Goal: Task Accomplishment & Management: Manage account settings

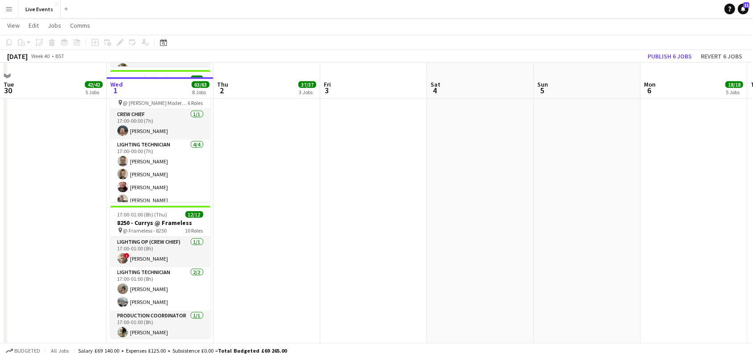
scroll to position [720, 0]
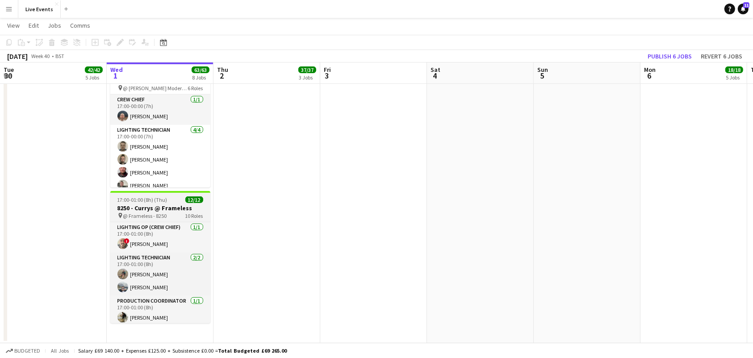
click at [162, 206] on h3 "8250 - Currys @ Frameless" at bounding box center [160, 208] width 100 height 8
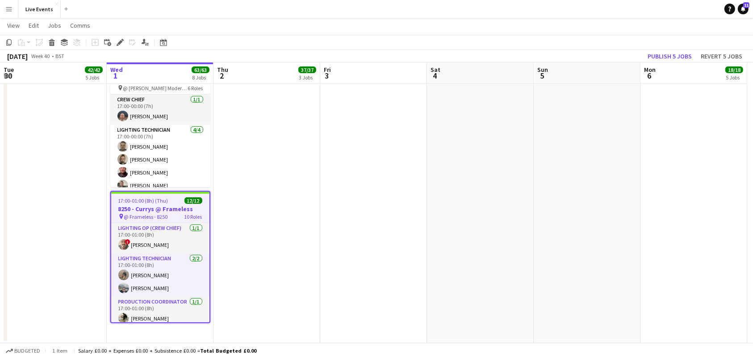
scroll to position [718, 0]
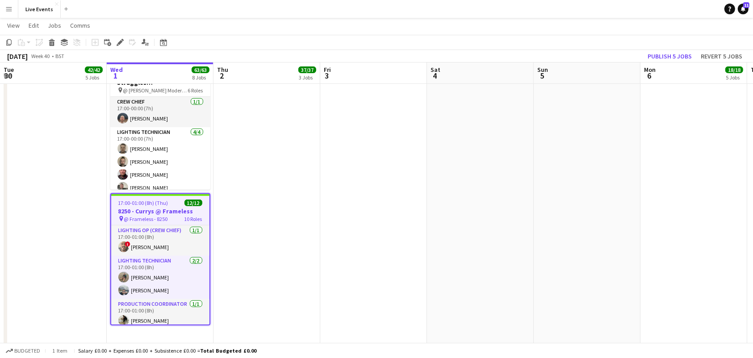
click at [175, 215] on div "pin @ Frameless - 8250 10 Roles" at bounding box center [160, 218] width 98 height 7
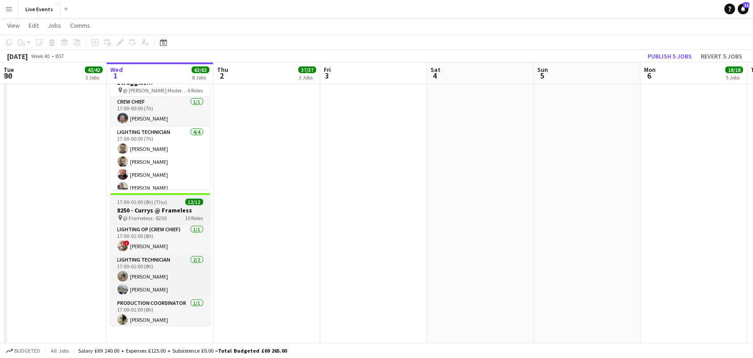
click at [174, 215] on div "pin @ Frameless - 8250 10 Roles" at bounding box center [160, 217] width 100 height 7
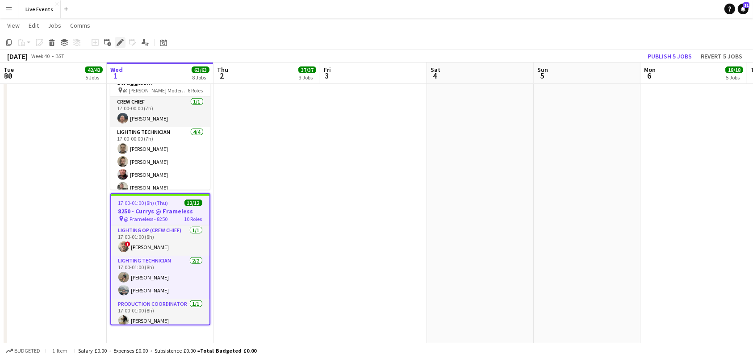
click at [117, 40] on icon "Edit" at bounding box center [120, 42] width 7 height 7
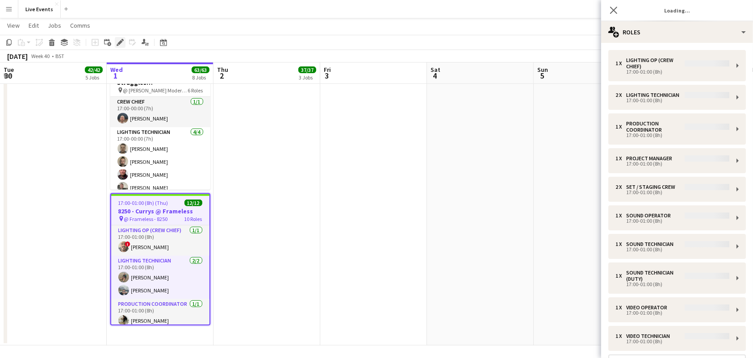
type input "**********"
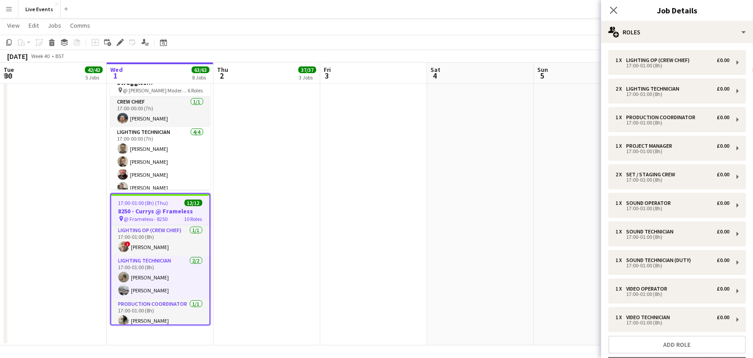
scroll to position [64, 0]
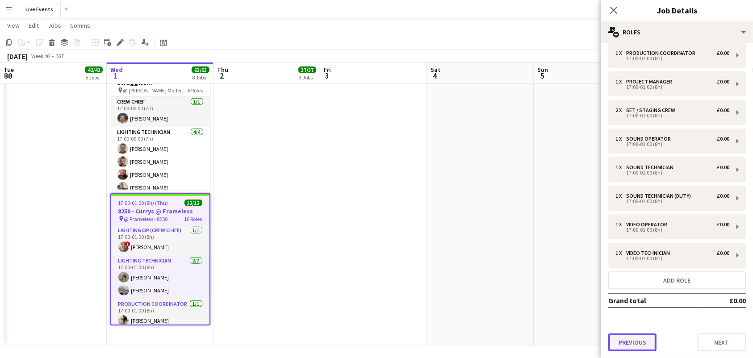
click at [633, 347] on button "Previous" at bounding box center [632, 343] width 48 height 18
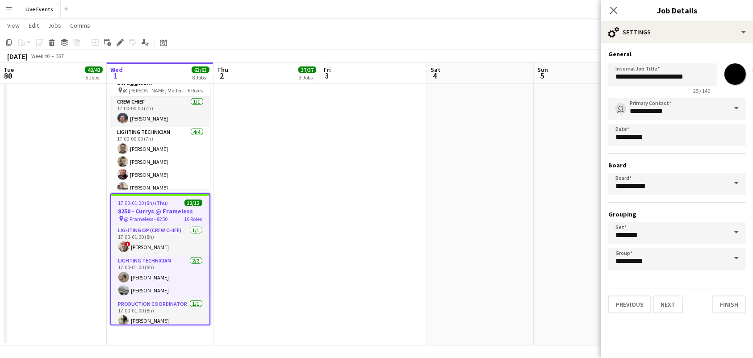
scroll to position [0, 0]
click at [635, 304] on button "Previous" at bounding box center [629, 305] width 43 height 18
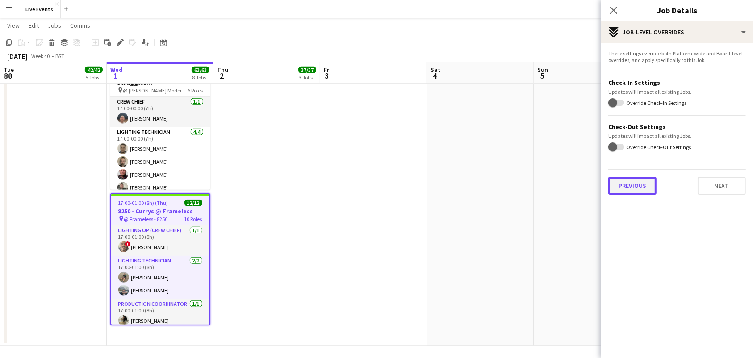
click at [619, 191] on button "Previous" at bounding box center [632, 186] width 48 height 18
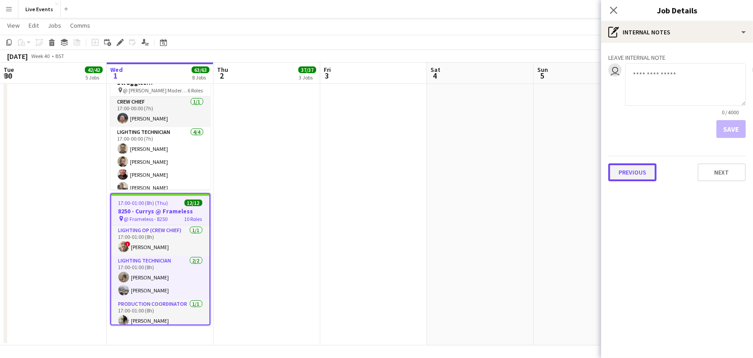
click at [628, 175] on button "Previous" at bounding box center [632, 172] width 48 height 18
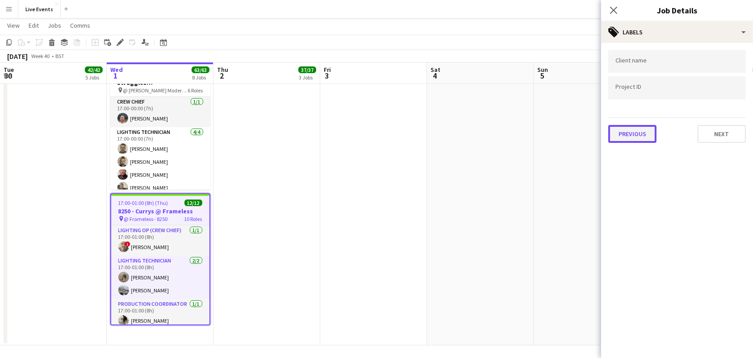
click at [636, 131] on button "Previous" at bounding box center [632, 134] width 48 height 18
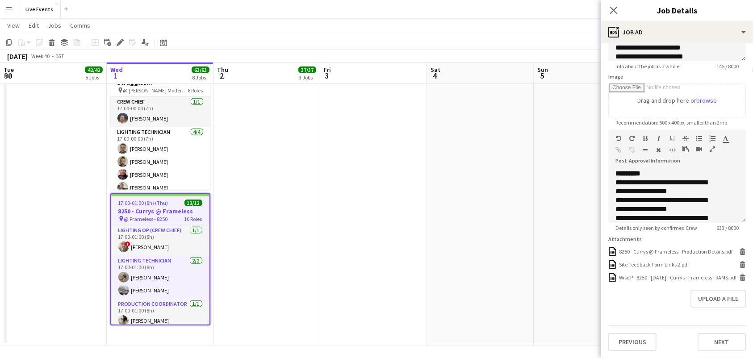
scroll to position [133, 0]
click at [678, 248] on div "8250 - Currys @ Frameless - Production Details.pdf" at bounding box center [675, 251] width 113 height 7
click at [740, 251] on icon at bounding box center [742, 253] width 4 height 4
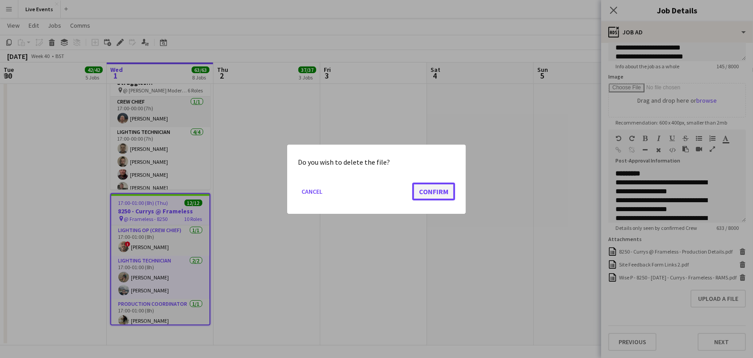
click at [436, 192] on button "Confirm" at bounding box center [433, 191] width 43 height 18
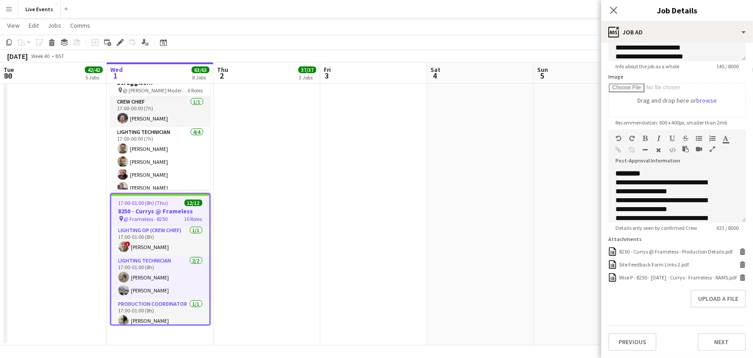
scroll to position [115, 0]
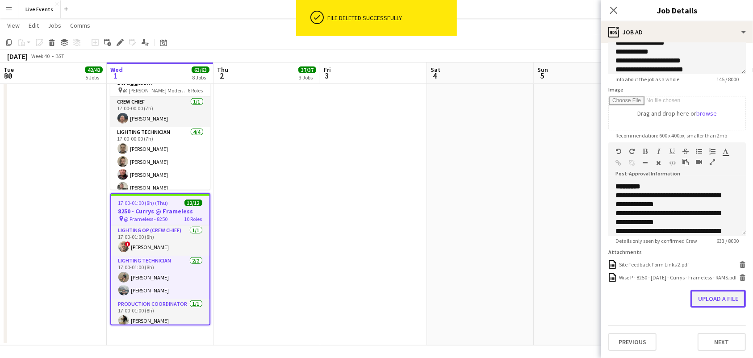
click at [718, 298] on button "Upload a file" at bounding box center [717, 299] width 55 height 18
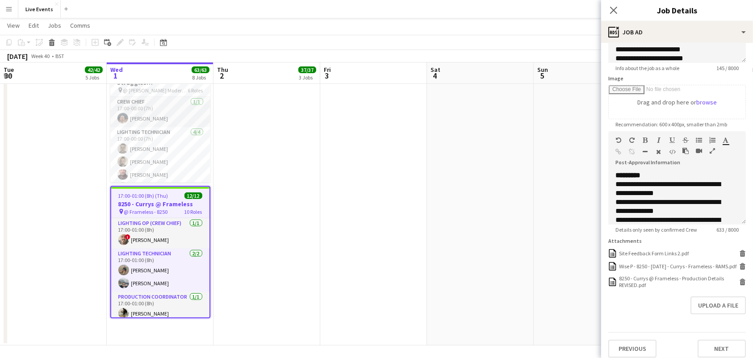
scroll to position [713, 0]
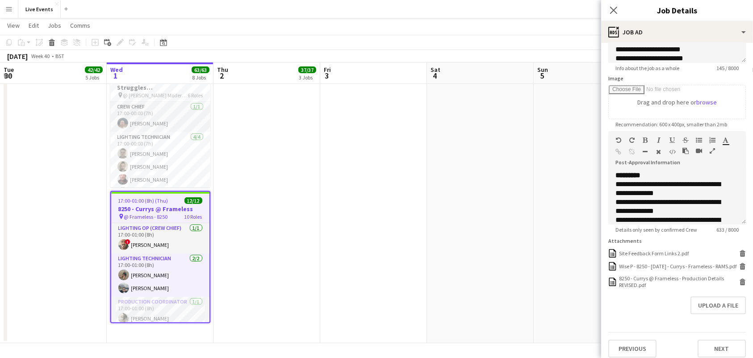
click at [161, 209] on h3 "8250 - Currys @ Frameless" at bounding box center [160, 209] width 98 height 8
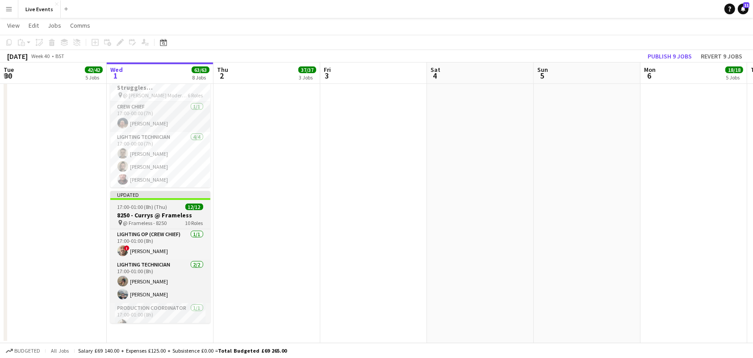
click at [161, 209] on span "17:00-01:00 (8h) (Thu)" at bounding box center [142, 207] width 50 height 7
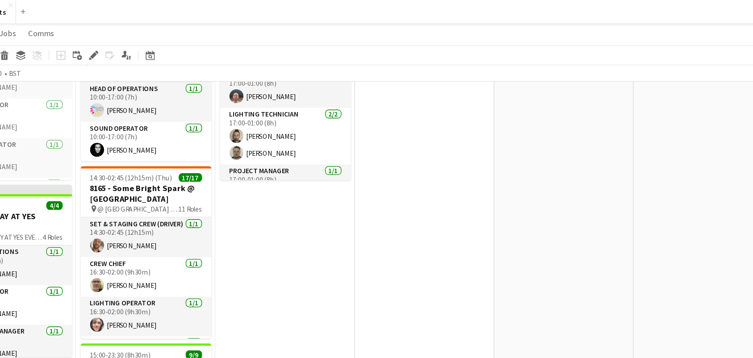
scroll to position [302, 0]
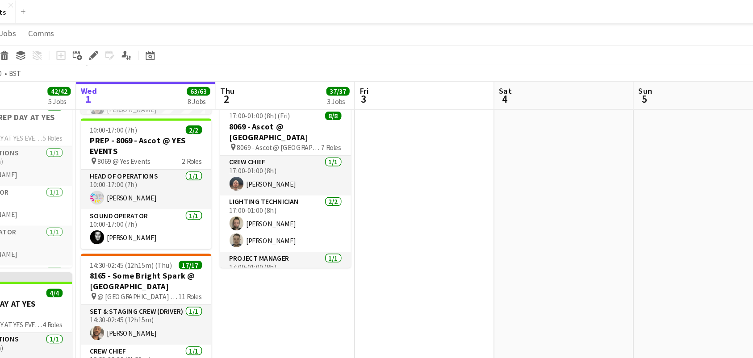
click at [371, 195] on app-date-cell at bounding box center [373, 276] width 107 height 956
click at [337, 158] on app-calendar-viewport "Sun 28 Mon 29 8/8 2 Jobs Tue 30 42/42 5 Jobs Wed 1 63/63 8 Jobs Thu 2 37/37 3 J…" at bounding box center [376, 243] width 753 height 1021
click at [349, 158] on app-calendar-viewport "Sun 28 Mon 29 8/8 2 Jobs Tue 30 42/42 5 Jobs Wed 1 63/63 8 Jobs Thu 2 37/37 3 J…" at bounding box center [376, 243] width 753 height 1021
click at [273, 170] on app-calendar-viewport "Sun 28 Mon 29 8/8 2 Jobs Tue 30 42/42 5 Jobs Wed 1 63/63 8 Jobs Thu 2 37/37 3 J…" at bounding box center [376, 243] width 753 height 1021
click at [268, 161] on app-calendar-viewport "Sun 28 Mon 29 8/8 2 Jobs Tue 30 42/42 5 Jobs Wed 1 63/63 8 Jobs Thu 2 37/37 3 J…" at bounding box center [376, 243] width 753 height 1021
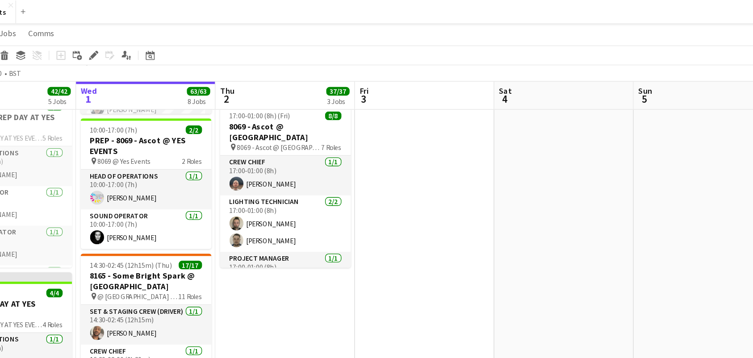
click at [258, 154] on app-calendar-viewport "Sun 28 Mon 29 8/8 2 Jobs Tue 30 42/42 5 Jobs Wed 1 63/63 8 Jobs Thu 2 37/37 3 J…" at bounding box center [376, 243] width 753 height 1021
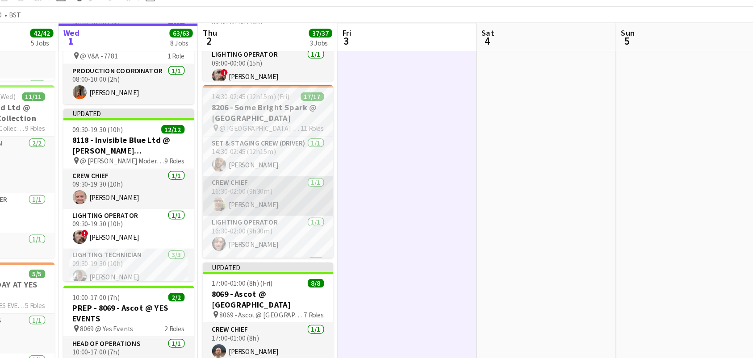
scroll to position [129, 0]
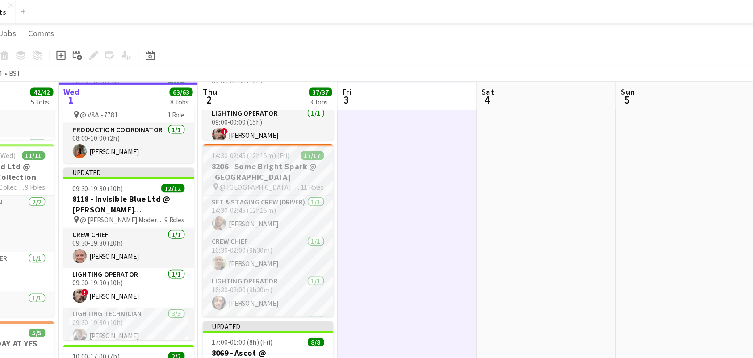
click at [250, 125] on h3 "8206 - Some Bright Spark @ [GEOGRAPHIC_DATA]" at bounding box center [254, 131] width 100 height 16
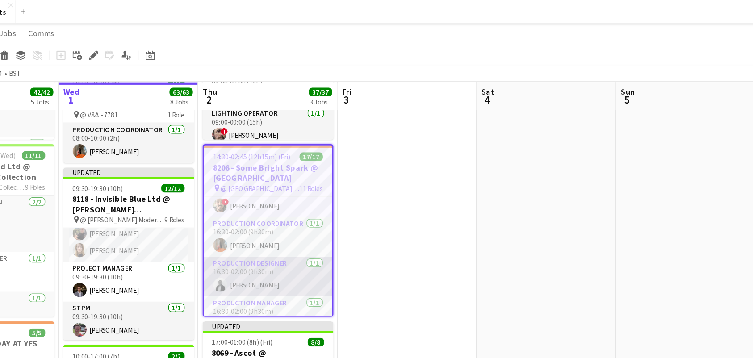
scroll to position [190, 0]
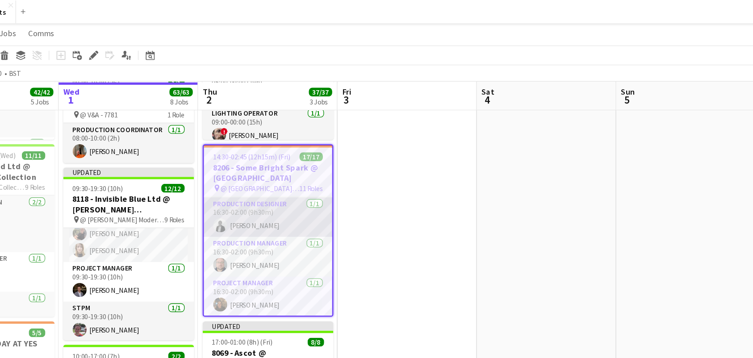
click at [236, 171] on app-card-role "Production Designer [DATE] 16:30-02:00 (9h30m) [PERSON_NAME]" at bounding box center [254, 166] width 98 height 30
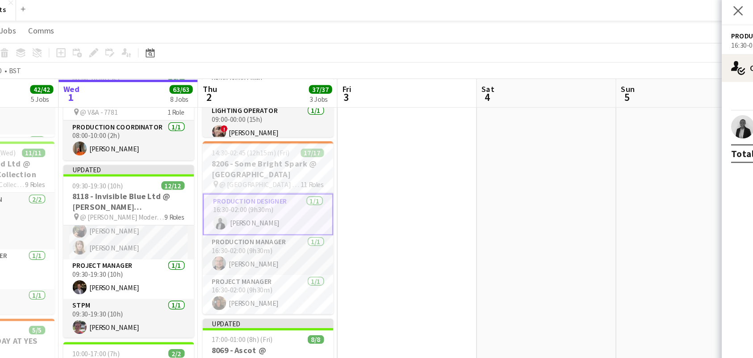
scroll to position [129, 0]
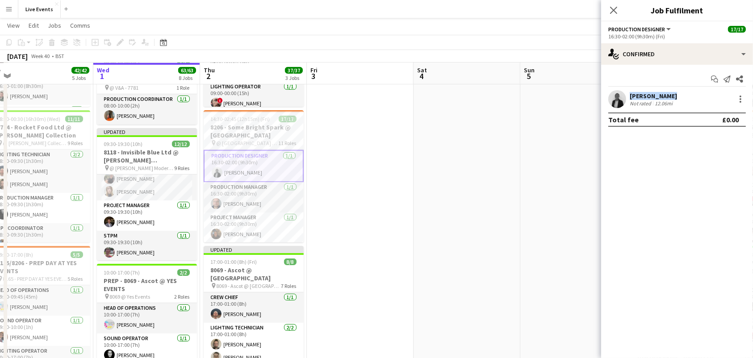
drag, startPoint x: 670, startPoint y: 94, endPoint x: 628, endPoint y: 95, distance: 42.4
click at [628, 95] on div "[PERSON_NAME] Not rated 12.06mi" at bounding box center [677, 99] width 152 height 18
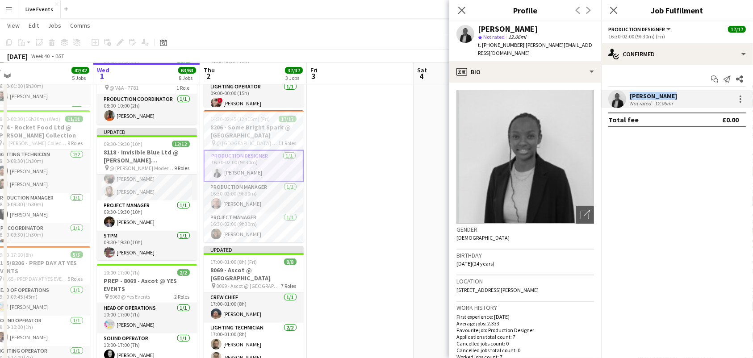
copy div "[PERSON_NAME]"
drag, startPoint x: 607, startPoint y: 29, endPoint x: 664, endPoint y: 30, distance: 57.6
click at [664, 30] on app-options-switcher "Production Designer All roles Production Designer 17/17 16:30-02:00 (9h30m) (Fr…" at bounding box center [677, 32] width 152 height 22
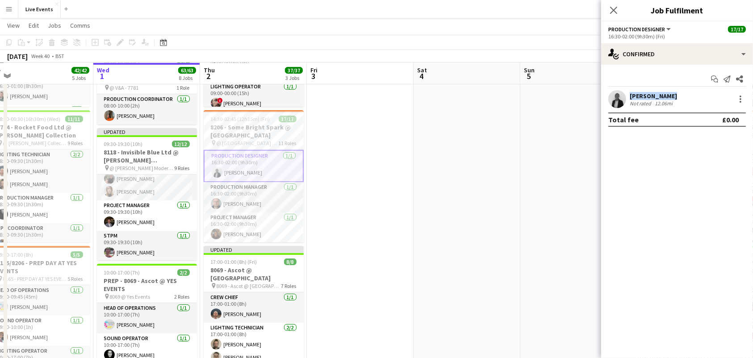
copy span "Production Designer"
click at [620, 103] on app-user-avatar at bounding box center [617, 99] width 18 height 18
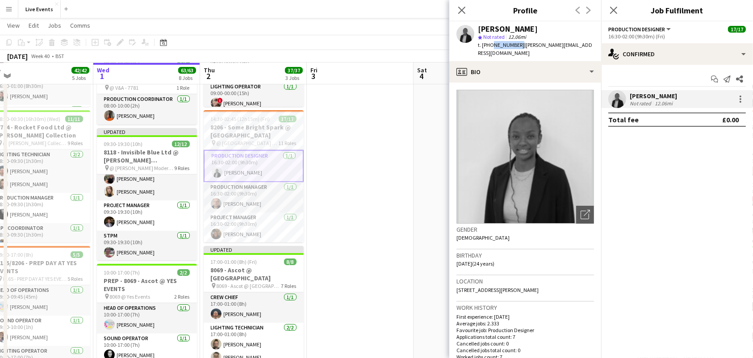
drag, startPoint x: 489, startPoint y: 42, endPoint x: 516, endPoint y: 48, distance: 27.4
click at [516, 48] on div "t. [PHONE_NUMBER] | [PERSON_NAME][EMAIL_ADDRESS][DOMAIN_NAME]" at bounding box center [536, 49] width 116 height 16
copy span "7449650175"
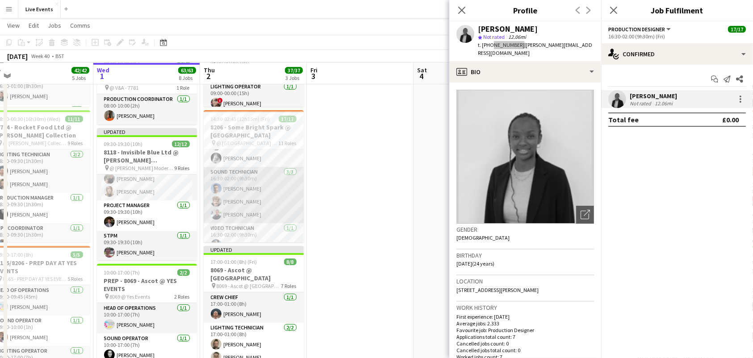
scroll to position [320, 0]
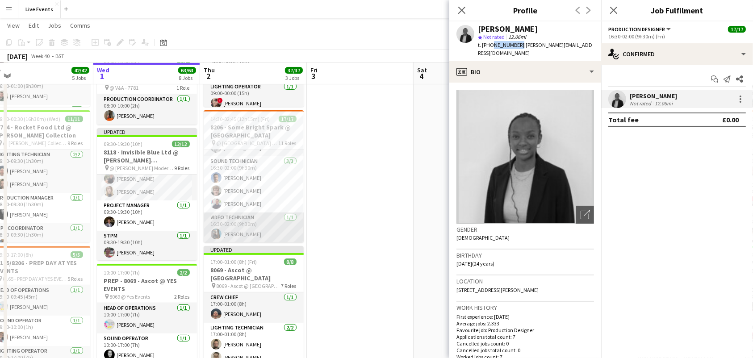
click at [215, 230] on app-user-avatar at bounding box center [216, 234] width 11 height 11
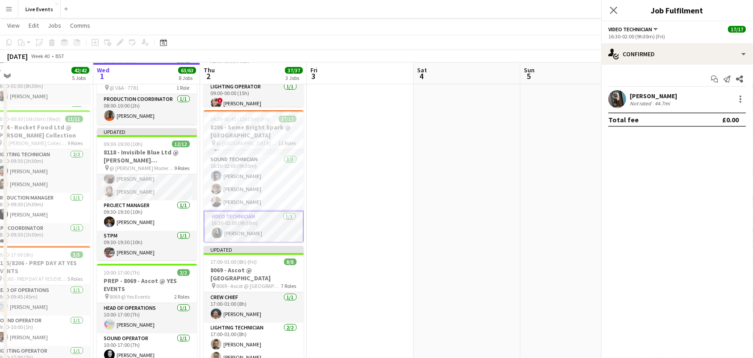
scroll to position [318, 0]
click at [617, 98] on app-user-avatar at bounding box center [617, 99] width 18 height 18
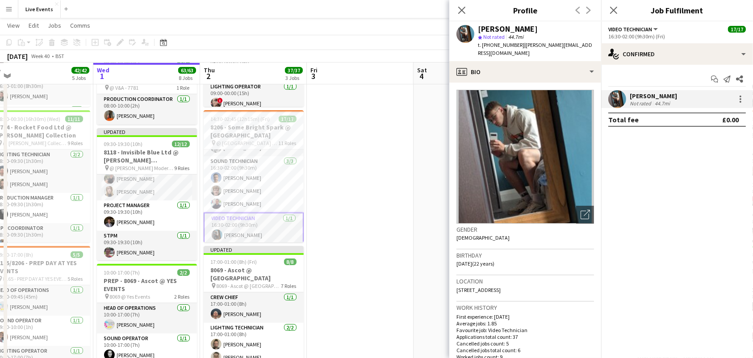
drag, startPoint x: 479, startPoint y: 26, endPoint x: 532, endPoint y: 32, distance: 53.5
click at [532, 32] on div "[PERSON_NAME]" at bounding box center [508, 29] width 60 height 8
copy div "[PERSON_NAME]"
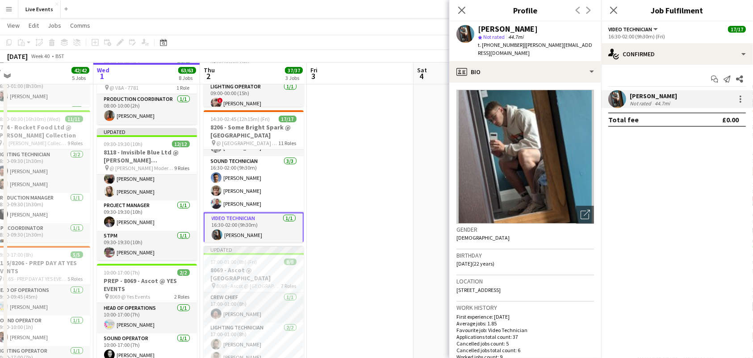
scroll to position [248, 0]
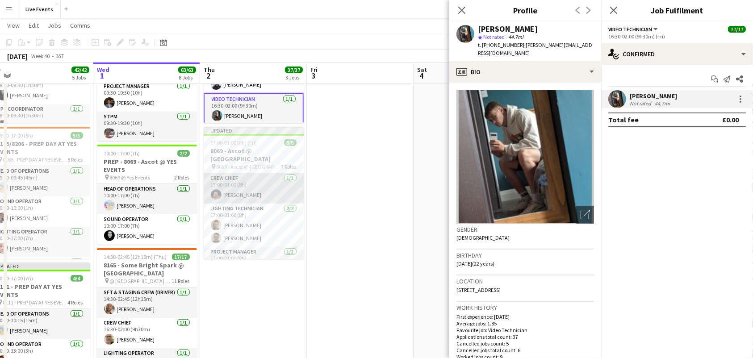
click at [239, 173] on app-card-role "Crew Chief [DATE] 17:00-01:00 (8h) [PERSON_NAME]" at bounding box center [254, 188] width 100 height 30
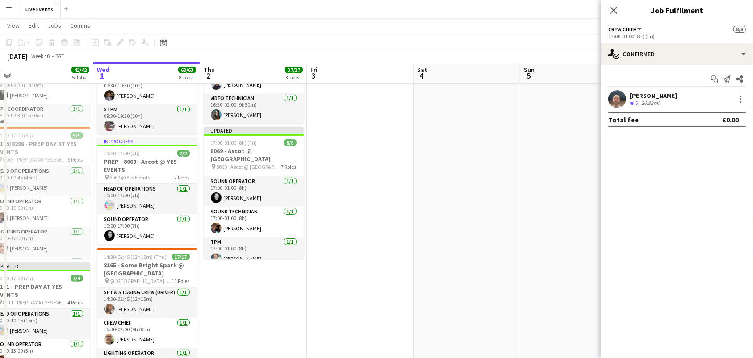
click at [453, 185] on app-date-cell at bounding box center [466, 330] width 107 height 956
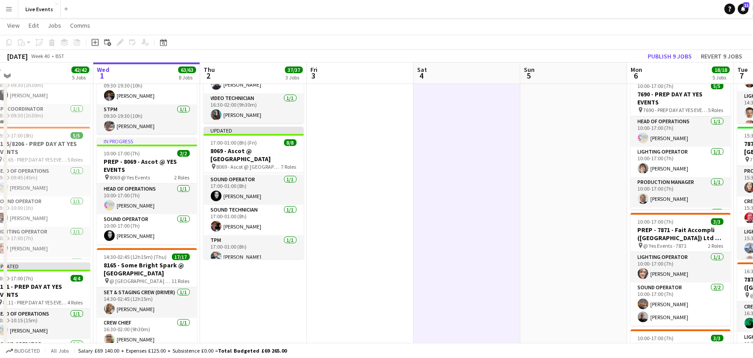
scroll to position [132, 0]
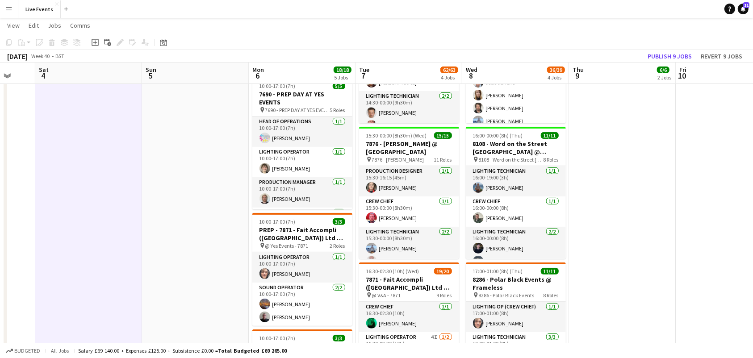
drag, startPoint x: 526, startPoint y: 144, endPoint x: 145, endPoint y: 147, distance: 380.4
click at [146, 147] on app-calendar-viewport "Tue 30 42/42 5 Jobs Wed 1 63/63 8 Jobs Thu 2 37/37 3 Jobs Fri 3 Sat 4 Sun 5 Mon…" at bounding box center [376, 297] width 753 height 1021
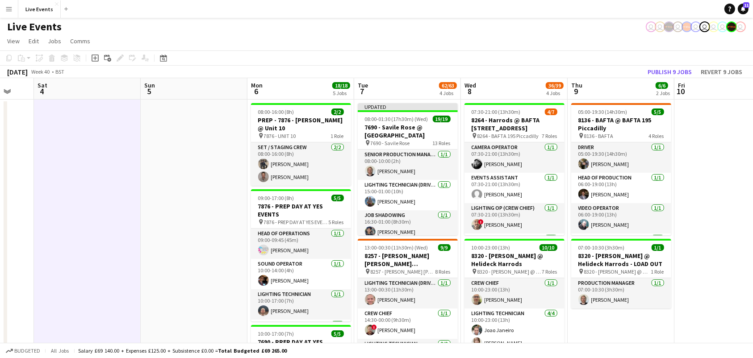
scroll to position [0, 0]
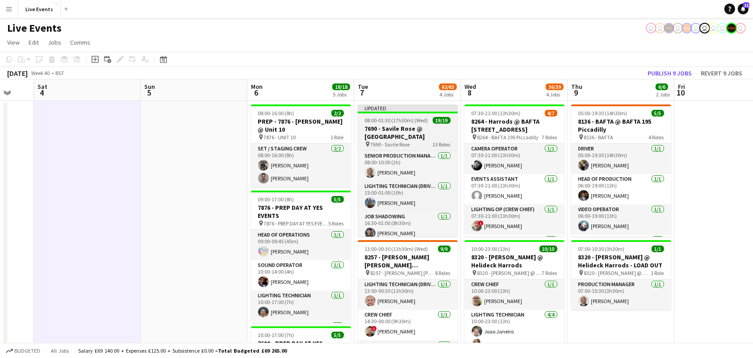
click at [375, 126] on h3 "7690 - Savile Rose @ [GEOGRAPHIC_DATA]" at bounding box center [408, 133] width 100 height 16
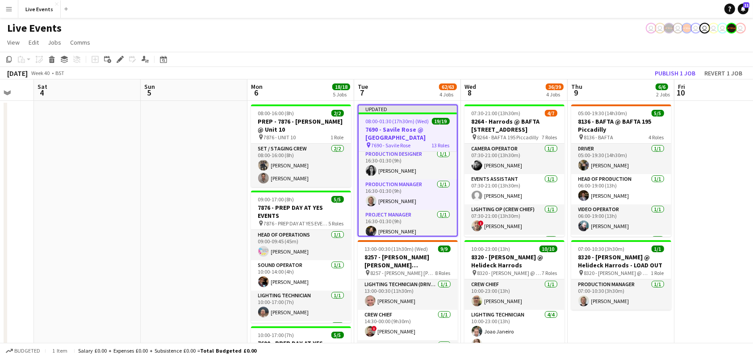
scroll to position [59, 0]
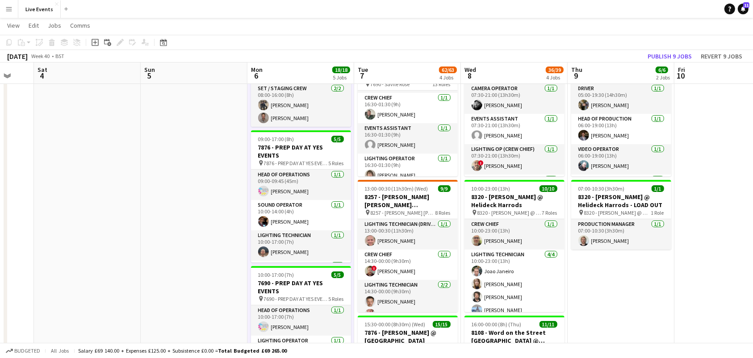
scroll to position [29, 0]
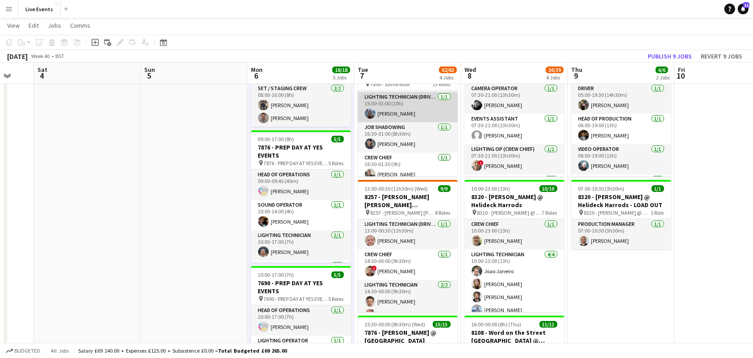
drag, startPoint x: 403, startPoint y: 99, endPoint x: 422, endPoint y: 93, distance: 20.5
click at [403, 99] on app-card-role "Lighting Technician (Driver) [DATE] 15:00-01:00 (10h) [PERSON_NAME]" at bounding box center [408, 107] width 100 height 30
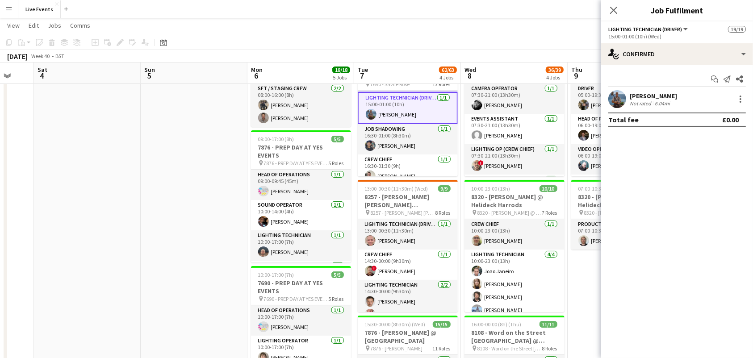
click at [619, 104] on app-user-avatar at bounding box center [617, 99] width 18 height 18
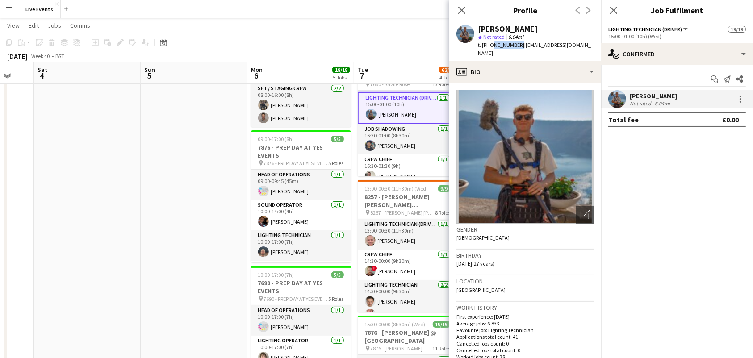
drag, startPoint x: 517, startPoint y: 46, endPoint x: 489, endPoint y: 50, distance: 28.0
click at [489, 50] on div "[PERSON_NAME] star Not rated 6.04mi t. [PHONE_NUMBER] | [EMAIL_ADDRESS][DOMAIN_…" at bounding box center [525, 41] width 152 height 40
copy span "7837929262"
drag, startPoint x: 178, startPoint y: 187, endPoint x: 208, endPoint y: 172, distance: 32.9
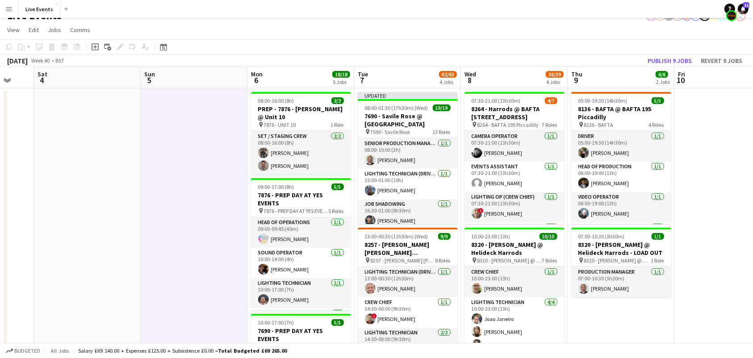
scroll to position [0, 0]
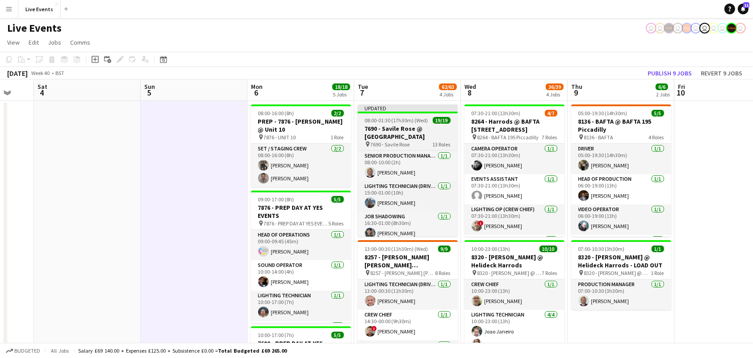
click at [404, 121] on span "08:00-01:30 (17h30m) (Wed)" at bounding box center [396, 120] width 63 height 7
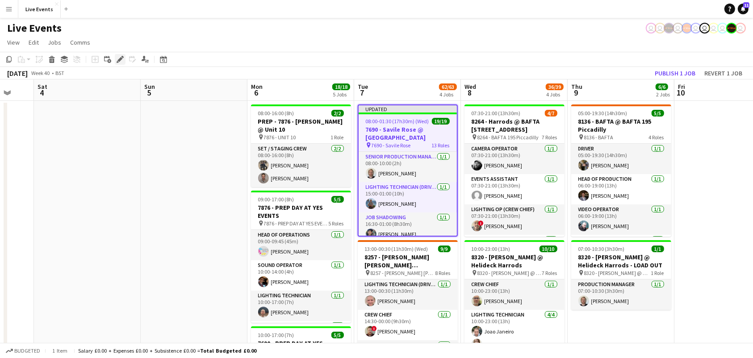
click at [117, 62] on icon at bounding box center [118, 62] width 2 height 2
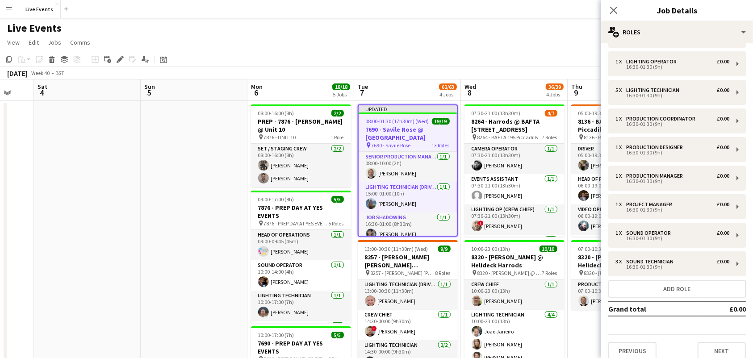
scroll to position [150, 0]
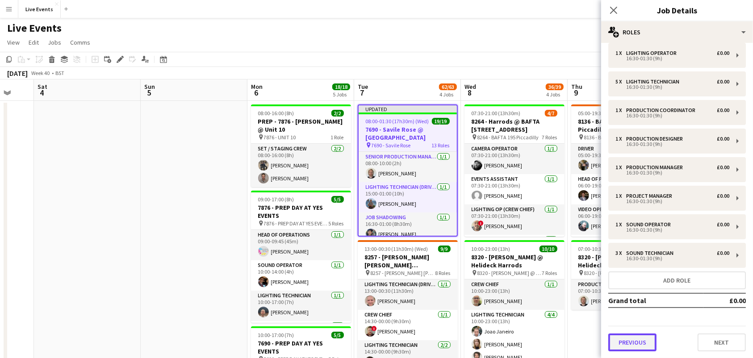
click at [628, 349] on button "Previous" at bounding box center [632, 343] width 48 height 18
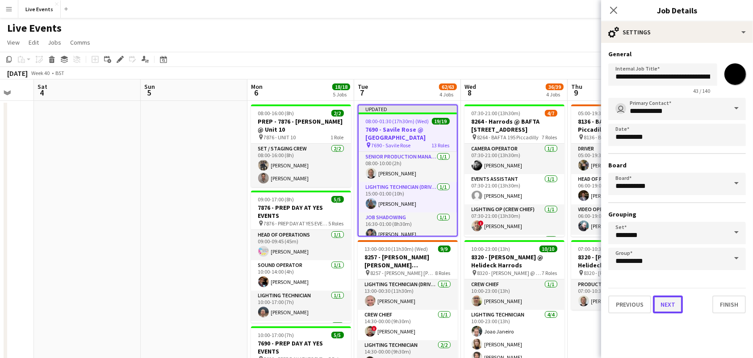
click at [674, 305] on button "Next" at bounding box center [668, 305] width 30 height 18
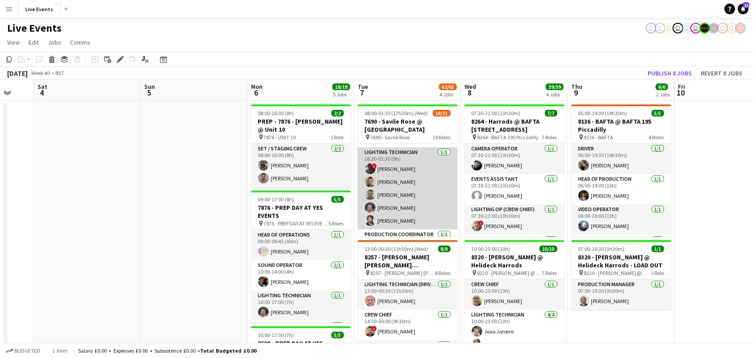
scroll to position [238, 0]
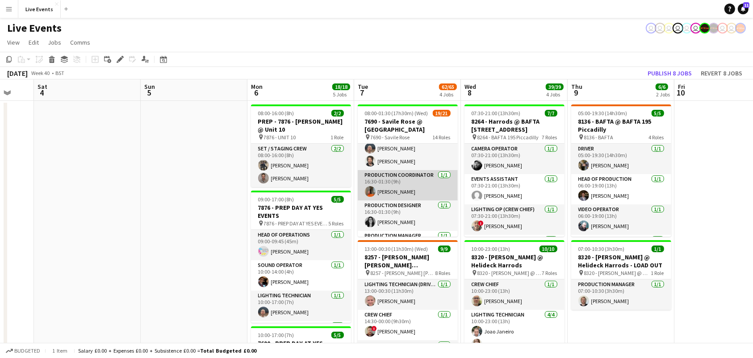
click at [426, 191] on app-card-role "Production Coordinator [DATE] 16:30-01:30 (9h) [PERSON_NAME]" at bounding box center [408, 185] width 100 height 30
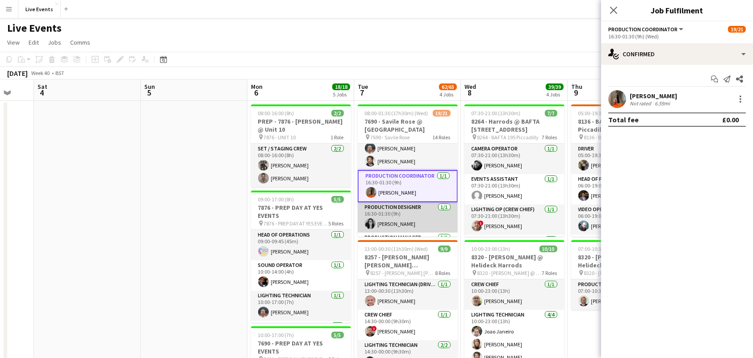
click at [422, 223] on app-card-role "Production Designer [DATE] 16:30-01:30 (9h) [PERSON_NAME]" at bounding box center [408, 217] width 100 height 30
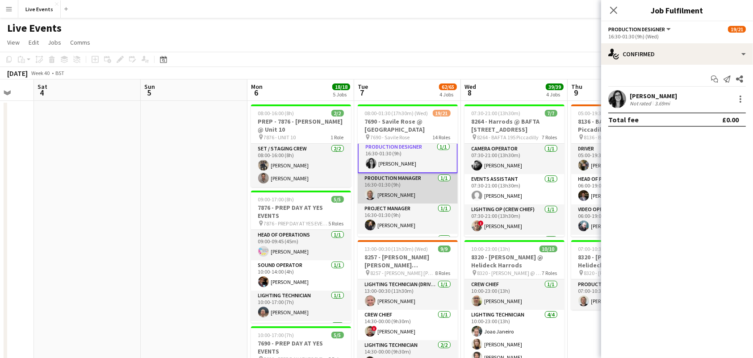
click at [409, 188] on app-card-role "Production Manager [DATE] 16:30-01:30 (9h) [PERSON_NAME]" at bounding box center [408, 188] width 100 height 30
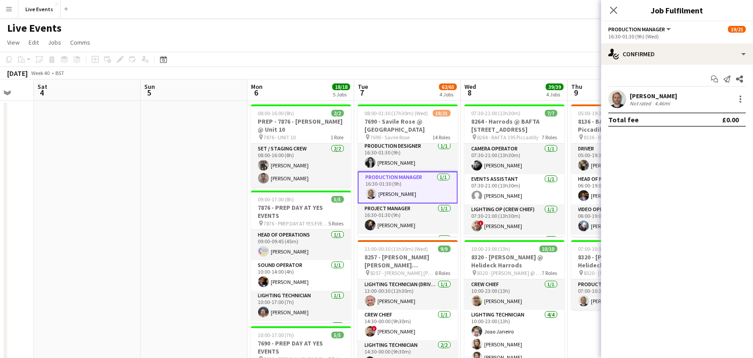
scroll to position [296, 0]
click at [615, 99] on app-user-avatar at bounding box center [617, 99] width 18 height 18
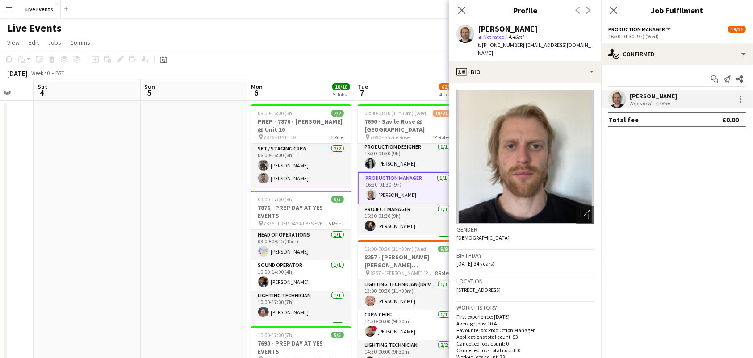
drag, startPoint x: 493, startPoint y: 45, endPoint x: 520, endPoint y: 48, distance: 27.0
click at [520, 48] on div "t. [PHONE_NUMBER] | [EMAIL_ADDRESS][DOMAIN_NAME]" at bounding box center [536, 49] width 116 height 16
copy span "7926649090"
drag, startPoint x: 401, startPoint y: 224, endPoint x: 397, endPoint y: 225, distance: 4.5
click at [400, 224] on app-card-role "Project Manager [DATE] 16:30-01:30 (9h) [PERSON_NAME]" at bounding box center [408, 220] width 100 height 30
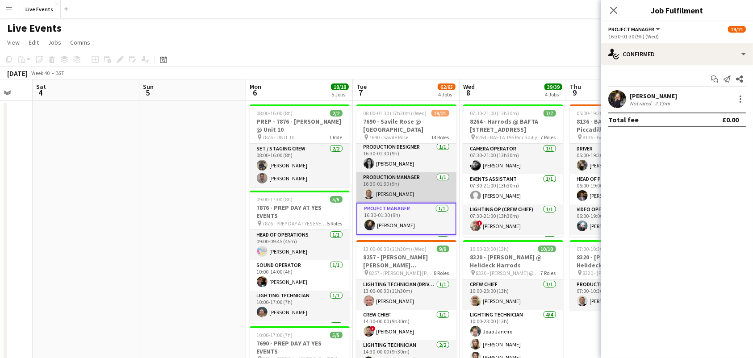
scroll to position [356, 0]
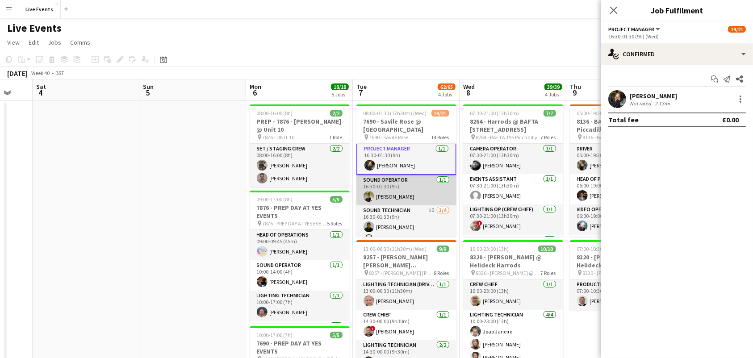
click at [409, 195] on app-card-role "Sound Operator [DATE] 16:30-01:30 (9h) [PERSON_NAME]" at bounding box center [406, 190] width 100 height 30
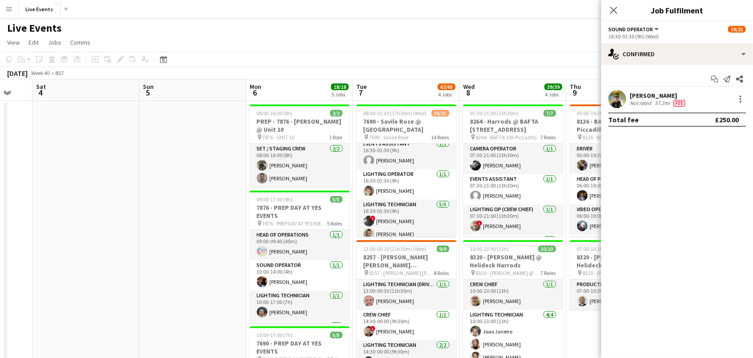
scroll to position [67, 0]
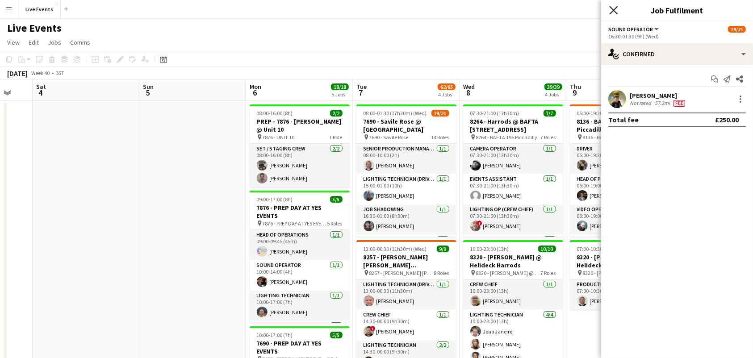
click at [612, 8] on icon at bounding box center [613, 10] width 8 height 8
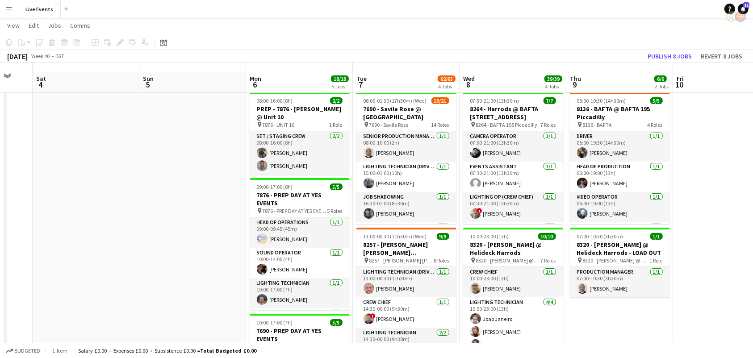
scroll to position [0, 0]
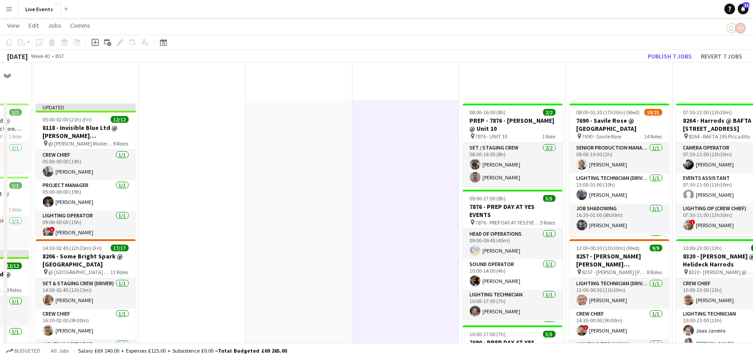
scroll to position [0, 213]
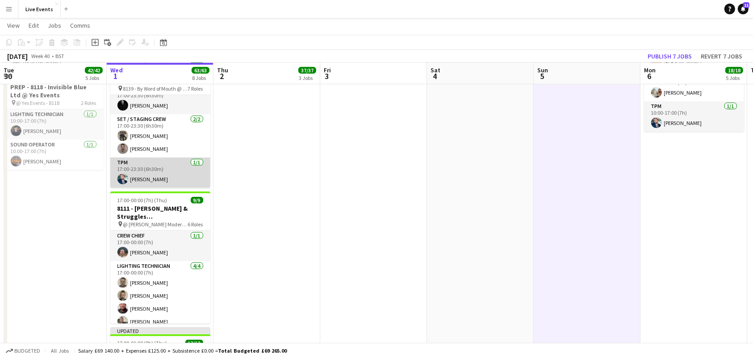
click at [156, 178] on app-card-role "TPM [DATE] 17:00-23:30 (6h30m) [PERSON_NAME]" at bounding box center [160, 173] width 100 height 30
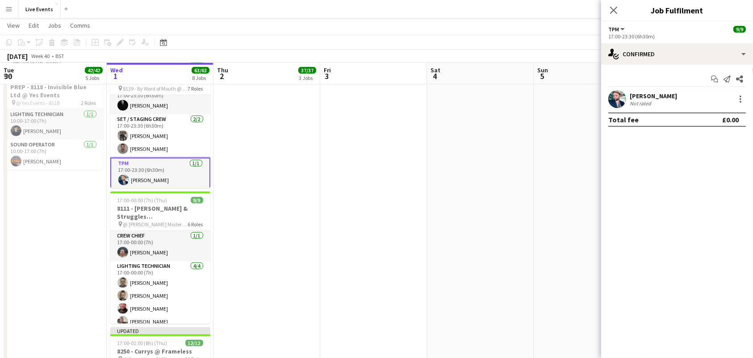
scroll to position [146, 0]
click at [608, 100] on app-user-avatar at bounding box center [617, 99] width 18 height 18
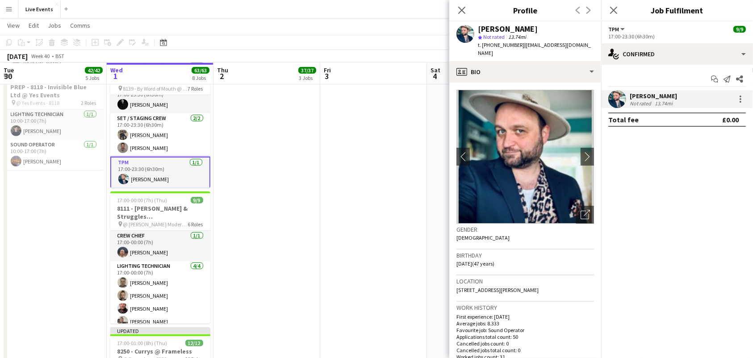
drag, startPoint x: 490, startPoint y: 45, endPoint x: 518, endPoint y: 48, distance: 28.8
click at [518, 48] on div "t. [PHONE_NUMBER] | [EMAIL_ADDRESS][DOMAIN_NAME]" at bounding box center [536, 49] width 116 height 16
copy span "07854679629"
click at [702, 205] on mat-expansion-panel "check Confirmed Start chat Send notification Share [PERSON_NAME] Not rated 13.7…" at bounding box center [677, 211] width 152 height 293
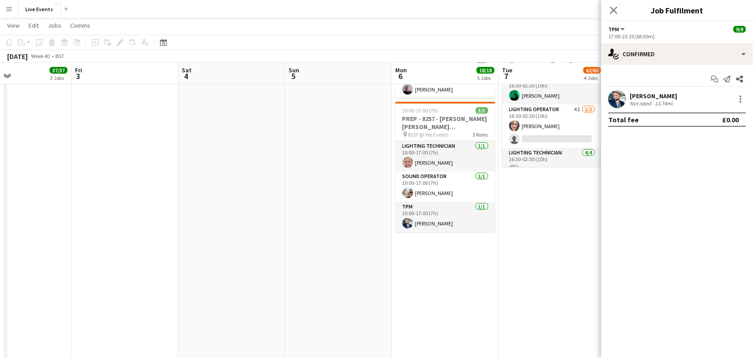
scroll to position [0, 252]
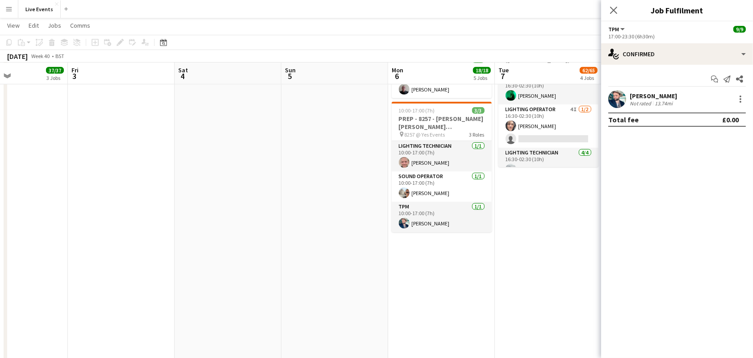
drag, startPoint x: 534, startPoint y: 168, endPoint x: 282, endPoint y: 201, distance: 254.5
click at [282, 201] on app-calendar-viewport "Tue 30 42/42 5 Jobs Wed 1 63/63 8 Jobs Thu 2 37/37 3 Jobs Fri 3 Sat 4 Sun 5 Mon…" at bounding box center [376, 69] width 753 height 1021
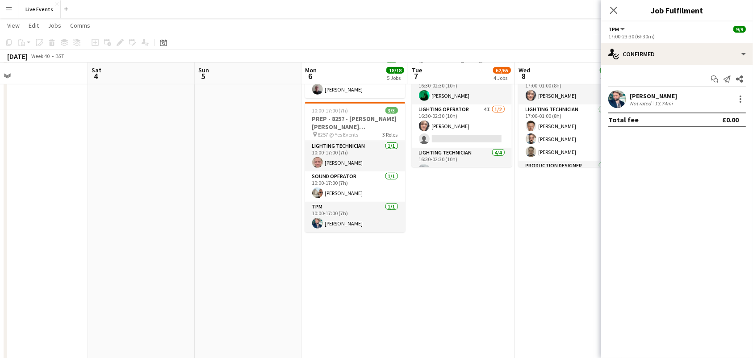
drag, startPoint x: 531, startPoint y: 237, endPoint x: 444, endPoint y: 255, distance: 88.9
click at [444, 255] on app-calendar-viewport "Tue 30 42/42 5 Jobs Wed 1 63/63 8 Jobs Thu 2 37/37 3 Jobs Fri 3 Sat 4 Sun 5 Mon…" at bounding box center [376, 69] width 753 height 1021
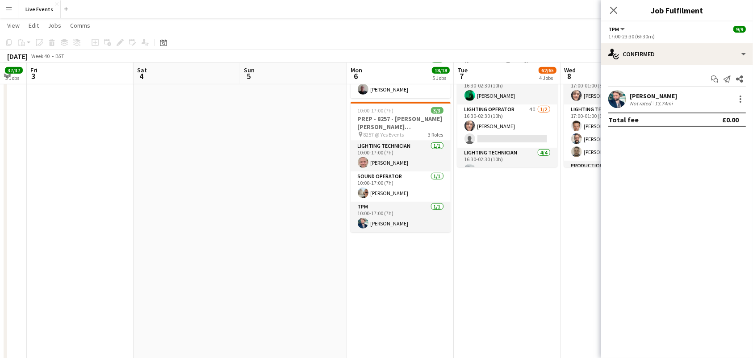
drag, startPoint x: 451, startPoint y: 254, endPoint x: 284, endPoint y: 279, distance: 169.7
click at [284, 279] on app-calendar-viewport "Tue 30 42/42 5 Jobs Wed 1 63/63 8 Jobs Thu 2 37/37 3 Jobs Fri 3 Sat 4 Sun 5 Mon…" at bounding box center [376, 69] width 753 height 1021
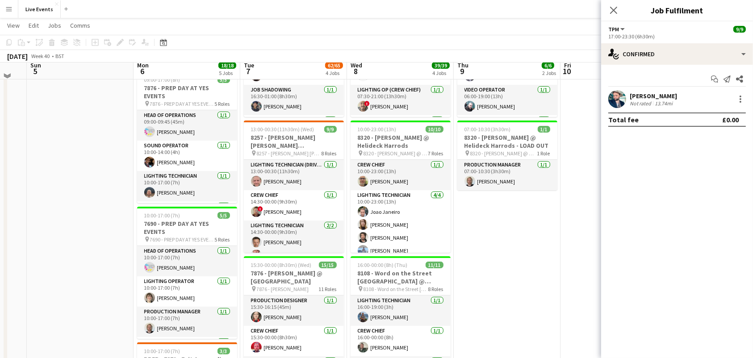
scroll to position [59, 0]
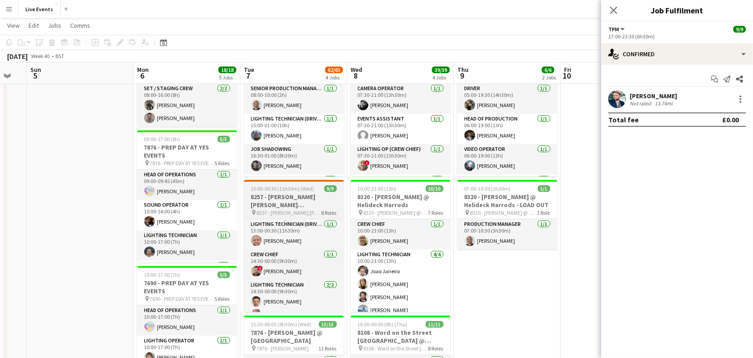
click at [303, 203] on h3 "8257 - [PERSON_NAME] [PERSON_NAME] International @ [GEOGRAPHIC_DATA]" at bounding box center [294, 201] width 100 height 16
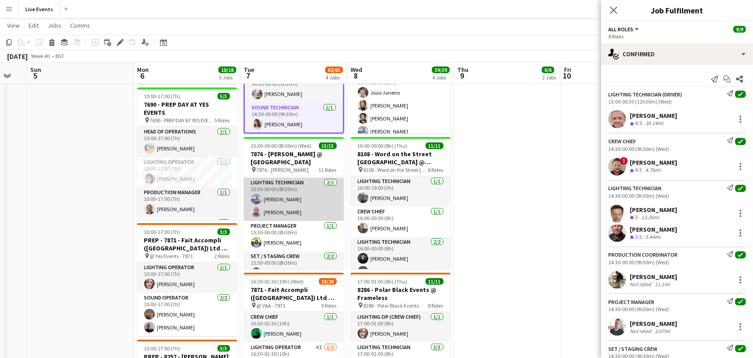
scroll to position [0, 0]
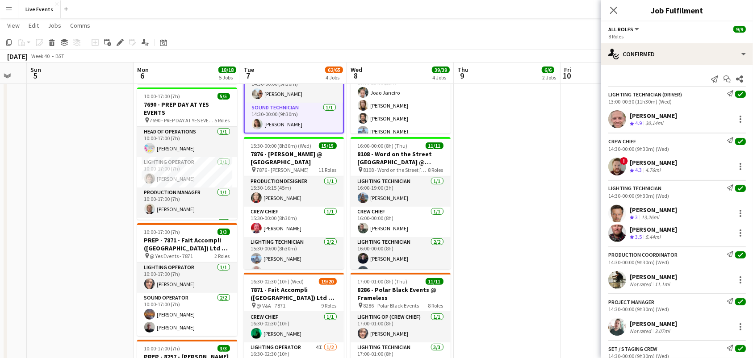
drag, startPoint x: 285, startPoint y: 193, endPoint x: 747, endPoint y: 182, distance: 461.8
click at [285, 193] on app-card-role "Production Designer [DATE] 15:30-16:15 (45m) [PERSON_NAME]" at bounding box center [294, 191] width 100 height 30
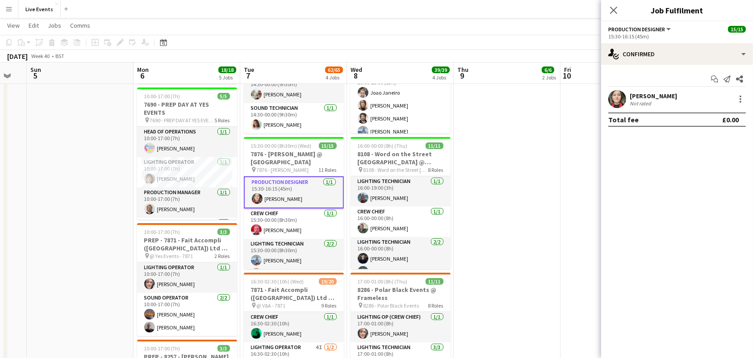
scroll to position [163, 0]
click at [610, 98] on app-user-avatar at bounding box center [617, 99] width 18 height 18
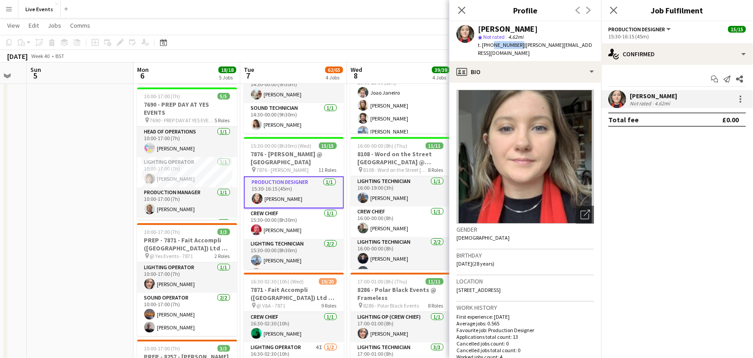
drag, startPoint x: 490, startPoint y: 45, endPoint x: 516, endPoint y: 50, distance: 26.1
click at [516, 50] on div "[PERSON_NAME] star Not rated 4.62mi t. [PHONE_NUMBER] | [PERSON_NAME][EMAIL_ADD…" at bounding box center [525, 41] width 152 height 40
copy span "7494155976"
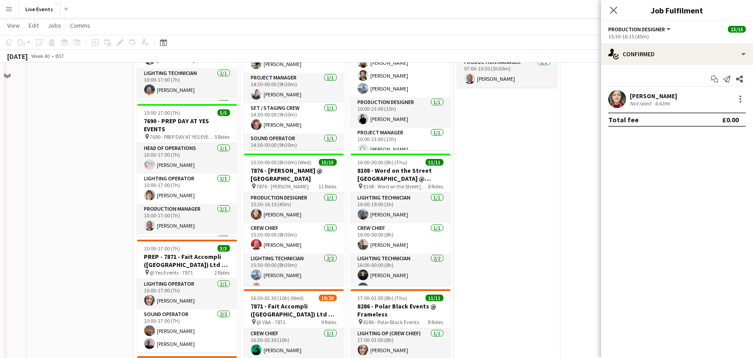
scroll to position [238, 0]
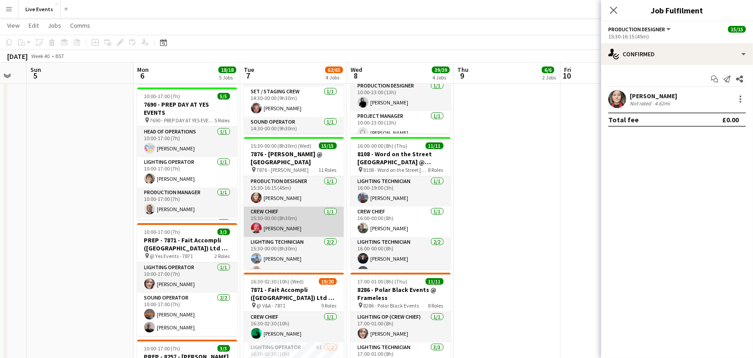
click at [293, 228] on app-card-role "Crew Chief [DATE] 15:30-00:00 (8h30m) [PERSON_NAME]" at bounding box center [294, 222] width 100 height 30
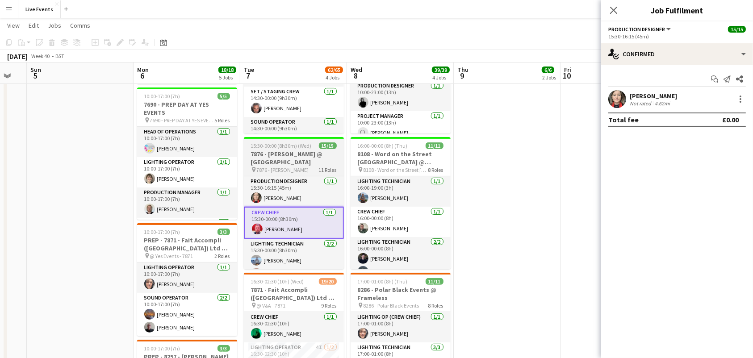
click at [275, 215] on app-card-role "Crew Chief [DATE] 15:30-00:00 (8h30m) [PERSON_NAME]" at bounding box center [294, 223] width 100 height 32
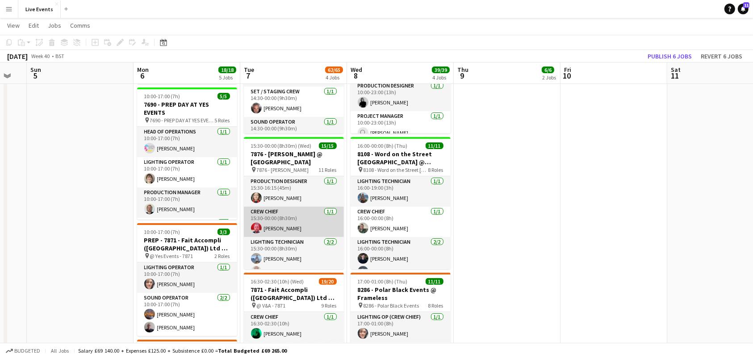
click at [275, 219] on app-card-role "Crew Chief [DATE] 15:30-00:00 (8h30m) [PERSON_NAME]" at bounding box center [294, 222] width 100 height 30
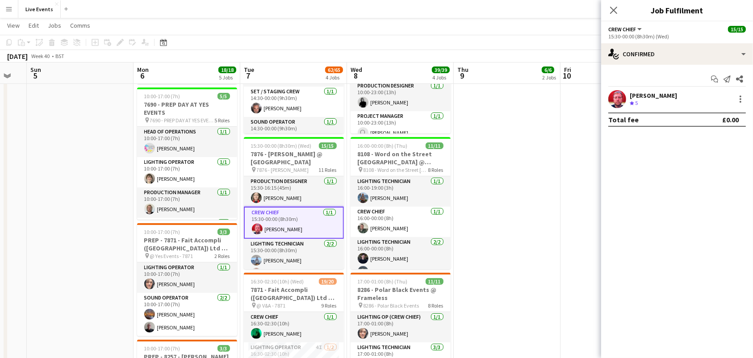
click at [614, 97] on app-user-avatar at bounding box center [617, 99] width 18 height 18
click at [610, 94] on app-user-avatar at bounding box center [617, 99] width 18 height 18
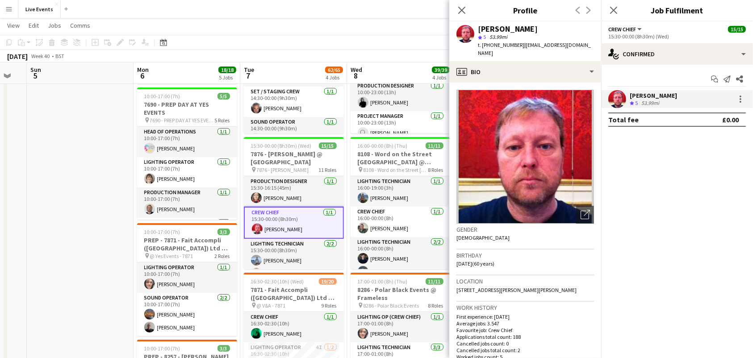
drag, startPoint x: 492, startPoint y: 45, endPoint x: 505, endPoint y: 48, distance: 13.7
click at [505, 48] on span "t. [PHONE_NUMBER]" at bounding box center [501, 45] width 46 height 7
drag, startPoint x: 505, startPoint y: 45, endPoint x: 519, endPoint y: 46, distance: 14.3
click at [519, 46] on span "t. [PHONE_NUMBER]" at bounding box center [501, 45] width 46 height 7
copy span "07950345273"
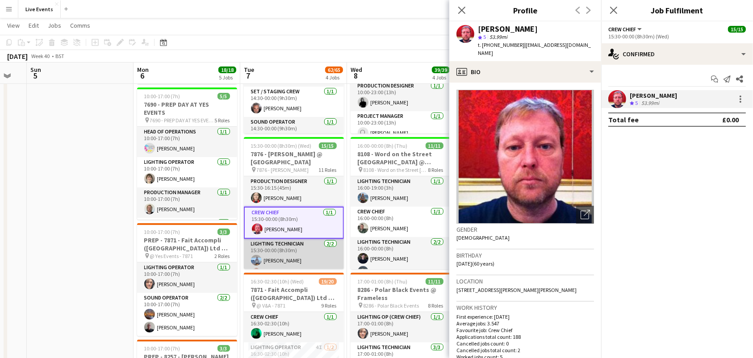
click at [291, 252] on app-card-role "Lighting Technician [DATE] 15:30-00:00 (8h30m) [PERSON_NAME] [PERSON_NAME]" at bounding box center [294, 260] width 100 height 43
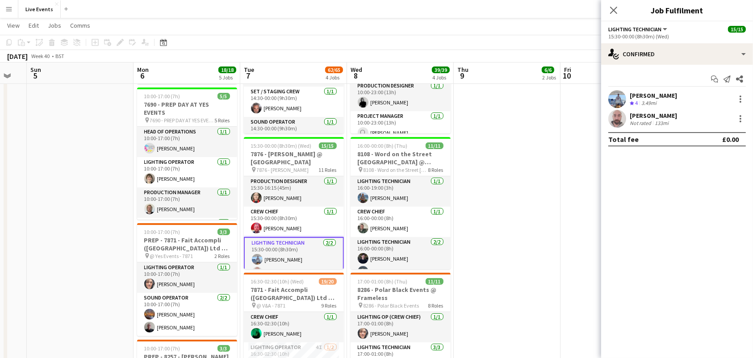
scroll to position [59, 0]
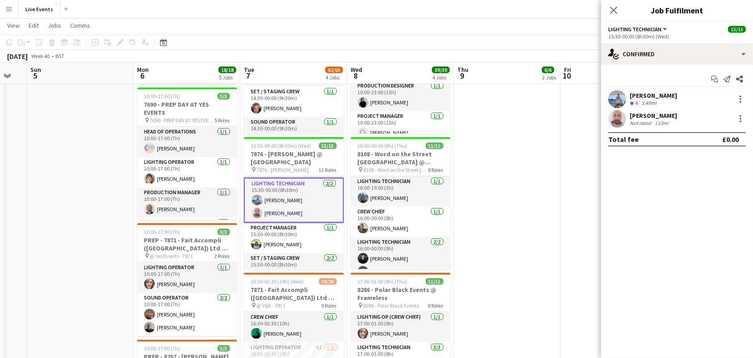
click at [615, 118] on app-user-avatar at bounding box center [617, 119] width 18 height 18
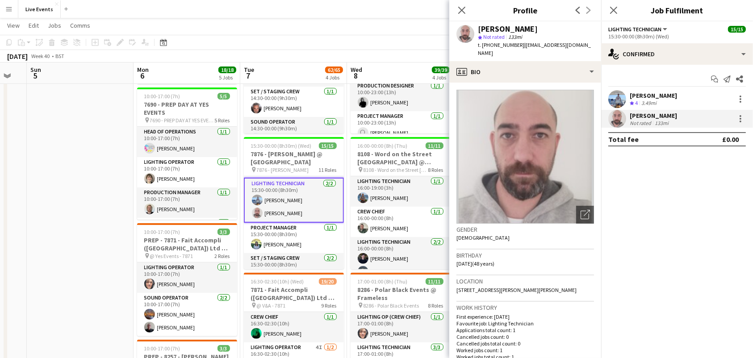
drag, startPoint x: 478, startPoint y: 28, endPoint x: 537, endPoint y: 28, distance: 58.9
click at [537, 28] on div "[PERSON_NAME]" at bounding box center [536, 29] width 116 height 8
copy div "[PERSON_NAME]"
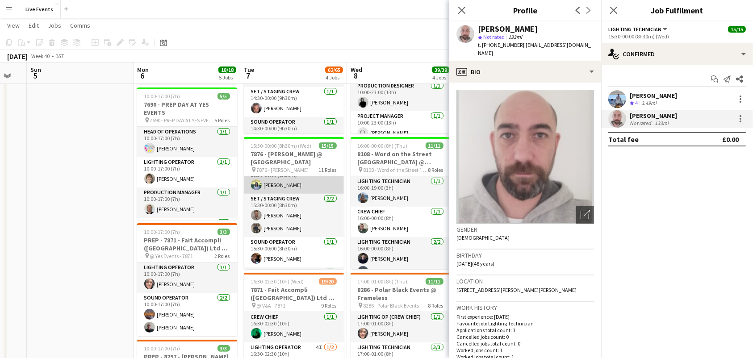
click at [288, 183] on app-card-role "Project Manager [DATE] 15:30-00:00 (8h30m) [PERSON_NAME]" at bounding box center [294, 178] width 100 height 30
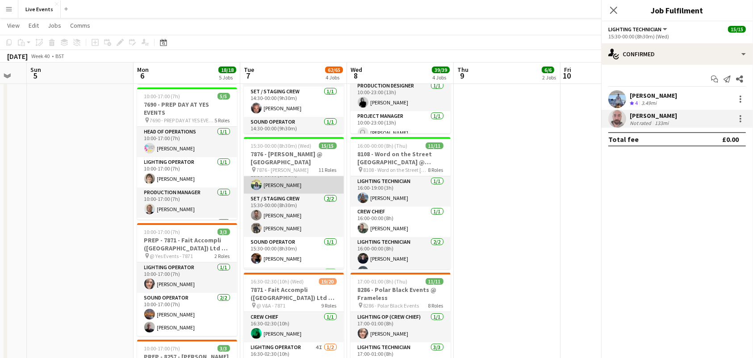
scroll to position [118, 0]
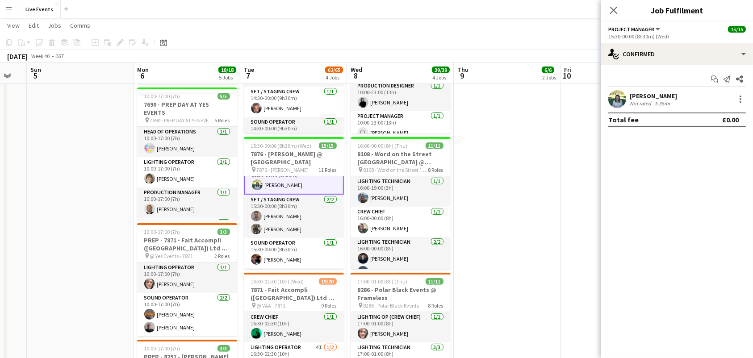
click at [288, 183] on app-card-role "Project Manager [DATE] 15:30-00:00 (8h30m) [PERSON_NAME]" at bounding box center [294, 179] width 100 height 32
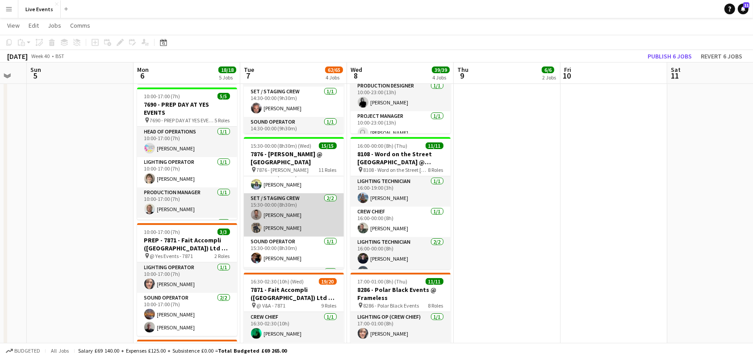
scroll to position [58, 0]
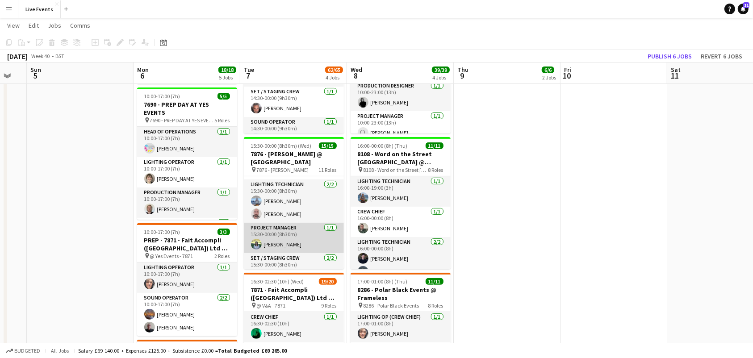
click at [292, 237] on app-card-role "Project Manager [DATE] 15:30-00:00 (8h30m) [PERSON_NAME]" at bounding box center [294, 238] width 100 height 30
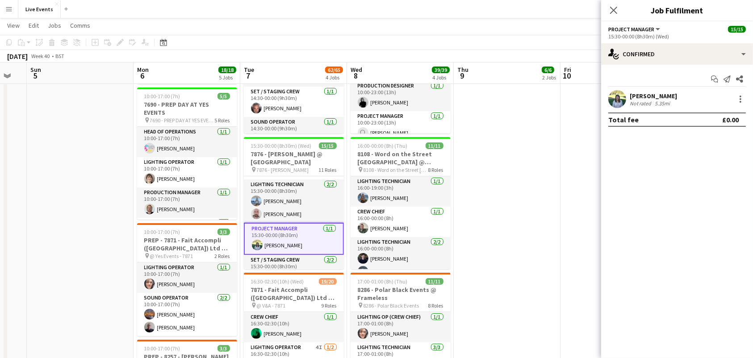
click at [619, 101] on app-user-avatar at bounding box center [617, 99] width 18 height 18
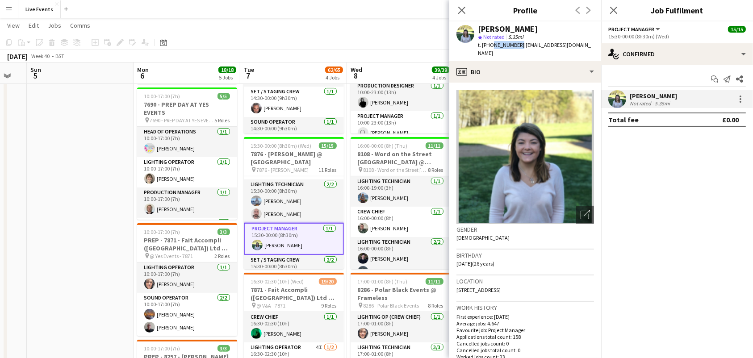
drag, startPoint x: 489, startPoint y: 45, endPoint x: 517, endPoint y: 50, distance: 28.0
click at [516, 50] on div "[PERSON_NAME] star Not rated 5.35mi t. [PHONE_NUMBER] | [EMAIL_ADDRESS][DOMAIN_…" at bounding box center [525, 41] width 152 height 40
drag, startPoint x: 477, startPoint y: 27, endPoint x: 539, endPoint y: 30, distance: 61.2
click at [539, 30] on div "[PERSON_NAME] star Not rated 5.35mi t. [PHONE_NUMBER] | [EMAIL_ADDRESS][DOMAIN_…" at bounding box center [525, 41] width 152 height 40
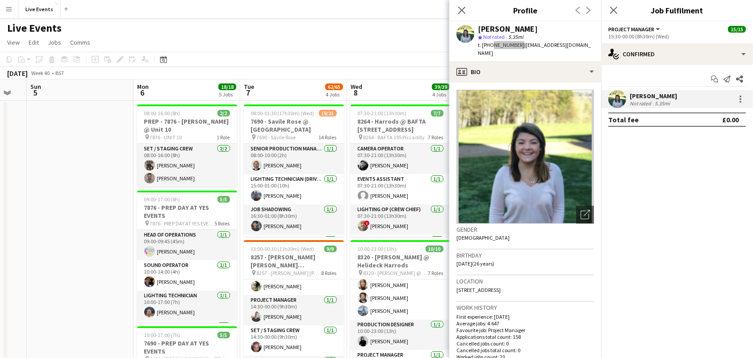
scroll to position [179, 0]
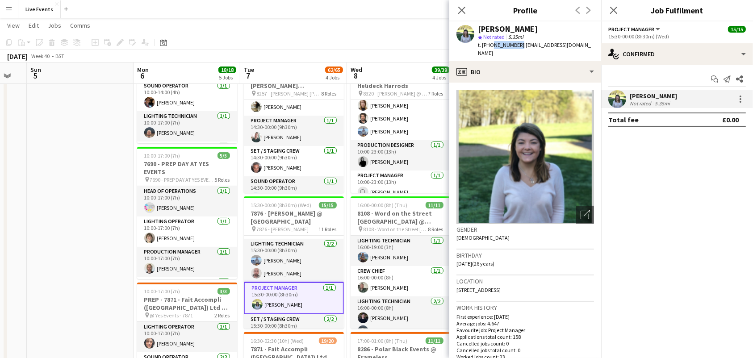
drag, startPoint x: 459, startPoint y: 9, endPoint x: 480, endPoint y: 20, distance: 23.4
click at [459, 9] on icon "Close pop-in" at bounding box center [461, 10] width 7 height 7
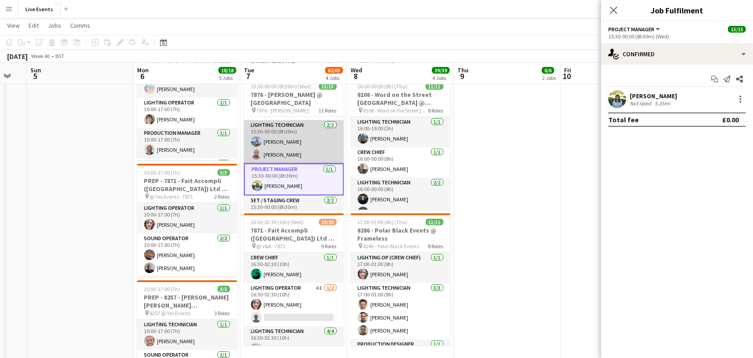
scroll to position [0, 0]
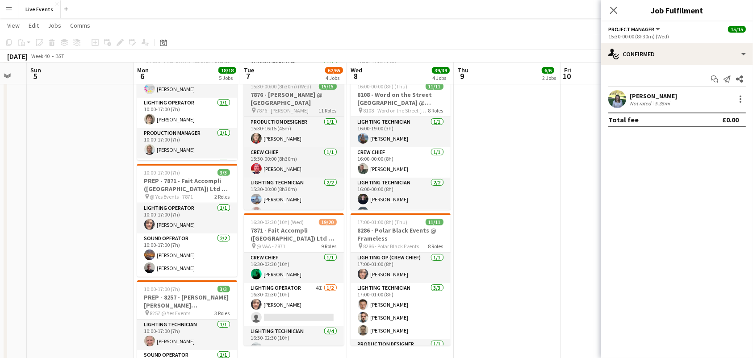
click at [280, 98] on h3 "7876 - [PERSON_NAME] @ [GEOGRAPHIC_DATA]" at bounding box center [294, 99] width 100 height 16
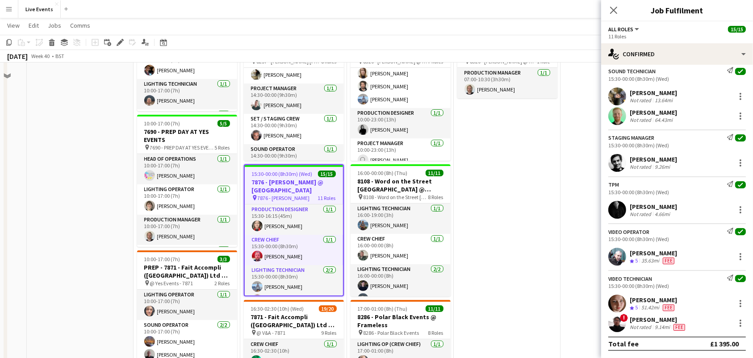
scroll to position [147, 0]
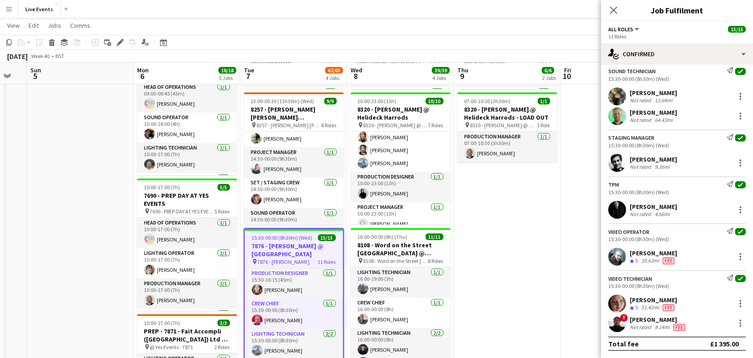
click at [268, 246] on h3 "7876 - [PERSON_NAME] @ [GEOGRAPHIC_DATA]" at bounding box center [294, 250] width 98 height 16
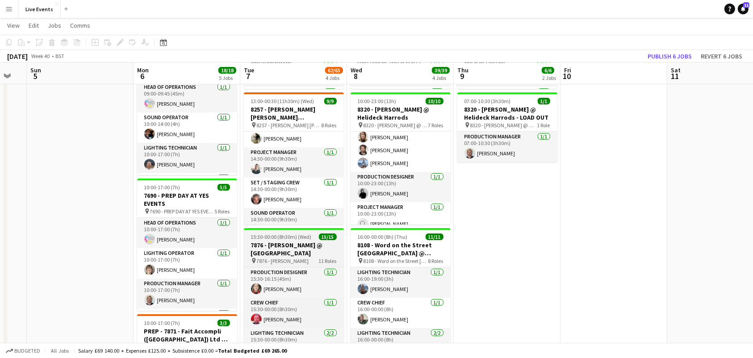
click at [268, 245] on h3 "7876 - [PERSON_NAME] @ [GEOGRAPHIC_DATA]" at bounding box center [294, 249] width 100 height 16
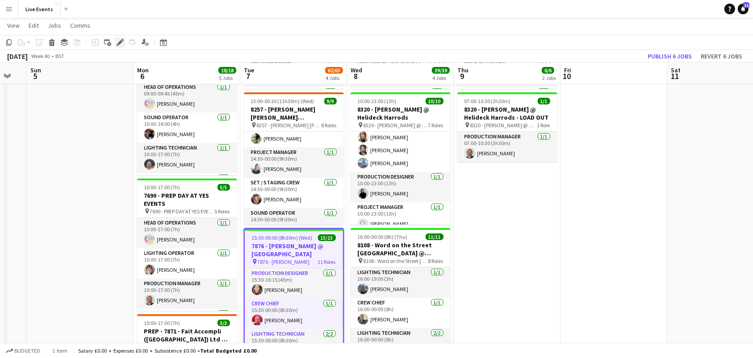
click at [118, 45] on icon "Edit" at bounding box center [120, 42] width 7 height 7
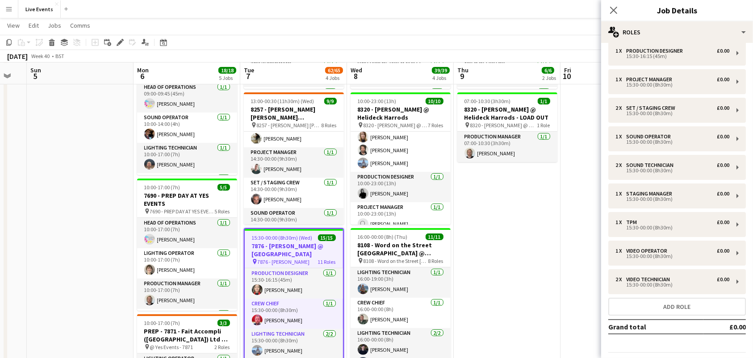
scroll to position [93, 0]
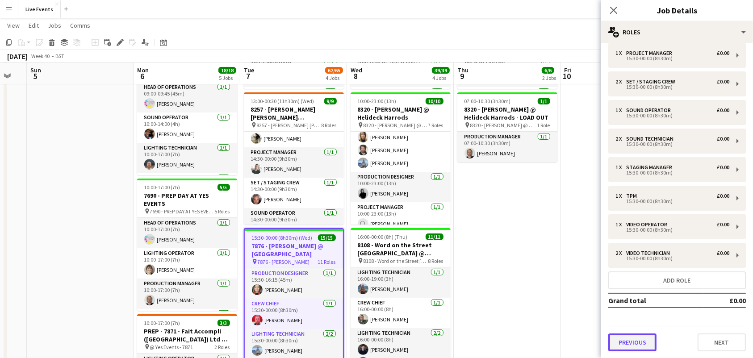
click at [641, 338] on button "Previous" at bounding box center [632, 343] width 48 height 18
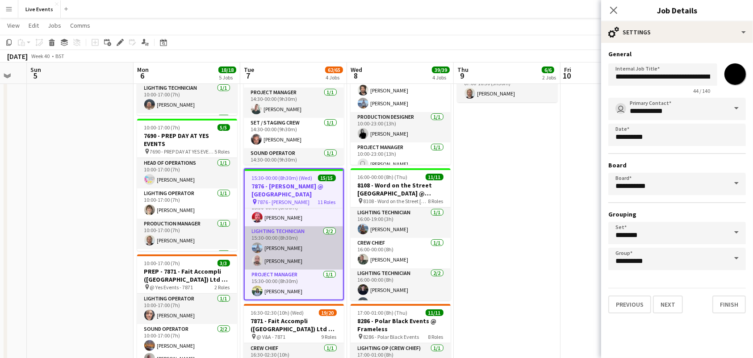
scroll to position [59, 0]
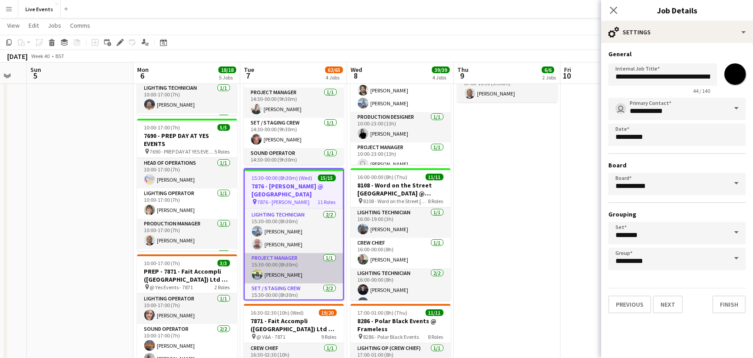
click at [297, 269] on app-card-role "Project Manager [DATE] 15:30-00:00 (8h30m) [PERSON_NAME]" at bounding box center [294, 268] width 98 height 30
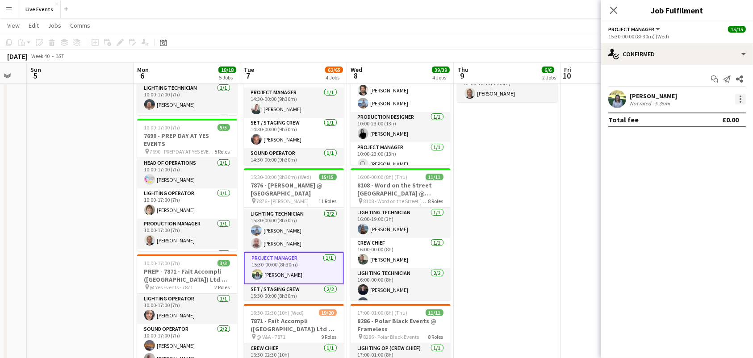
click at [741, 99] on div at bounding box center [740, 99] width 2 height 2
click at [651, 73] on div at bounding box center [376, 179] width 753 height 358
click at [738, 101] on div at bounding box center [740, 99] width 11 height 11
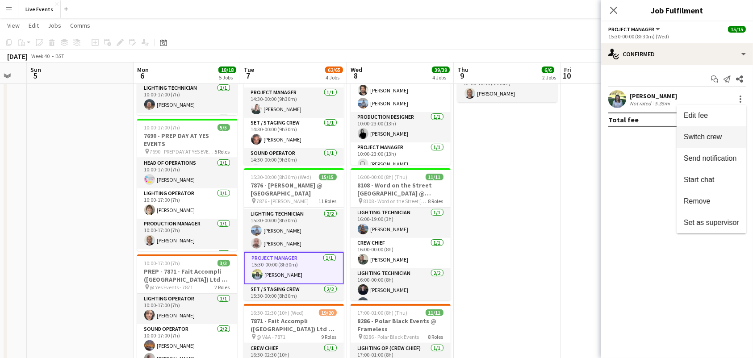
click at [721, 136] on span "Switch crew" at bounding box center [703, 137] width 38 height 8
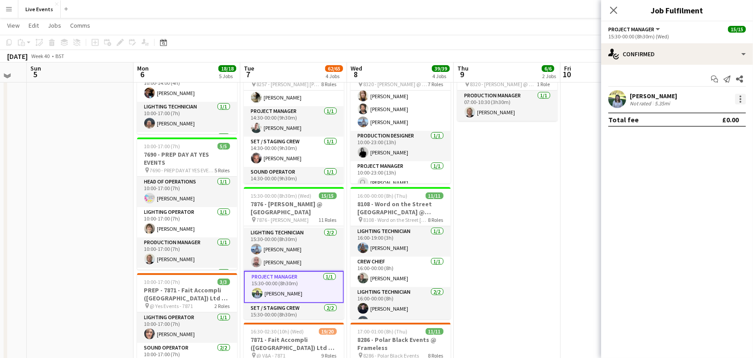
click at [742, 98] on div at bounding box center [740, 99] width 11 height 11
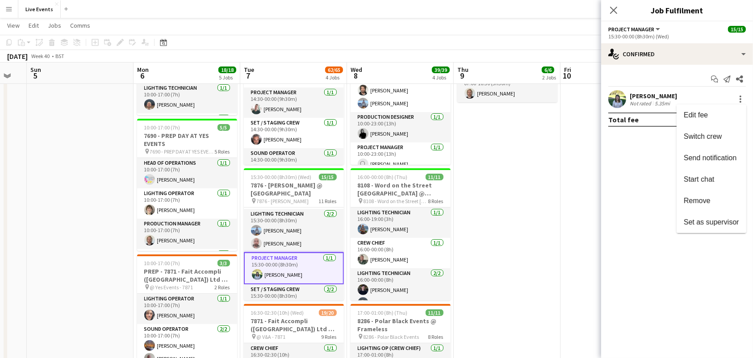
click at [619, 109] on div at bounding box center [376, 179] width 753 height 358
click at [618, 101] on app-user-avatar at bounding box center [617, 99] width 18 height 18
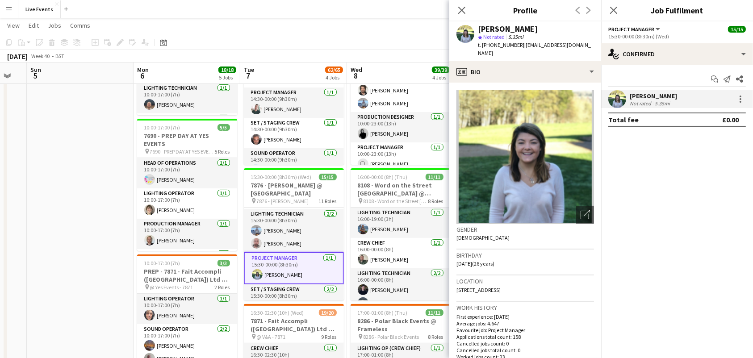
drag, startPoint x: 479, startPoint y: 29, endPoint x: 534, endPoint y: 29, distance: 54.9
click at [534, 29] on div "[PERSON_NAME]" at bounding box center [536, 29] width 116 height 8
drag, startPoint x: 488, startPoint y: 46, endPoint x: 517, endPoint y: 50, distance: 28.4
click at [517, 50] on div "[PERSON_NAME] star Not rated 5.35mi t. [PHONE_NUMBER] | [EMAIL_ADDRESS][DOMAIN_…" at bounding box center [525, 41] width 152 height 40
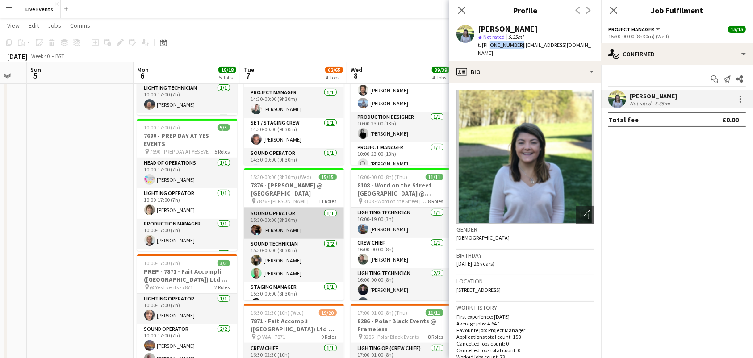
click at [284, 227] on app-card-role "Sound Operator [DATE] 15:30-00:00 (8h30m) [PERSON_NAME]" at bounding box center [294, 224] width 100 height 30
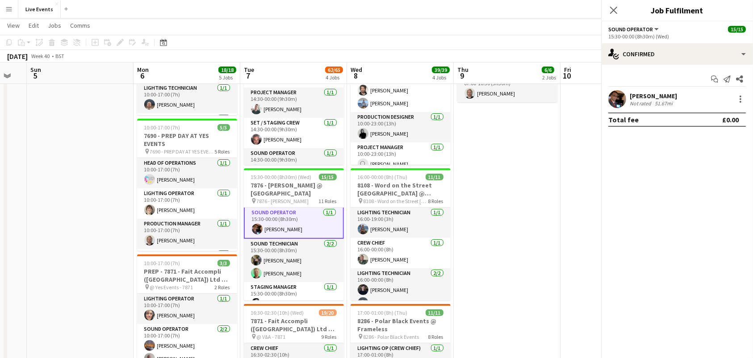
scroll to position [177, 0]
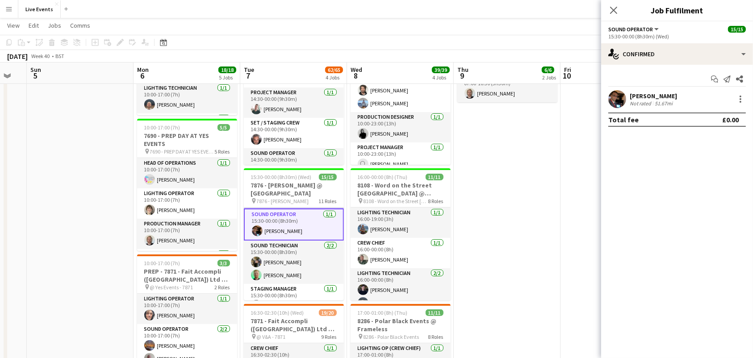
click at [614, 101] on app-user-avatar at bounding box center [617, 99] width 18 height 18
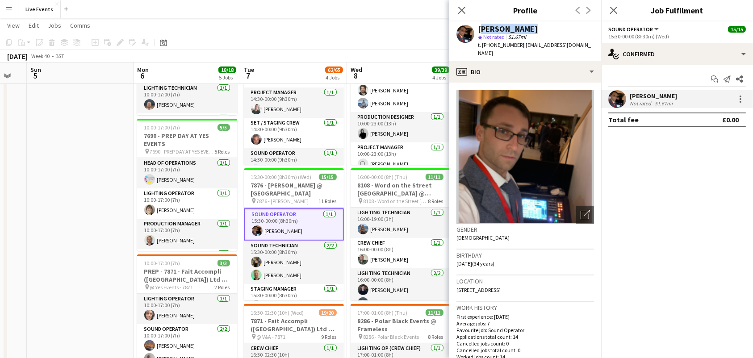
drag, startPoint x: 479, startPoint y: 28, endPoint x: 523, endPoint y: 32, distance: 44.4
click at [523, 32] on div "[PERSON_NAME] star Not rated 51.67mi t. [PHONE_NUMBER] | [EMAIL_ADDRESS][DOMAIN…" at bounding box center [525, 41] width 152 height 40
drag, startPoint x: 275, startPoint y: 263, endPoint x: 307, endPoint y: 286, distance: 39.1
click at [275, 263] on app-card-role "Sound Technician [DATE] 15:30-00:00 (8h30m) [PERSON_NAME] [PERSON_NAME]" at bounding box center [294, 262] width 100 height 43
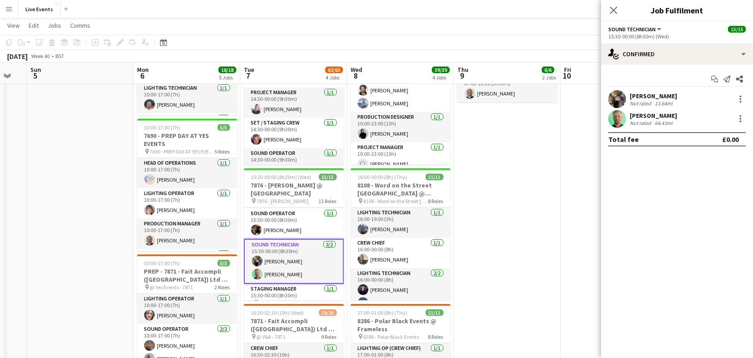
click at [622, 117] on app-user-avatar at bounding box center [617, 119] width 18 height 18
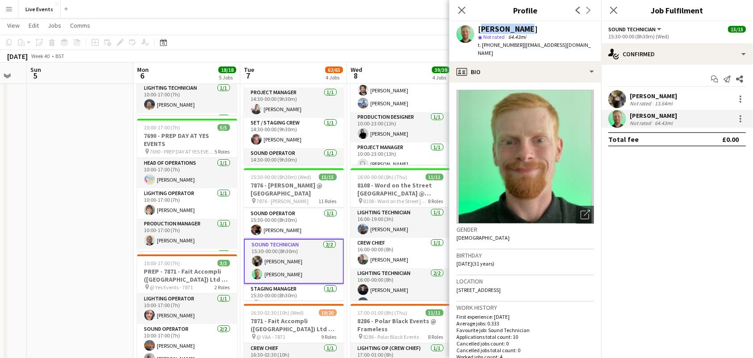
drag, startPoint x: 479, startPoint y: 26, endPoint x: 525, endPoint y: 30, distance: 45.7
click at [525, 30] on div "[PERSON_NAME]" at bounding box center [536, 29] width 116 height 8
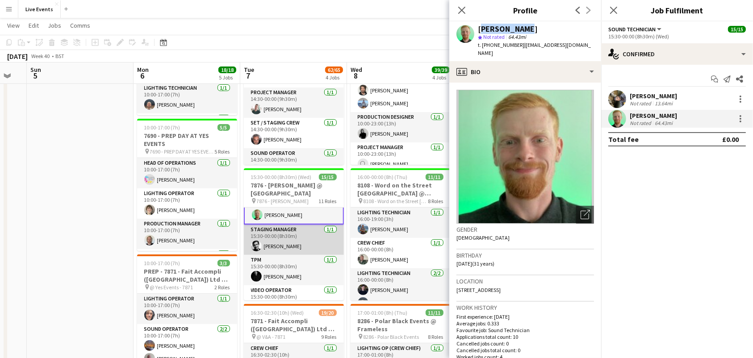
click at [307, 245] on app-card-role "Staging Manager [DATE] 15:30-00:00 (8h30m) [PERSON_NAME]" at bounding box center [294, 240] width 100 height 30
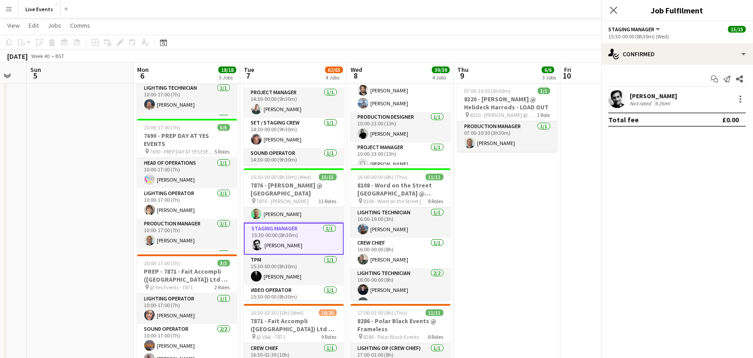
scroll to position [236, 0]
click at [619, 103] on app-user-avatar at bounding box center [617, 99] width 18 height 18
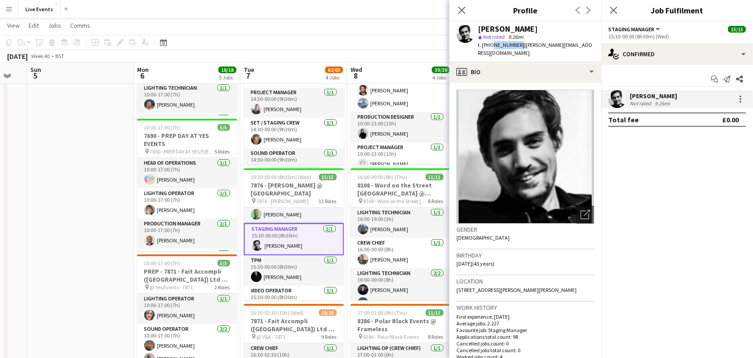
drag, startPoint x: 489, startPoint y: 44, endPoint x: 517, endPoint y: 51, distance: 28.7
click at [517, 51] on div "[PERSON_NAME] star Not rated 9.26mi t. [PHONE_NUMBER] | [PERSON_NAME][EMAIL_ADD…" at bounding box center [525, 41] width 152 height 40
click at [277, 270] on app-card-role "TPM [DATE] 15:30-00:00 (8h30m) [PERSON_NAME]" at bounding box center [294, 270] width 100 height 30
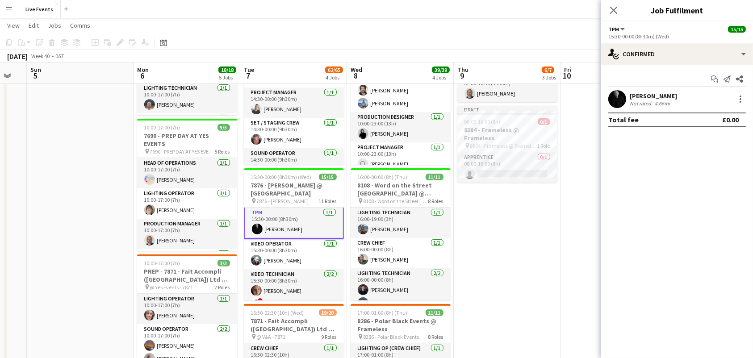
scroll to position [294, 0]
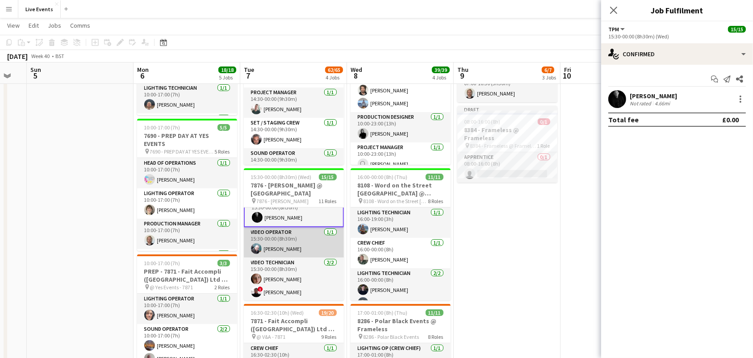
click at [292, 244] on app-card-role "Video Operator [DATE] 15:30-00:00 (8h30m) [PERSON_NAME]" at bounding box center [294, 242] width 100 height 30
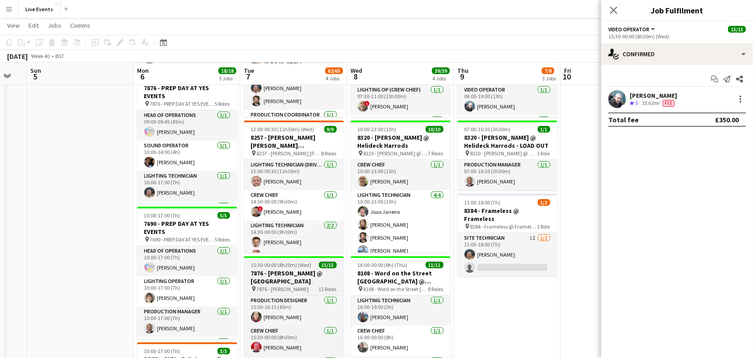
scroll to position [179, 0]
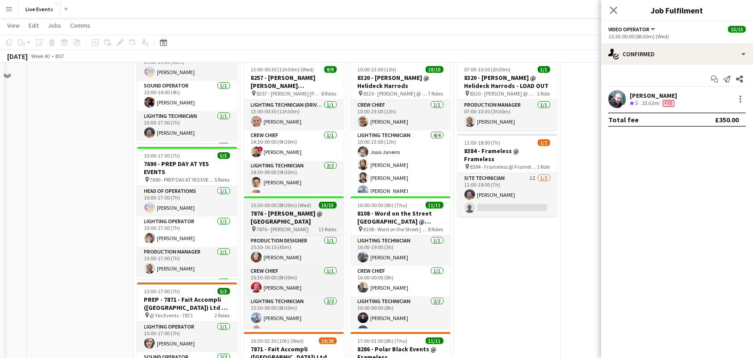
click at [278, 230] on span "7876 - [PERSON_NAME]" at bounding box center [283, 229] width 52 height 7
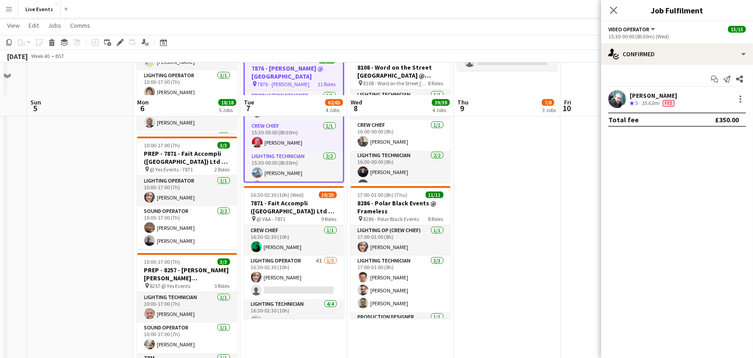
scroll to position [357, 0]
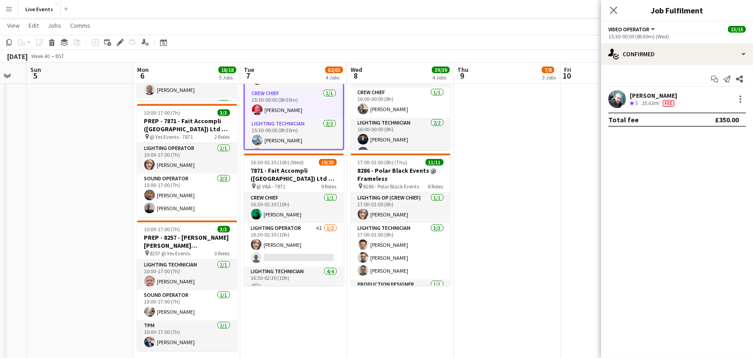
click at [324, 324] on app-date-cell "08:00-01:30 (17h30m) (Wed) 19/21 7690 - Savile Rose @ [GEOGRAPHIC_DATA] pin 769…" at bounding box center [293, 57] width 107 height 628
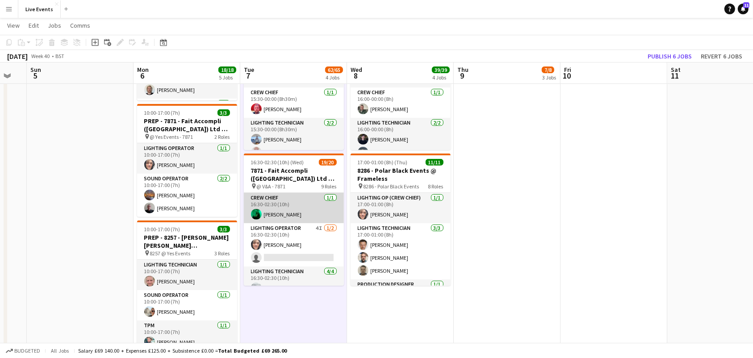
click at [297, 211] on app-card-role "Crew Chief [DATE] 16:30-02:30 (10h) [PERSON_NAME]" at bounding box center [294, 208] width 100 height 30
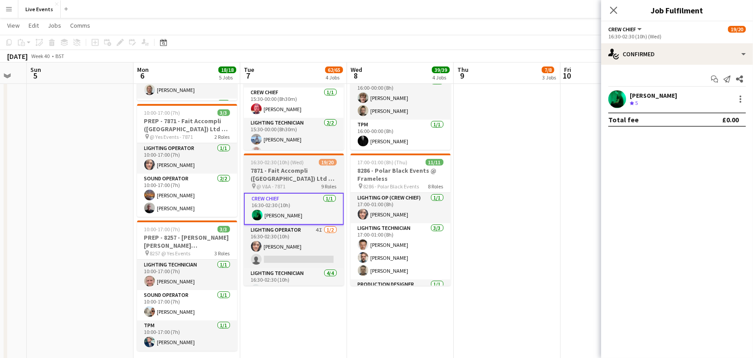
click at [279, 171] on h3 "7871 - Fait Accompli ([GEOGRAPHIC_DATA]) Ltd @ V&A" at bounding box center [294, 175] width 100 height 16
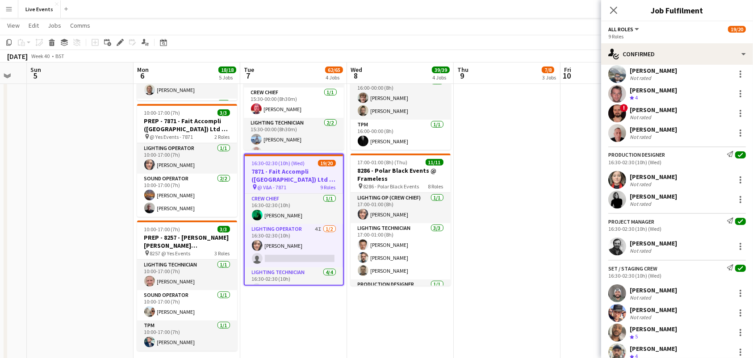
scroll to position [179, 0]
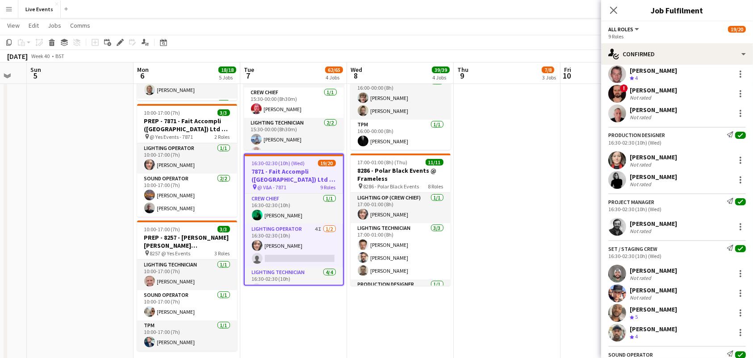
click at [113, 42] on div "Add job Add linked Job Edit Edit linked Job Applicants" at bounding box center [116, 42] width 68 height 11
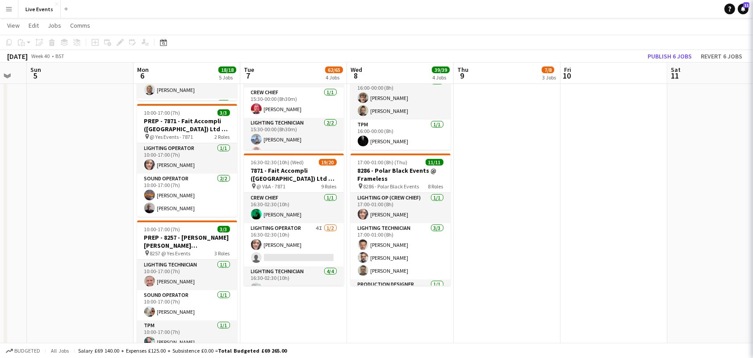
click at [116, 42] on div "Add job Add linked Job Edit Edit linked Job Applicants" at bounding box center [116, 42] width 68 height 11
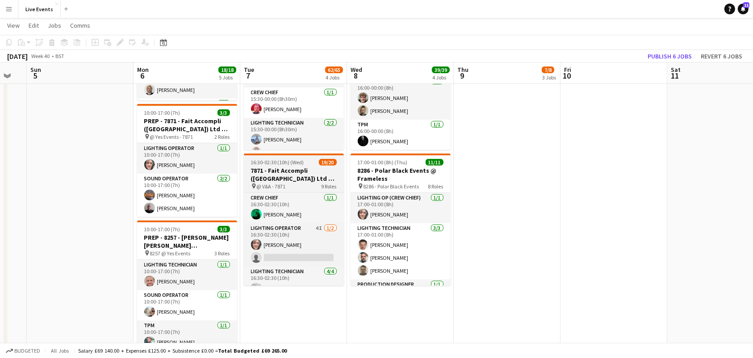
click at [282, 170] on h3 "7871 - Fait Accompli ([GEOGRAPHIC_DATA]) Ltd @ V&A" at bounding box center [294, 175] width 100 height 16
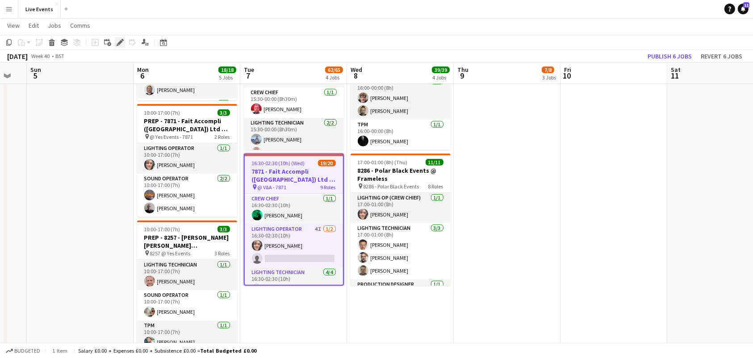
click at [119, 41] on icon "Edit" at bounding box center [120, 42] width 7 height 7
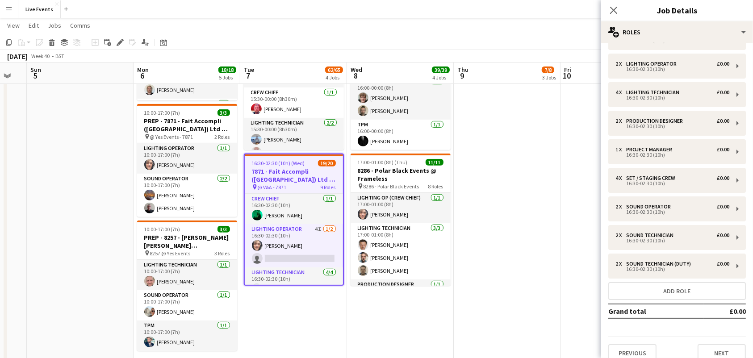
scroll to position [36, 0]
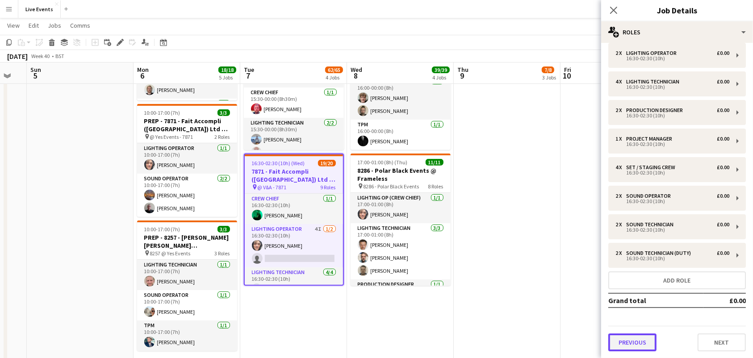
click at [630, 343] on button "Previous" at bounding box center [632, 343] width 48 height 18
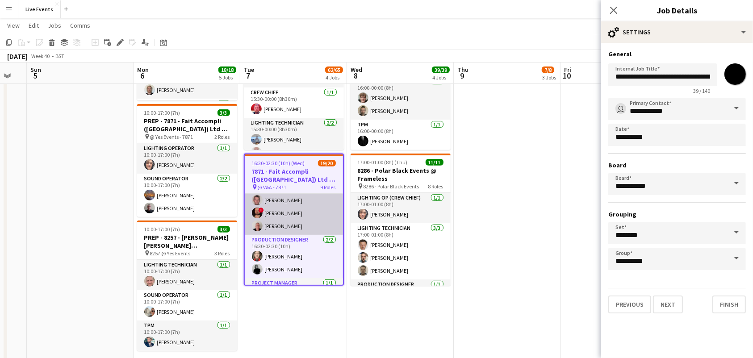
scroll to position [119, 0]
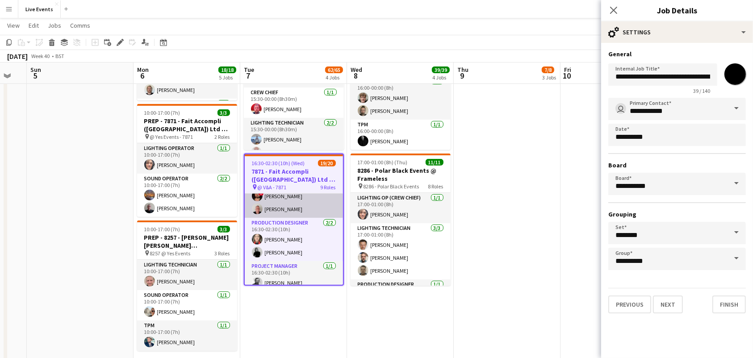
click at [250, 211] on app-card-role "Lighting Technician [DATE] 16:30-02:30 (10h) [PERSON_NAME] [PERSON_NAME] ! [PER…" at bounding box center [294, 183] width 98 height 69
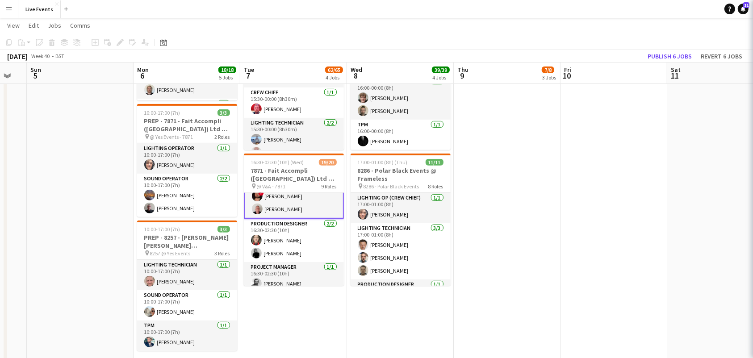
scroll to position [120, 0]
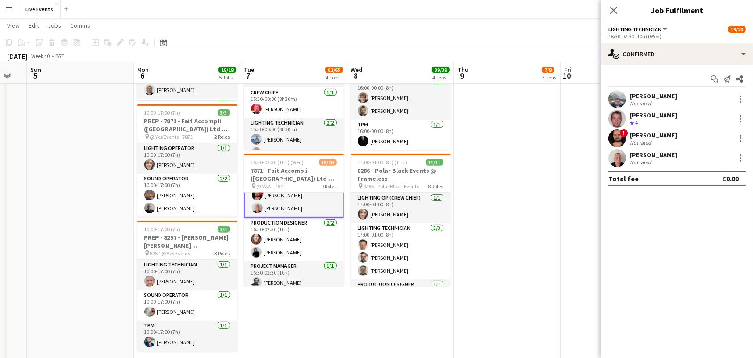
click at [609, 161] on app-user-avatar at bounding box center [617, 158] width 18 height 18
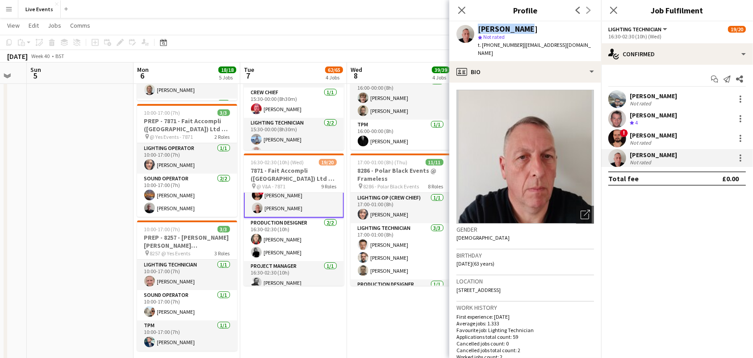
drag, startPoint x: 473, startPoint y: 29, endPoint x: 526, endPoint y: 31, distance: 52.3
click at [526, 31] on div "[PERSON_NAME] star Not rated t. [PHONE_NUMBER] | [EMAIL_ADDRESS][DOMAIN_NAME]" at bounding box center [525, 41] width 152 height 40
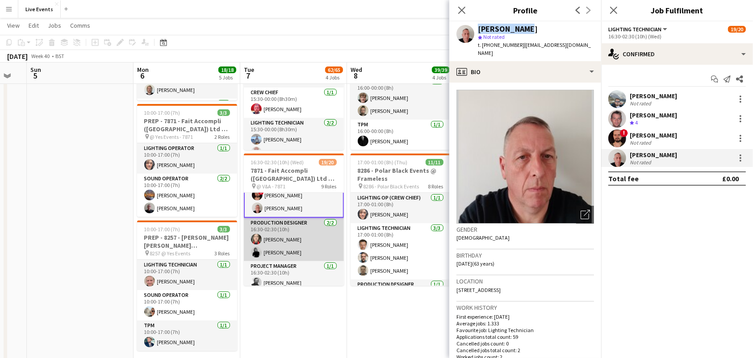
click at [251, 237] on app-user-avatar at bounding box center [256, 239] width 11 height 11
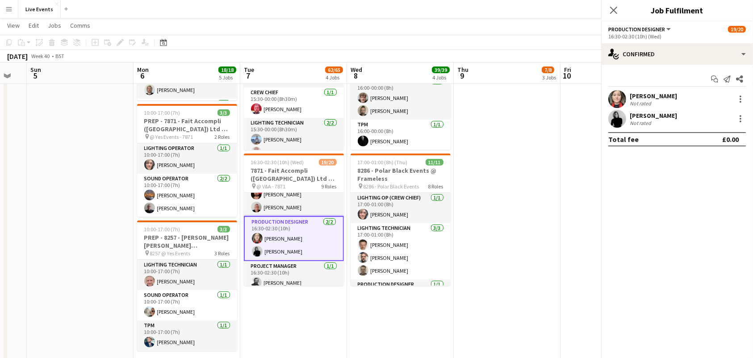
scroll to position [119, 0]
click at [615, 92] on app-user-avatar at bounding box center [617, 99] width 18 height 18
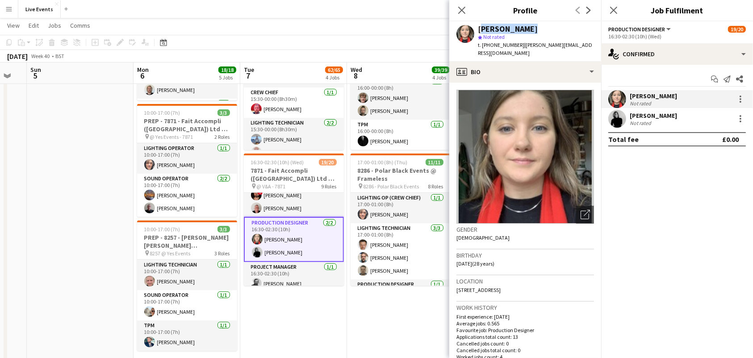
drag, startPoint x: 479, startPoint y: 30, endPoint x: 524, endPoint y: 26, distance: 45.3
click at [524, 26] on div "[PERSON_NAME]" at bounding box center [536, 29] width 116 height 8
drag, startPoint x: 491, startPoint y: 45, endPoint x: 518, endPoint y: 52, distance: 28.2
click at [518, 52] on div "[PERSON_NAME] star Not rated t. [PHONE_NUMBER] | [PERSON_NAME][EMAIL_ADDRESS][D…" at bounding box center [525, 41] width 152 height 40
click at [618, 116] on app-user-avatar at bounding box center [617, 119] width 18 height 18
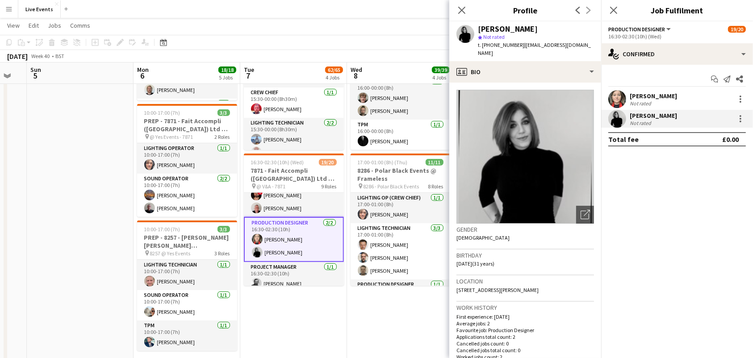
drag, startPoint x: 475, startPoint y: 24, endPoint x: 541, endPoint y: 30, distance: 66.4
click at [541, 30] on div "[PERSON_NAME] star Not rated t. [PHONE_NUMBER] | [EMAIL_ADDRESS][DOMAIN_NAME]" at bounding box center [525, 41] width 152 height 40
drag, startPoint x: 521, startPoint y: 44, endPoint x: 488, endPoint y: 51, distance: 33.0
click at [488, 51] on div "[PERSON_NAME] star Not rated t. [PHONE_NUMBER] | [EMAIL_ADDRESS][DOMAIN_NAME]" at bounding box center [525, 41] width 152 height 40
click at [516, 45] on span "t. [PHONE_NUMBER]" at bounding box center [501, 45] width 46 height 7
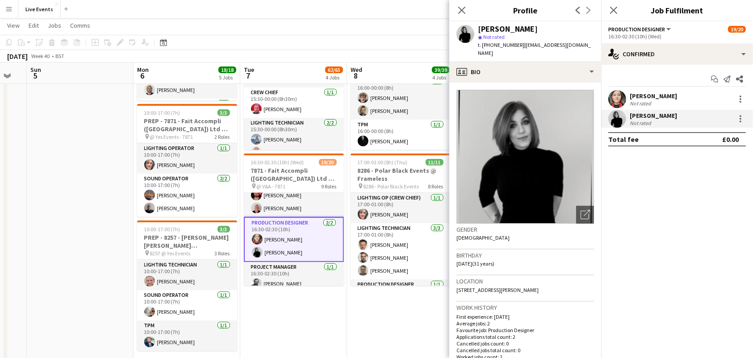
drag, startPoint x: 519, startPoint y: 45, endPoint x: 506, endPoint y: 48, distance: 12.8
click at [506, 48] on span "t. [PHONE_NUMBER]" at bounding box center [501, 45] width 46 height 7
click at [497, 44] on span "t. [PHONE_NUMBER]" at bounding box center [501, 45] width 46 height 7
drag, startPoint x: 492, startPoint y: 45, endPoint x: 499, endPoint y: 45, distance: 7.2
click at [499, 45] on span "t. [PHONE_NUMBER]" at bounding box center [501, 45] width 46 height 7
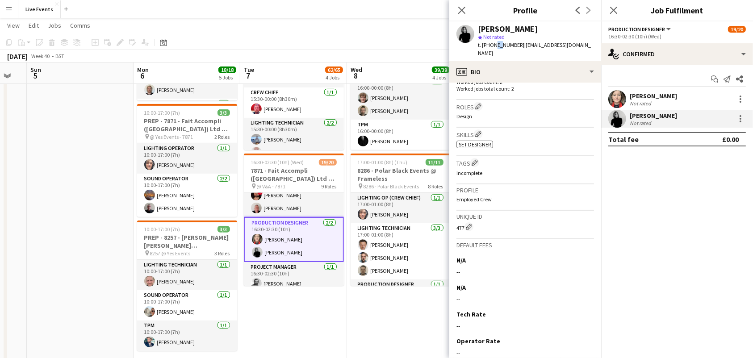
scroll to position [306, 0]
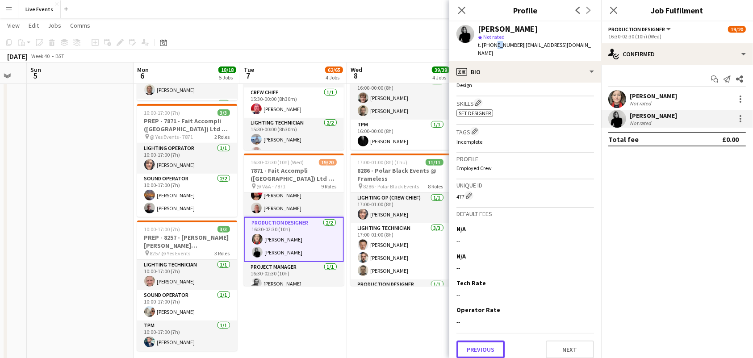
click at [482, 351] on button "Previous" at bounding box center [480, 350] width 48 height 18
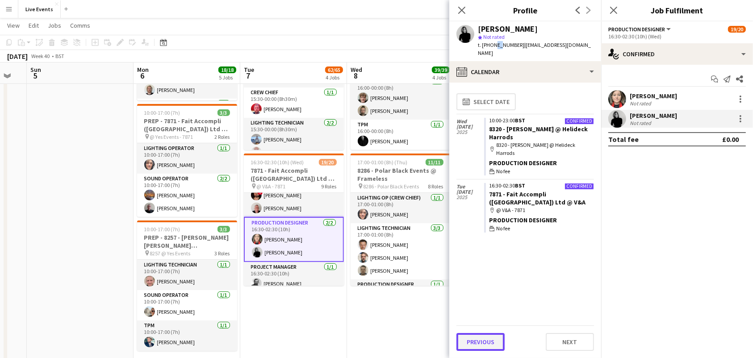
click at [483, 338] on button "Previous" at bounding box center [480, 342] width 48 height 18
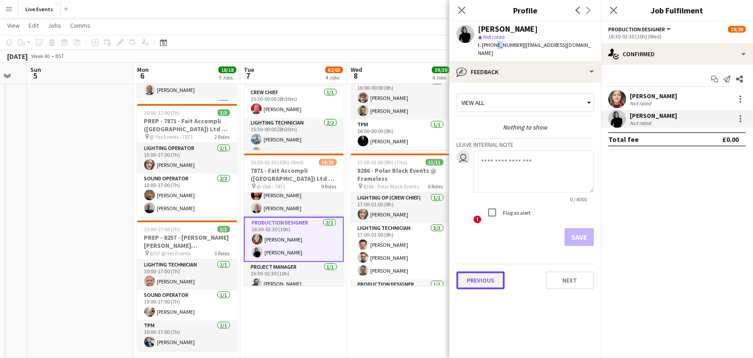
click at [493, 277] on button "Previous" at bounding box center [480, 280] width 48 height 18
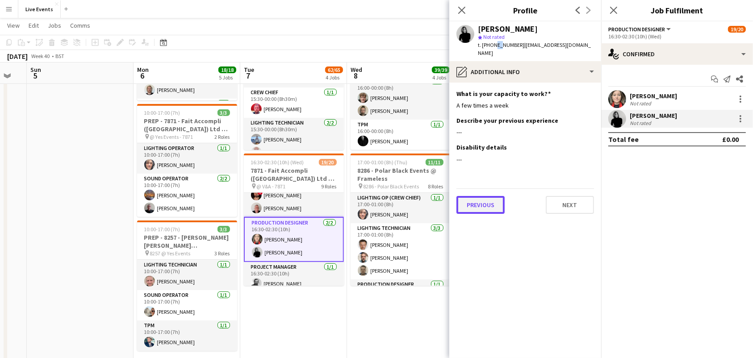
click at [488, 199] on button "Previous" at bounding box center [480, 205] width 48 height 18
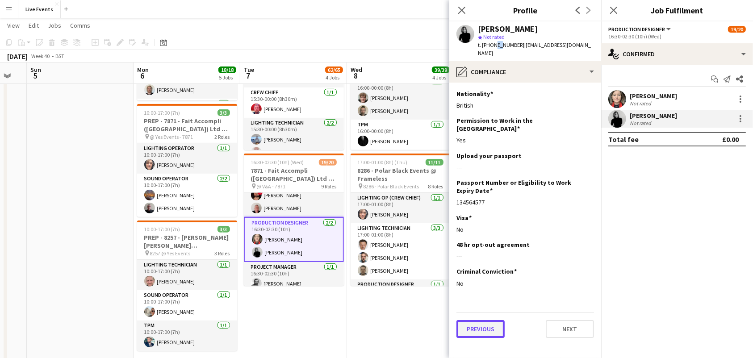
click at [485, 320] on button "Previous" at bounding box center [480, 329] width 48 height 18
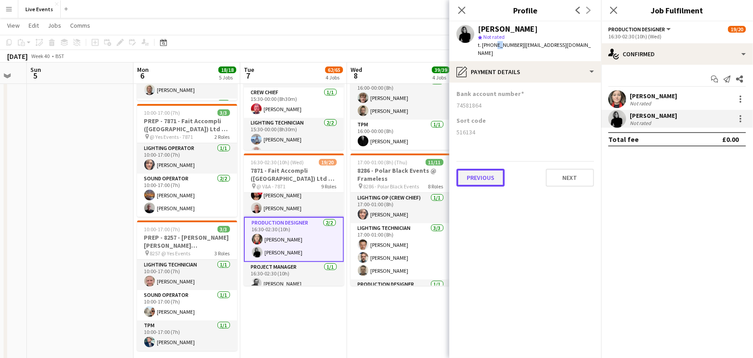
click at [483, 170] on button "Previous" at bounding box center [480, 178] width 48 height 18
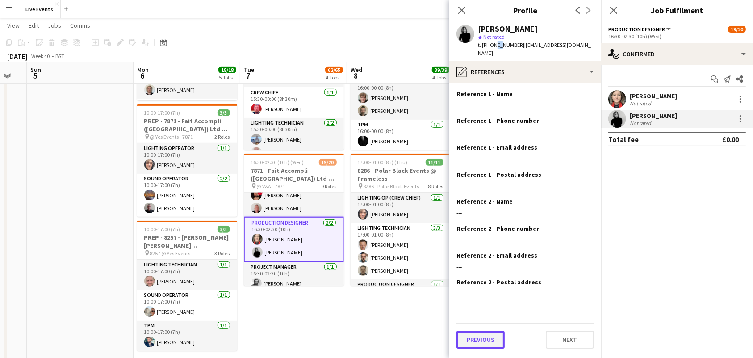
click at [493, 332] on button "Previous" at bounding box center [480, 340] width 48 height 18
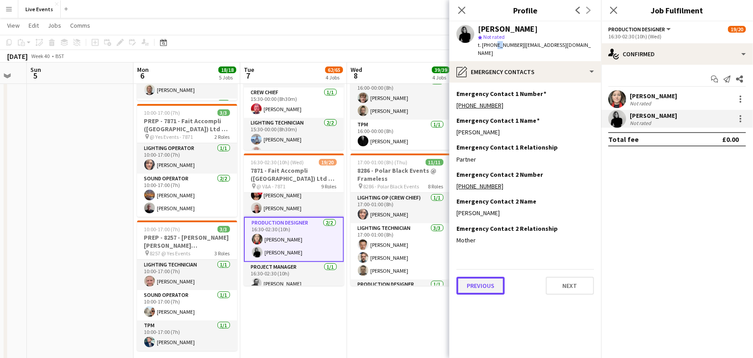
click at [480, 277] on button "Previous" at bounding box center [480, 286] width 48 height 18
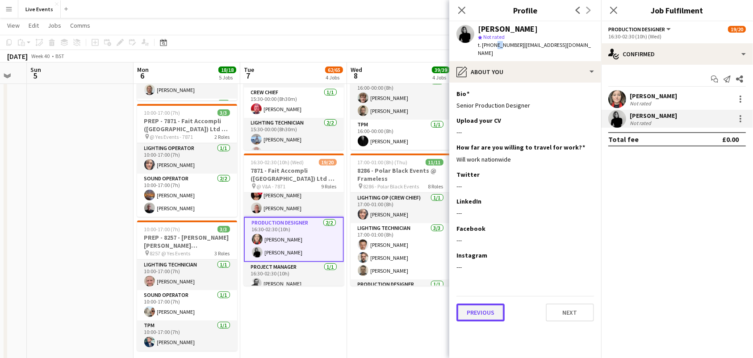
click at [479, 305] on button "Previous" at bounding box center [480, 313] width 48 height 18
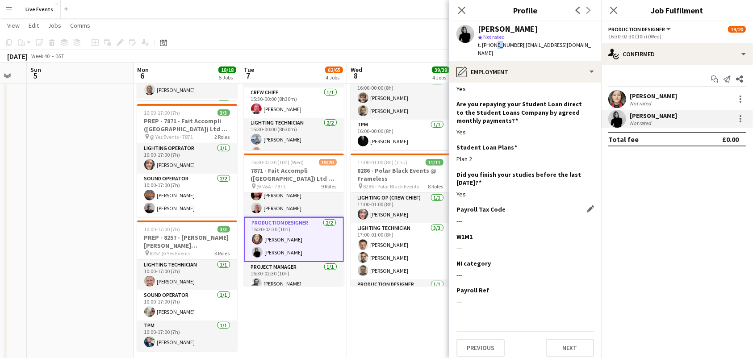
scroll to position [100, 0]
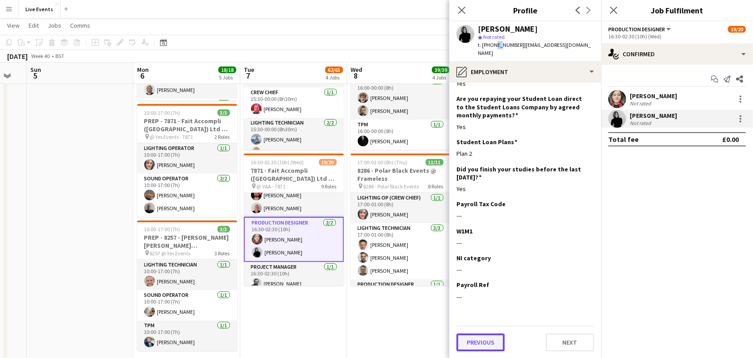
click at [473, 343] on button "Previous" at bounding box center [480, 343] width 48 height 18
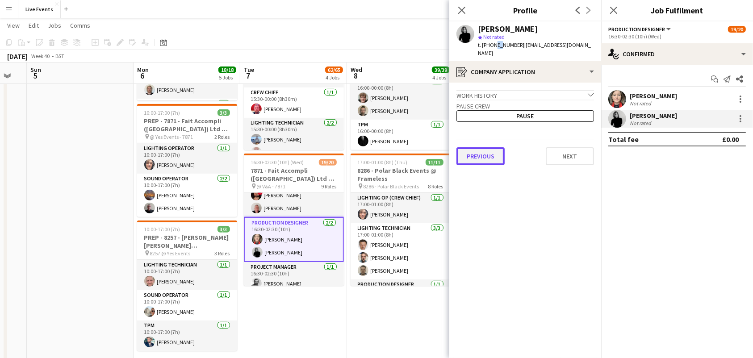
click at [488, 148] on button "Previous" at bounding box center [480, 156] width 48 height 18
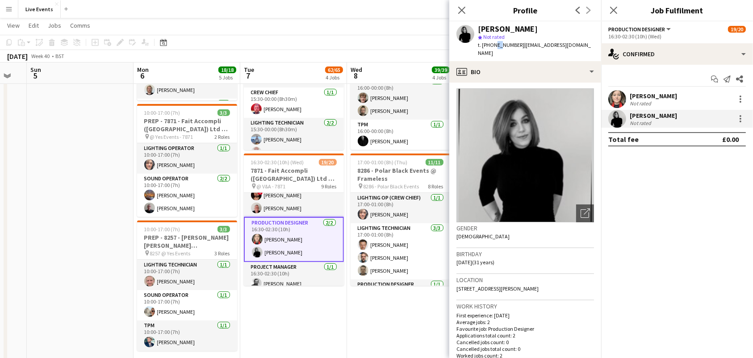
scroll to position [0, 0]
click at [515, 41] on div "star Not rated" at bounding box center [536, 37] width 116 height 8
drag, startPoint x: 486, startPoint y: 45, endPoint x: 489, endPoint y: 52, distance: 7.8
click at [489, 52] on div "[PERSON_NAME] star Not rated t. [PHONE_NUMBER] | [EMAIL_ADDRESS][DOMAIN_NAME]" at bounding box center [525, 41] width 152 height 40
click at [515, 52] on div "[PERSON_NAME] star Not rated t. [PHONE_NUMBER] | [EMAIL_ADDRESS][DOMAIN_NAME]" at bounding box center [525, 41] width 152 height 40
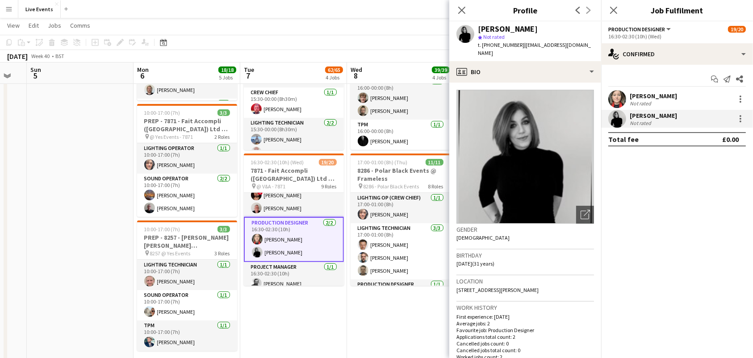
drag, startPoint x: 519, startPoint y: 46, endPoint x: 482, endPoint y: 50, distance: 36.8
click at [482, 50] on div "[PERSON_NAME] star Not rated t. [PHONE_NUMBER] | [EMAIL_ADDRESS][DOMAIN_NAME]" at bounding box center [525, 41] width 152 height 40
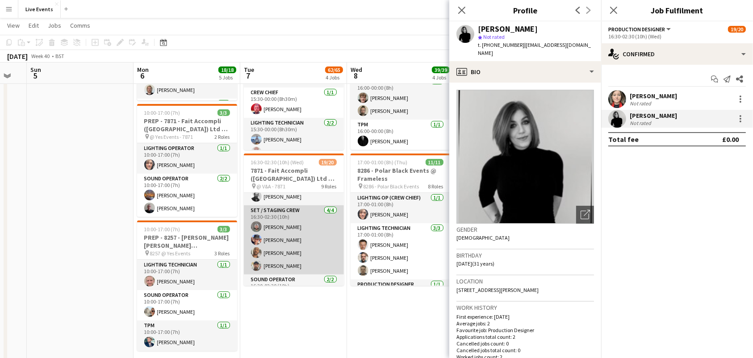
scroll to position [265, 0]
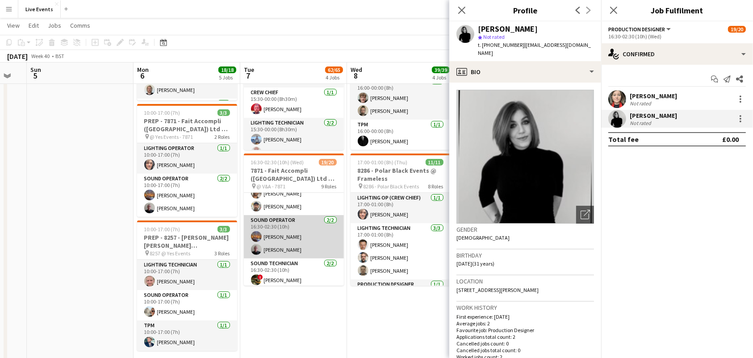
click at [258, 249] on app-user-avatar at bounding box center [256, 249] width 11 height 11
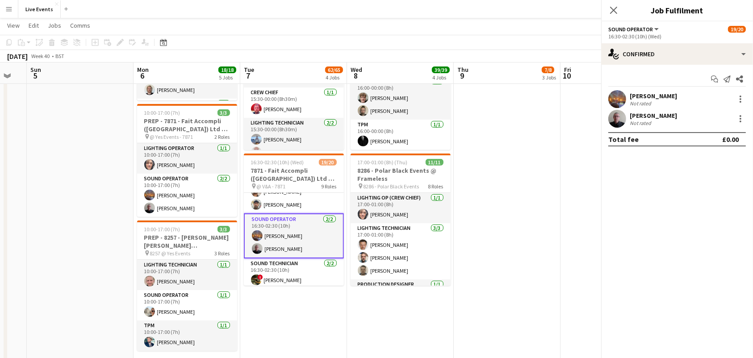
scroll to position [264, 0]
click at [621, 122] on app-user-avatar at bounding box center [617, 119] width 18 height 18
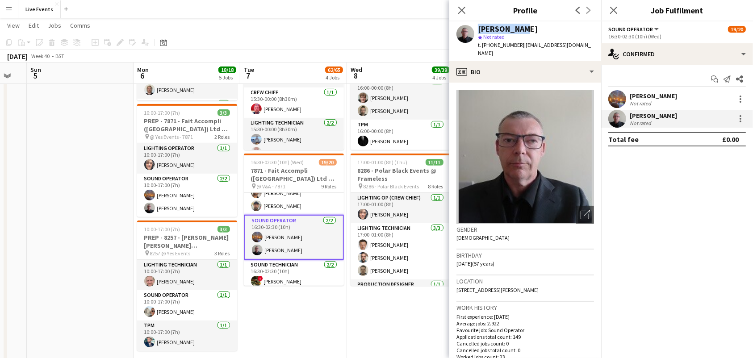
drag, startPoint x: 526, startPoint y: 29, endPoint x: 476, endPoint y: 29, distance: 50.0
click at [476, 29] on div "[PERSON_NAME] star Not rated t. [PHONE_NUMBER] | [EMAIL_ADDRESS][DOMAIN_NAME]" at bounding box center [525, 41] width 152 height 40
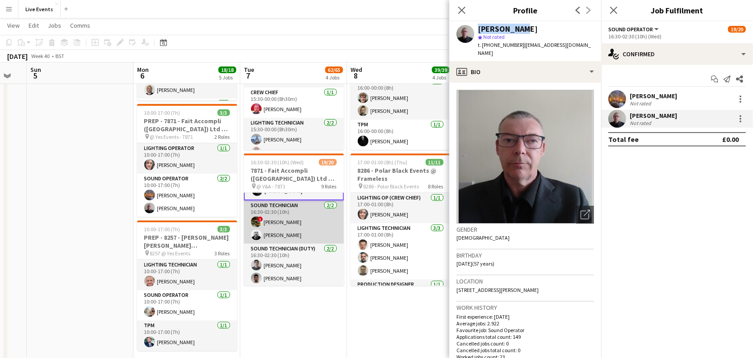
click at [300, 228] on app-card-role "Sound Technician [DATE] 16:30-02:30 (10h) ! [PERSON_NAME] [PERSON_NAME]" at bounding box center [294, 221] width 100 height 43
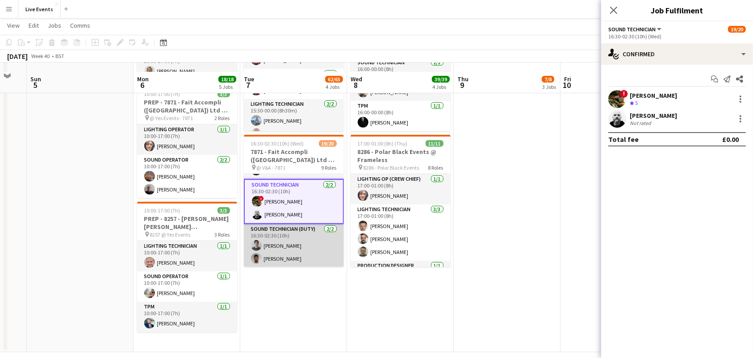
scroll to position [385, 0]
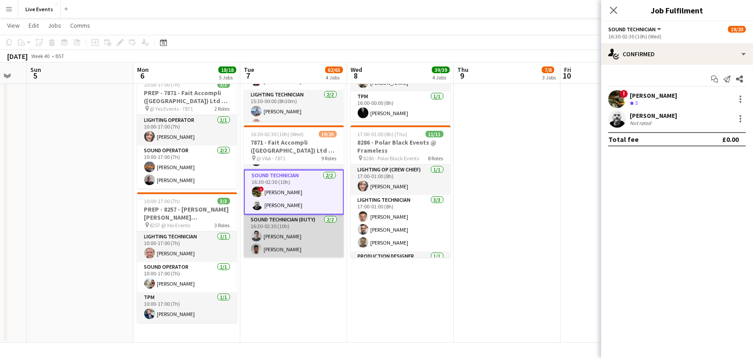
click at [291, 238] on app-card-role "Sound Technician (Duty) [DATE] 16:30-02:30 (10h) [PERSON_NAME] [PERSON_NAME]" at bounding box center [294, 236] width 100 height 43
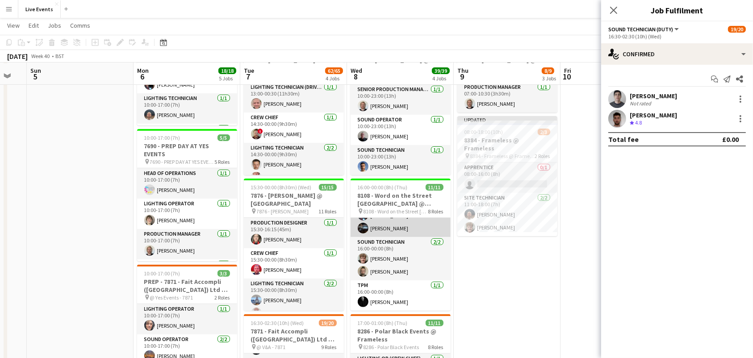
scroll to position [197, 0]
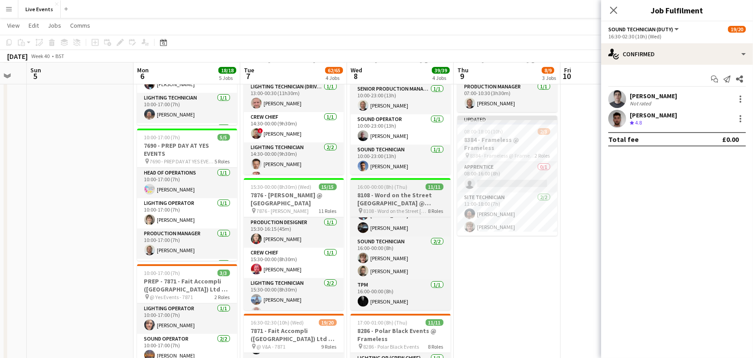
click at [384, 197] on h3 "8108 - Word on the Street [GEOGRAPHIC_DATA] @ Banqueting House" at bounding box center [401, 199] width 100 height 16
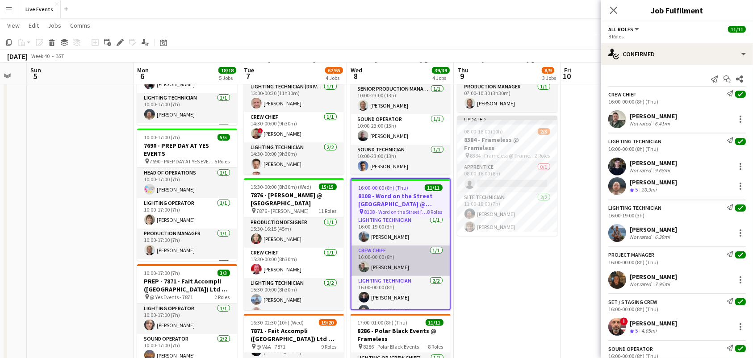
scroll to position [0, 0]
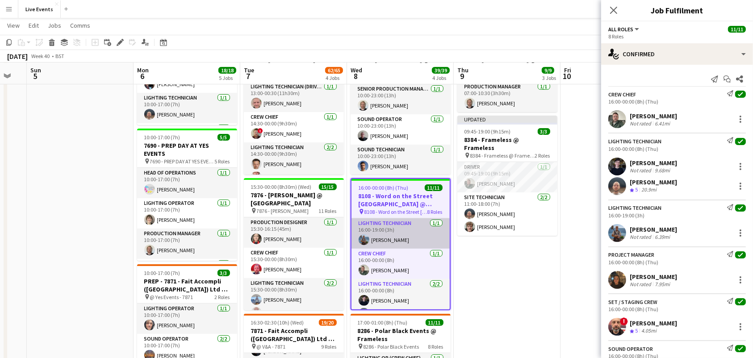
click at [366, 236] on app-user-avatar at bounding box center [364, 239] width 11 height 11
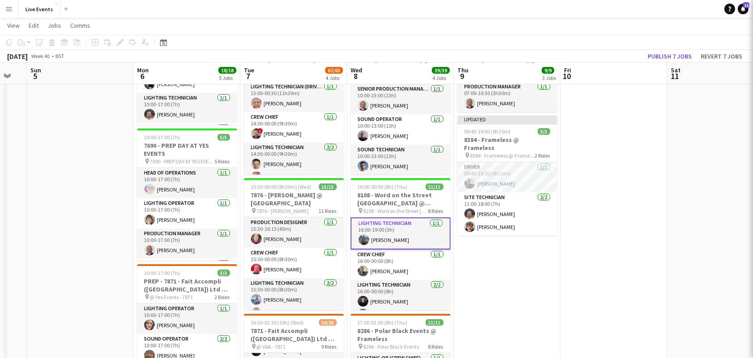
scroll to position [0, 293]
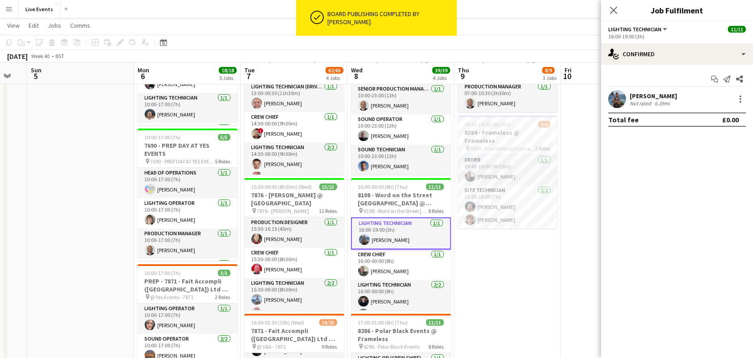
click at [608, 98] on div "[PERSON_NAME] Not rated 6.39mi" at bounding box center [677, 99] width 152 height 18
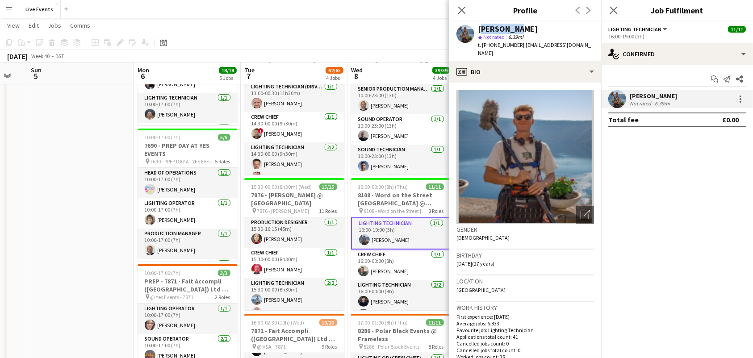
drag, startPoint x: 477, startPoint y: 26, endPoint x: 518, endPoint y: 26, distance: 41.1
click at [518, 26] on div "[PERSON_NAME] star Not rated 6.39mi t. [PHONE_NUMBER] | [EMAIL_ADDRESS][DOMAIN_…" at bounding box center [525, 41] width 152 height 40
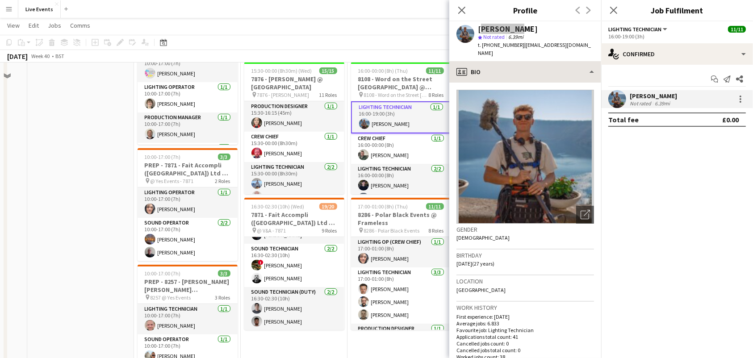
scroll to position [376, 0]
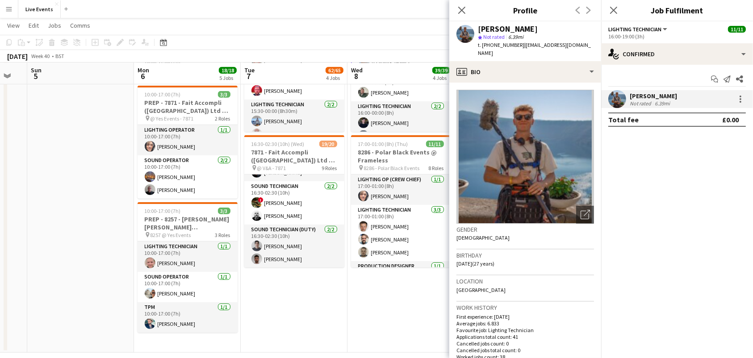
click at [461, 4] on div "Close pop-in" at bounding box center [461, 10] width 25 height 21
click at [463, 7] on icon "Close pop-in" at bounding box center [461, 10] width 8 height 8
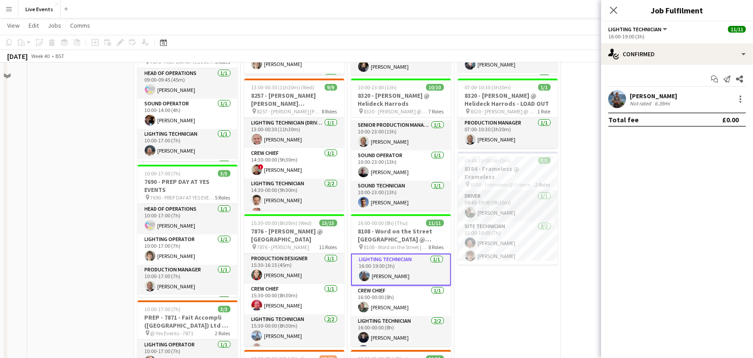
scroll to position [179, 0]
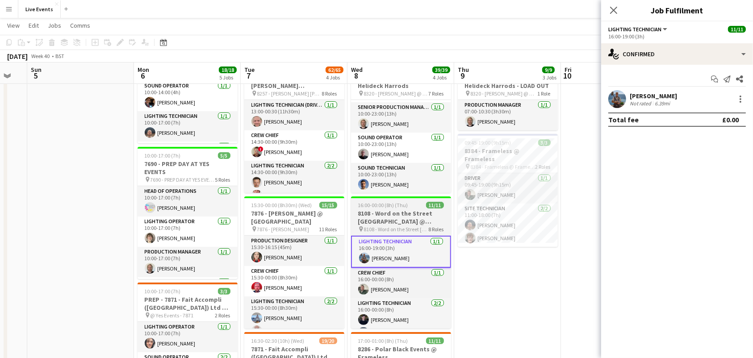
click at [382, 203] on span "16:00-00:00 (8h) (Thu)" at bounding box center [383, 205] width 50 height 7
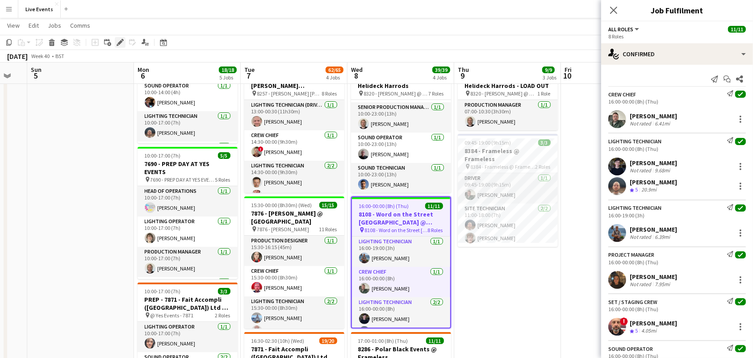
click at [115, 41] on div "Edit" at bounding box center [120, 42] width 11 height 11
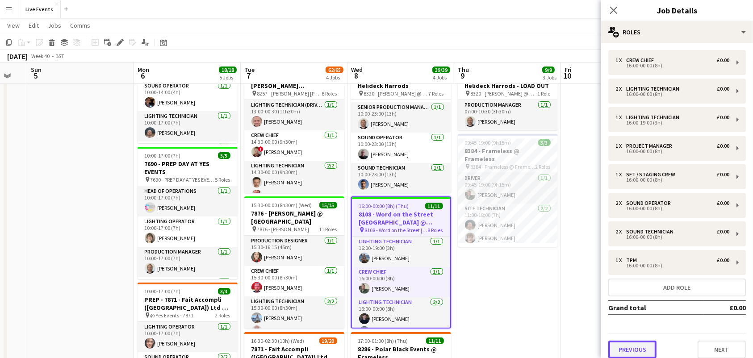
click at [638, 342] on button "Previous" at bounding box center [632, 350] width 48 height 18
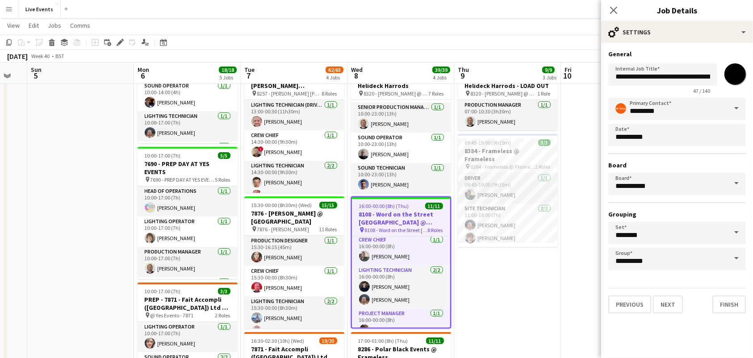
scroll to position [0, 0]
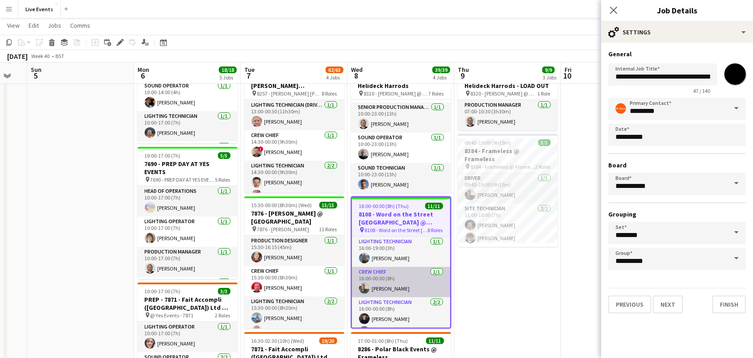
click at [401, 275] on app-card-role "Crew Chief [DATE] 16:00-00:00 (8h) [PERSON_NAME]" at bounding box center [401, 282] width 98 height 30
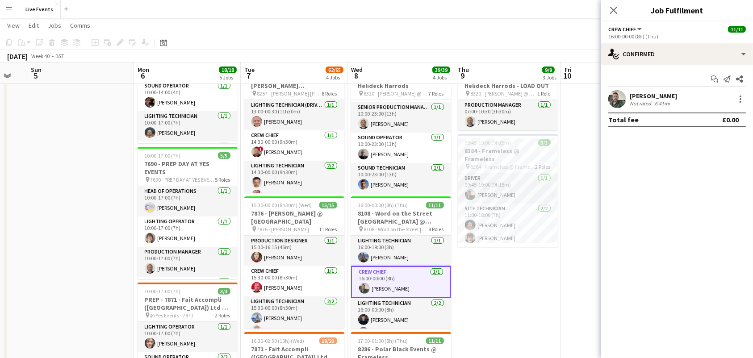
click at [618, 99] on app-user-avatar at bounding box center [617, 99] width 18 height 18
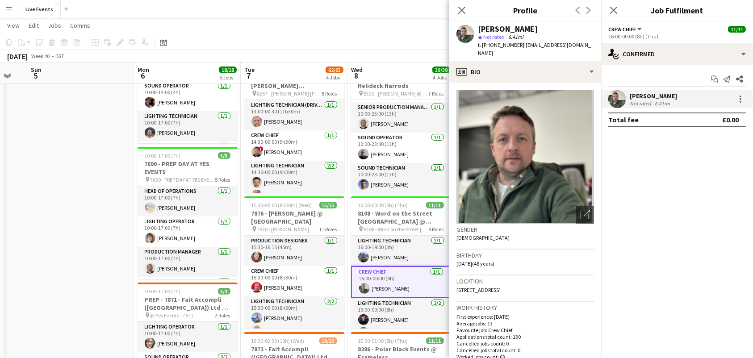
drag, startPoint x: 476, startPoint y: 29, endPoint x: 539, endPoint y: 32, distance: 63.0
click at [539, 32] on div "[PERSON_NAME] star Not rated 6.41mi t. [PHONE_NUMBER] | [EMAIL_ADDRESS][DOMAIN_…" at bounding box center [525, 41] width 152 height 40
click at [490, 45] on span "t. [PHONE_NUMBER]" at bounding box center [501, 45] width 46 height 7
drag, startPoint x: 486, startPoint y: 44, endPoint x: 519, endPoint y: 47, distance: 33.2
click at [519, 47] on div "t. [PHONE_NUMBER] | [EMAIL_ADDRESS][DOMAIN_NAME]" at bounding box center [536, 49] width 116 height 16
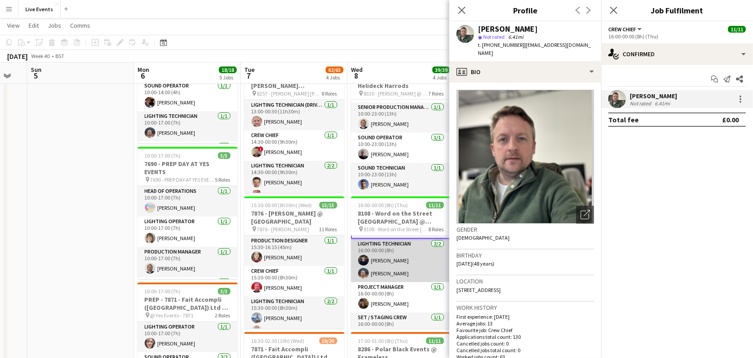
click at [407, 262] on app-card-role "Lighting Technician [DATE] 16:00-00:00 (8h) [PERSON_NAME] [PERSON_NAME]" at bounding box center [401, 260] width 100 height 43
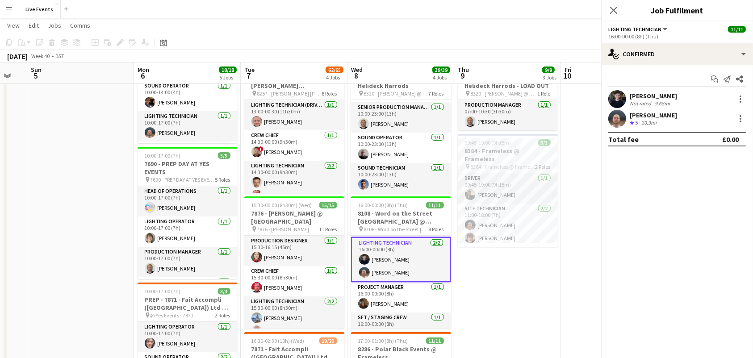
scroll to position [58, 0]
click at [611, 98] on app-user-avatar at bounding box center [617, 99] width 18 height 18
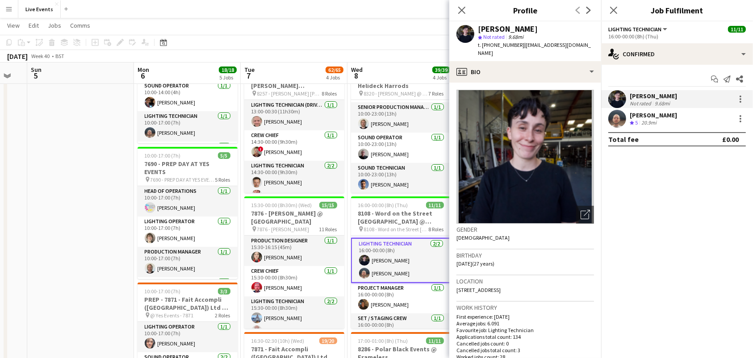
drag, startPoint x: 478, startPoint y: 29, endPoint x: 544, endPoint y: 26, distance: 66.1
click at [544, 26] on div "[PERSON_NAME]" at bounding box center [536, 29] width 116 height 8
click at [607, 120] on div "[PERSON_NAME] Crew rating 5 20.9mi" at bounding box center [677, 119] width 152 height 18
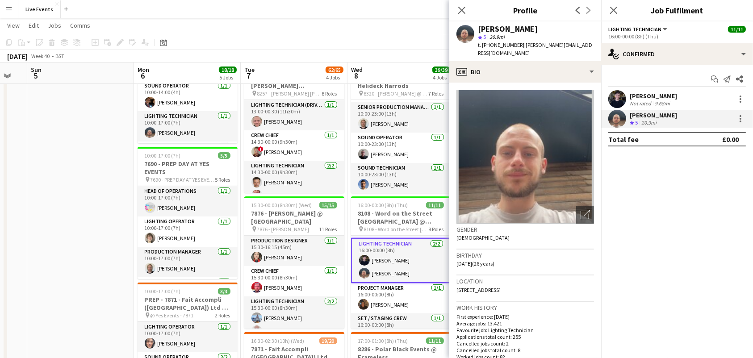
drag, startPoint x: 524, startPoint y: 27, endPoint x: 475, endPoint y: 28, distance: 48.7
click at [475, 28] on div "[PERSON_NAME] star 5 20.9mi t. [PHONE_NUMBER] | [PERSON_NAME][EMAIL_ADDRESS][DO…" at bounding box center [525, 41] width 152 height 40
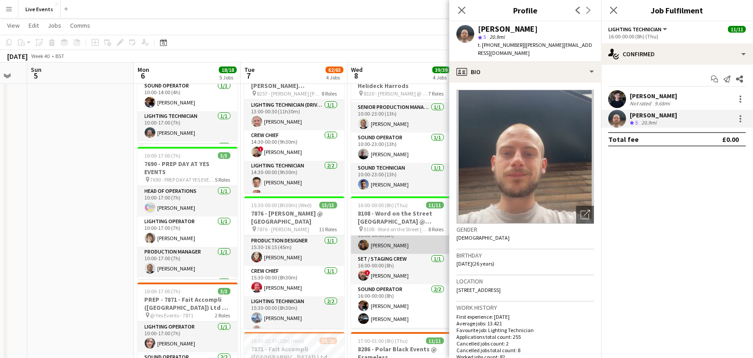
click at [386, 247] on app-card-role "Project Manager [DATE] 16:00-00:00 (8h) [PERSON_NAME]" at bounding box center [401, 239] width 100 height 30
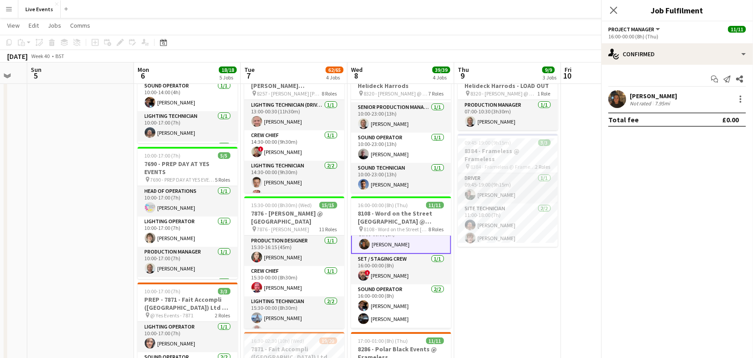
scroll to position [117, 0]
click at [379, 235] on app-card-role "Project Manager [DATE] 16:00-00:00 (8h) [PERSON_NAME]" at bounding box center [401, 238] width 100 height 32
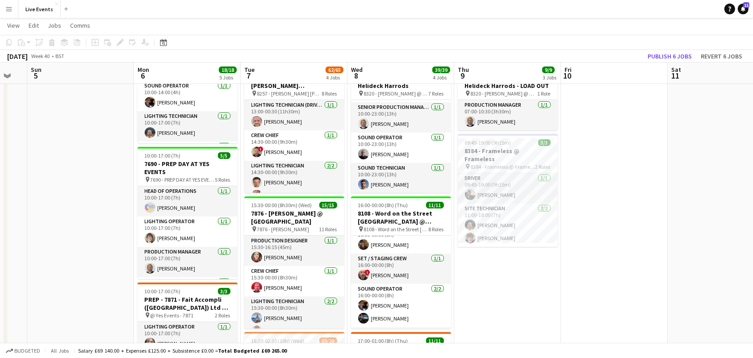
click at [379, 235] on app-card-role "Project Manager [DATE] 16:00-00:00 (8h) [PERSON_NAME]" at bounding box center [401, 238] width 100 height 30
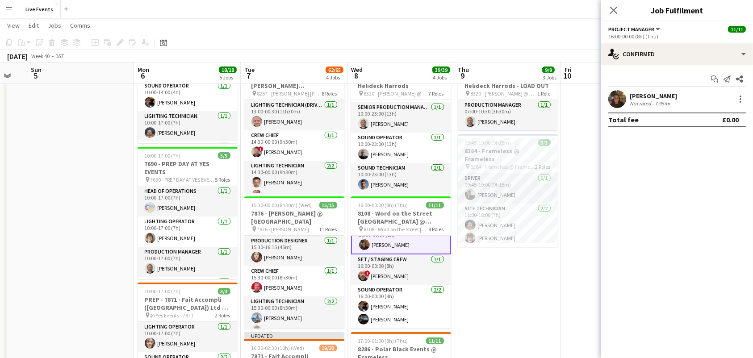
scroll to position [324, 0]
click at [620, 99] on app-user-avatar at bounding box center [617, 99] width 18 height 18
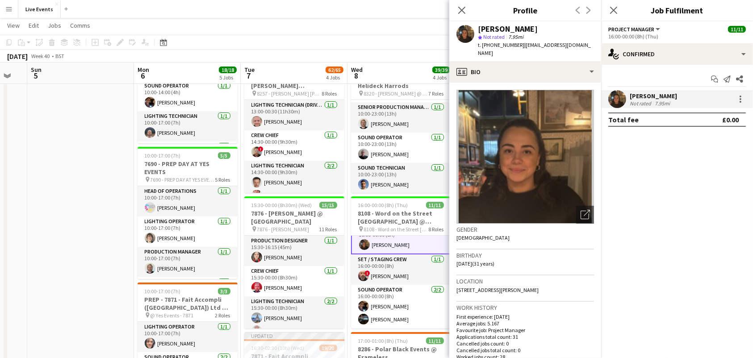
drag, startPoint x: 528, startPoint y: 29, endPoint x: 479, endPoint y: 29, distance: 49.6
click at [479, 29] on div "[PERSON_NAME]" at bounding box center [536, 29] width 116 height 8
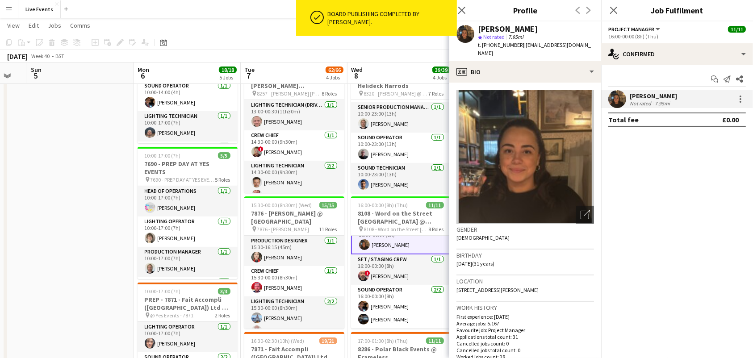
drag, startPoint x: 488, startPoint y: 43, endPoint x: 518, endPoint y: 50, distance: 30.7
click at [518, 50] on div "[PERSON_NAME] star Not rated 7.95mi t. [PHONE_NUMBER] | [EMAIL_ADDRESS][DOMAIN_…" at bounding box center [525, 41] width 152 height 40
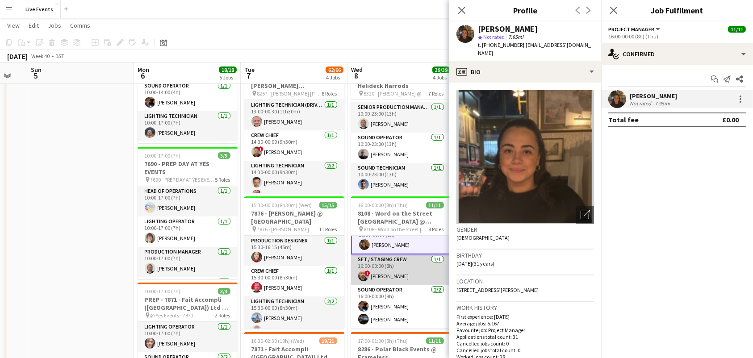
click at [397, 269] on app-card-role "Set / Staging Crew [DATE] 16:00-00:00 (8h) ! [PERSON_NAME]" at bounding box center [401, 270] width 100 height 30
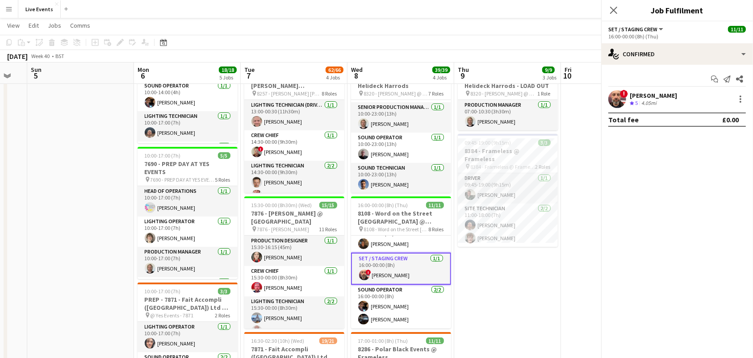
scroll to position [117, 0]
click at [619, 104] on app-user-avatar at bounding box center [617, 99] width 18 height 18
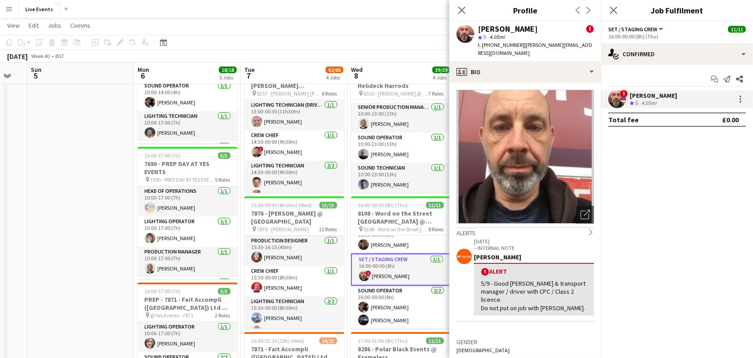
drag, startPoint x: 541, startPoint y: 30, endPoint x: 472, endPoint y: 23, distance: 69.5
click at [472, 23] on div "[PERSON_NAME] ! star 5 4.05mi t. [PHONE_NUMBER] | [PERSON_NAME][EMAIL_ADDRESS][…" at bounding box center [525, 41] width 152 height 40
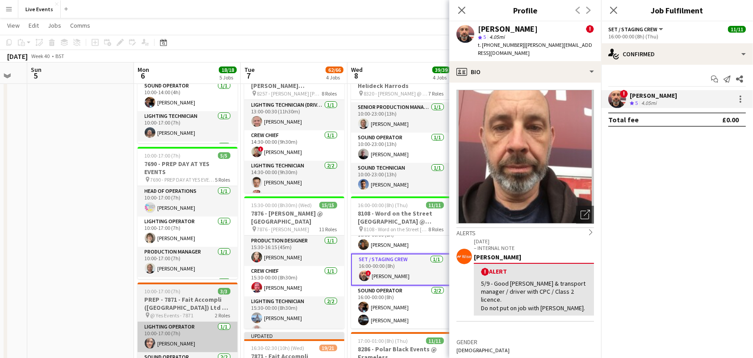
scroll to position [337, 0]
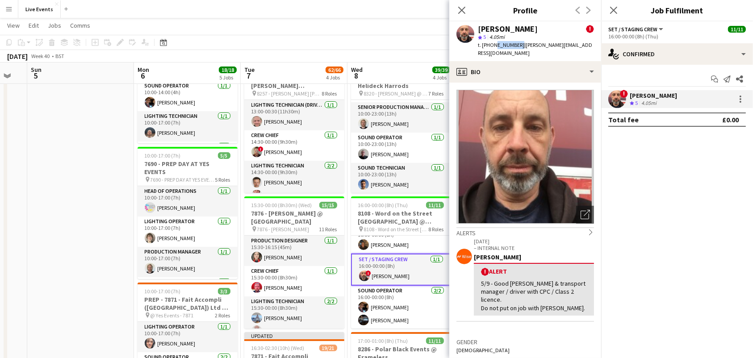
drag, startPoint x: 494, startPoint y: 42, endPoint x: 518, endPoint y: 48, distance: 24.5
click at [518, 48] on span "t. [PHONE_NUMBER]" at bounding box center [501, 45] width 46 height 7
drag, startPoint x: 520, startPoint y: 45, endPoint x: 489, endPoint y: 48, distance: 31.0
click at [489, 48] on div "t. [PHONE_NUMBER] | [PERSON_NAME][EMAIL_ADDRESS][DOMAIN_NAME]" at bounding box center [536, 49] width 116 height 16
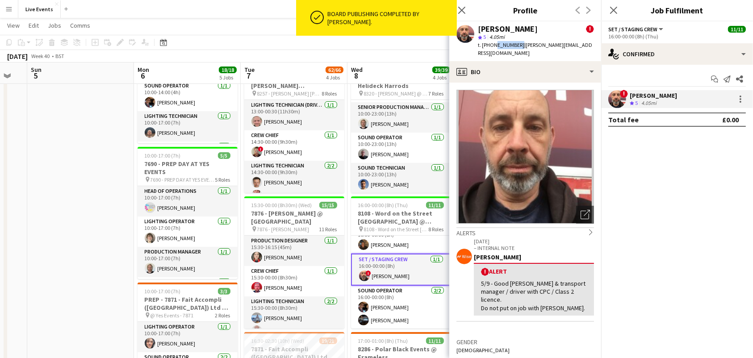
scroll to position [336, 0]
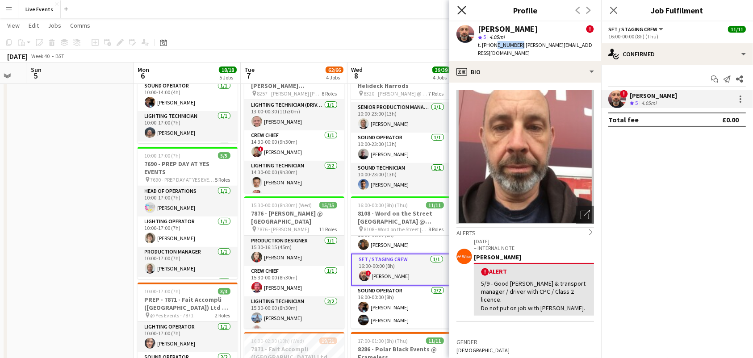
click at [463, 12] on icon at bounding box center [461, 10] width 8 height 8
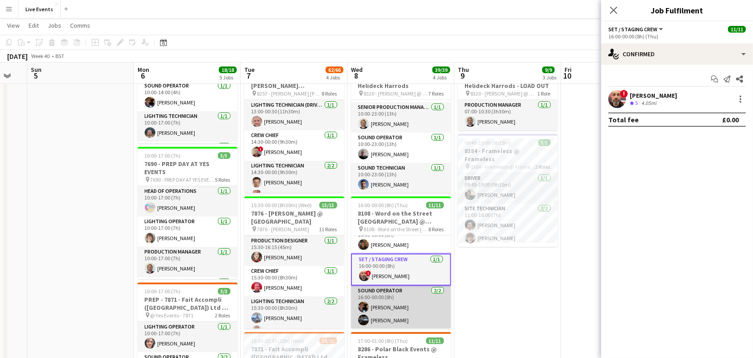
click at [404, 295] on app-card-role "Sound Operator [DATE] 16:00-00:00 (8h) [PERSON_NAME] [PERSON_NAME]" at bounding box center [401, 307] width 100 height 43
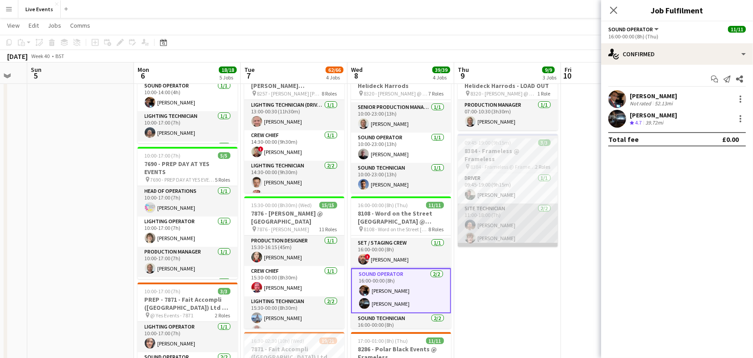
scroll to position [117, 0]
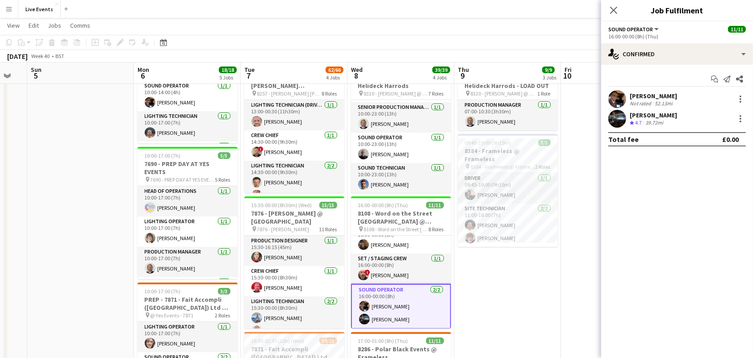
click at [613, 94] on app-user-avatar at bounding box center [617, 99] width 18 height 18
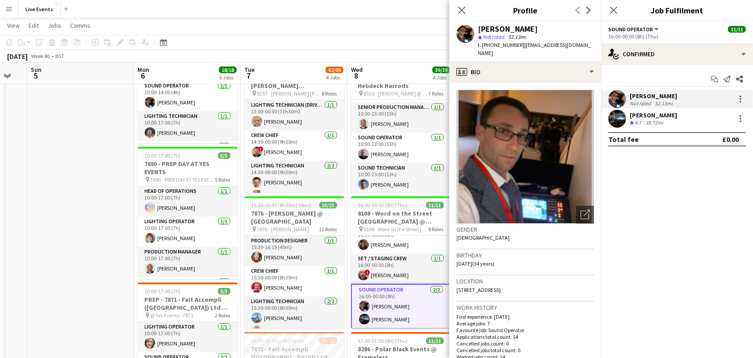
click at [618, 103] on app-user-avatar at bounding box center [617, 99] width 18 height 18
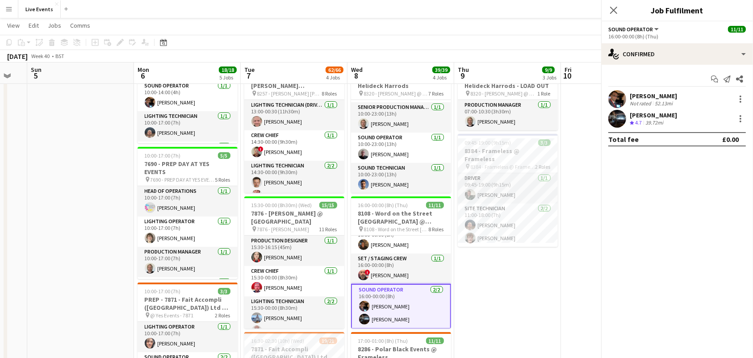
click at [618, 103] on app-user-avatar at bounding box center [617, 99] width 18 height 18
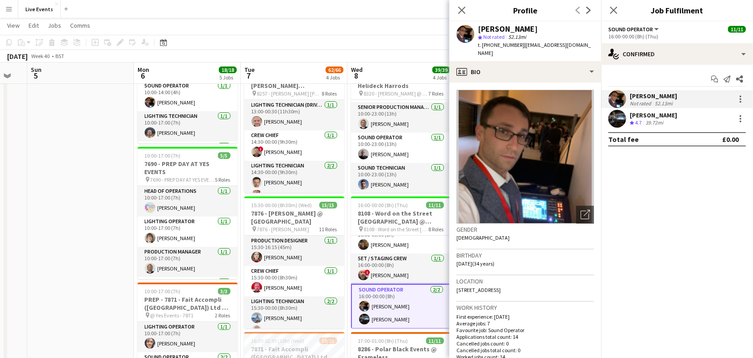
drag, startPoint x: 529, startPoint y: 33, endPoint x: 474, endPoint y: 28, distance: 55.1
click at [474, 29] on div "[PERSON_NAME] star Not rated 52.13mi t. [PHONE_NUMBER] | [EMAIL_ADDRESS][DOMAIN…" at bounding box center [525, 41] width 152 height 40
click at [539, 19] on div "Close pop-in Profile Previous Next" at bounding box center [525, 10] width 152 height 21
drag, startPoint x: 535, startPoint y: 27, endPoint x: 479, endPoint y: 24, distance: 56.8
click at [479, 25] on div "[PERSON_NAME]" at bounding box center [536, 29] width 116 height 8
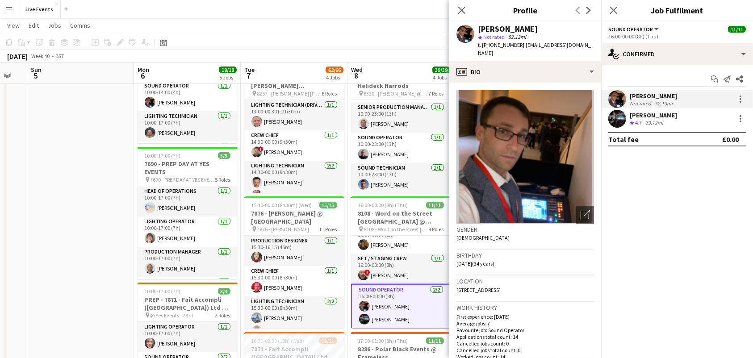
click at [615, 121] on app-user-avatar at bounding box center [617, 119] width 18 height 18
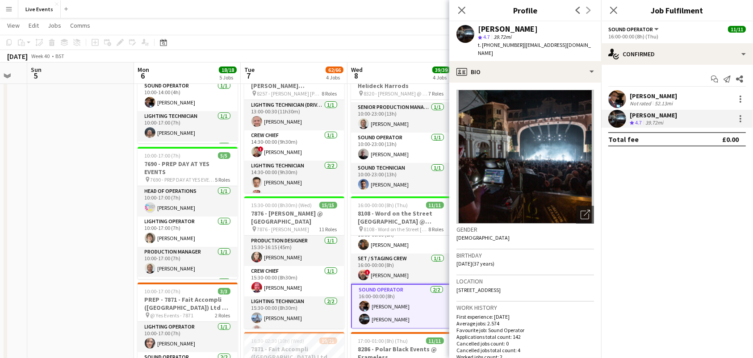
drag, startPoint x: 538, startPoint y: 36, endPoint x: 477, endPoint y: 30, distance: 61.0
click at [477, 30] on div "[PERSON_NAME] star 4.7 39.72mi t. [PHONE_NUMBER] | [EMAIL_ADDRESS][DOMAIN_NAME]" at bounding box center [525, 41] width 152 height 40
click at [551, 24] on div "[PERSON_NAME] star 4.7 39.72mi t. [PHONE_NUMBER] | [EMAIL_ADDRESS][DOMAIN_NAME]" at bounding box center [525, 41] width 152 height 40
drag, startPoint x: 546, startPoint y: 27, endPoint x: 479, endPoint y: 25, distance: 67.5
click at [479, 25] on div "[PERSON_NAME]" at bounding box center [536, 29] width 116 height 8
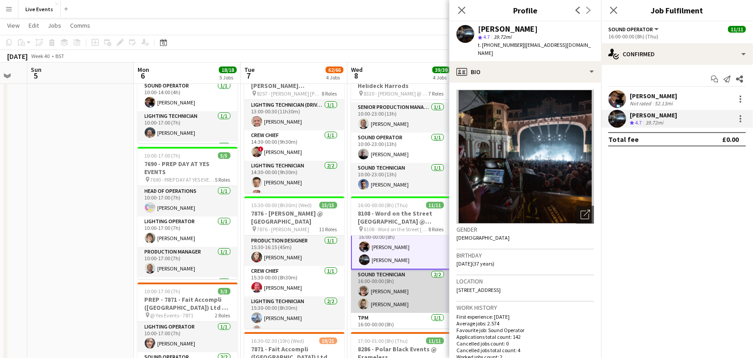
click at [402, 291] on app-card-role "Sound Technician [DATE] 16:00-00:00 (8h) [PERSON_NAME] [PERSON_NAME]" at bounding box center [401, 291] width 100 height 43
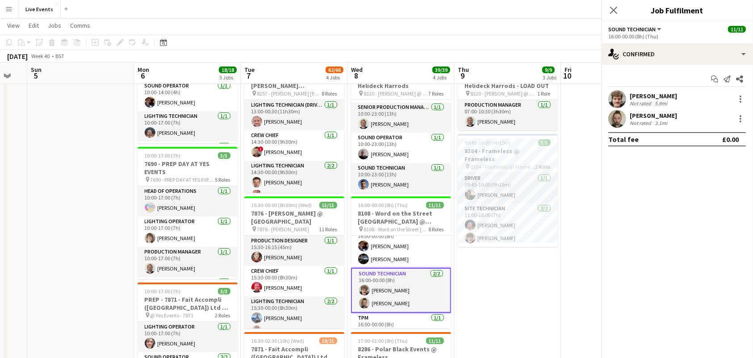
scroll to position [175, 0]
click at [627, 95] on div "[PERSON_NAME] Not rated 5.9mi" at bounding box center [677, 99] width 152 height 18
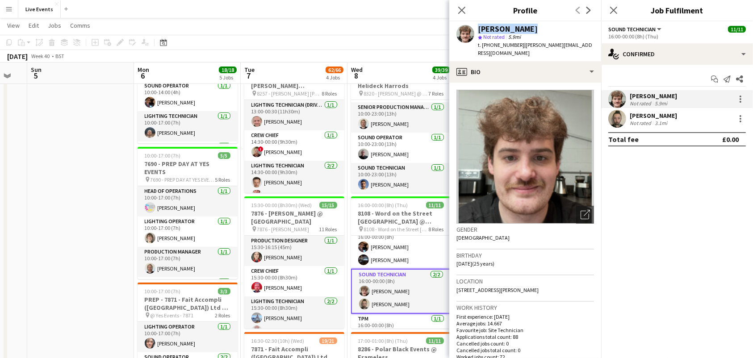
drag, startPoint x: 531, startPoint y: 26, endPoint x: 471, endPoint y: 29, distance: 60.4
click at [471, 29] on div "[PERSON_NAME] star Not rated 5.9mi t. [PHONE_NUMBER] | [PERSON_NAME][EMAIL_ADDR…" at bounding box center [525, 41] width 152 height 40
drag, startPoint x: 614, startPoint y: 123, endPoint x: 593, endPoint y: 113, distance: 22.6
click at [614, 123] on app-user-avatar at bounding box center [617, 119] width 18 height 18
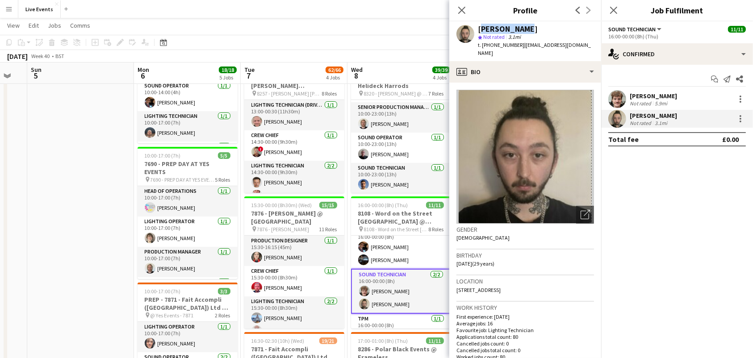
drag, startPoint x: 494, startPoint y: 28, endPoint x: 477, endPoint y: 29, distance: 16.5
click at [477, 29] on div "[PERSON_NAME] star Not rated 3.1mi t. [PHONE_NUMBER] | [EMAIL_ADDRESS][DOMAIN_N…" at bounding box center [525, 41] width 152 height 40
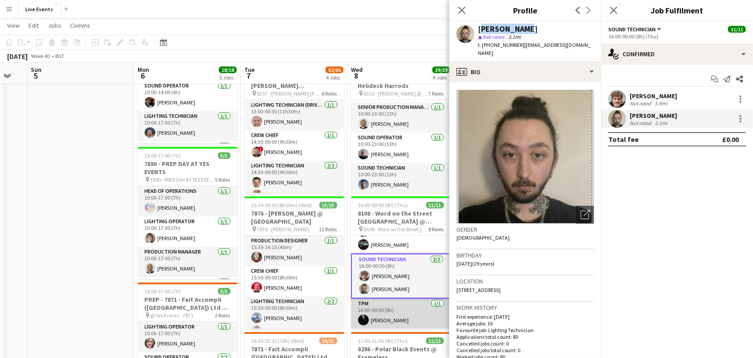
click at [392, 309] on app-card-role "TPM [DATE] 16:00-00:00 (8h) [PERSON_NAME]" at bounding box center [401, 314] width 100 height 30
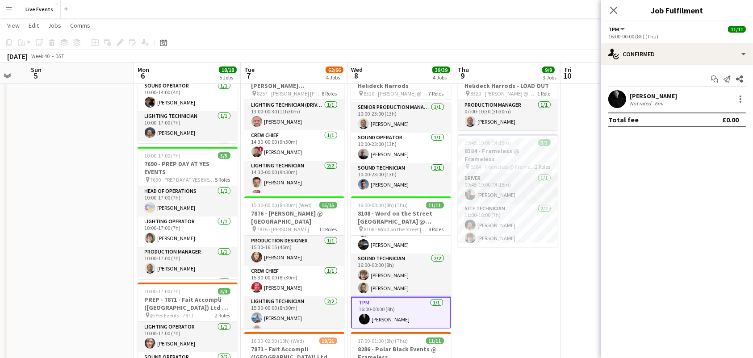
click at [614, 102] on app-user-avatar at bounding box center [617, 99] width 18 height 18
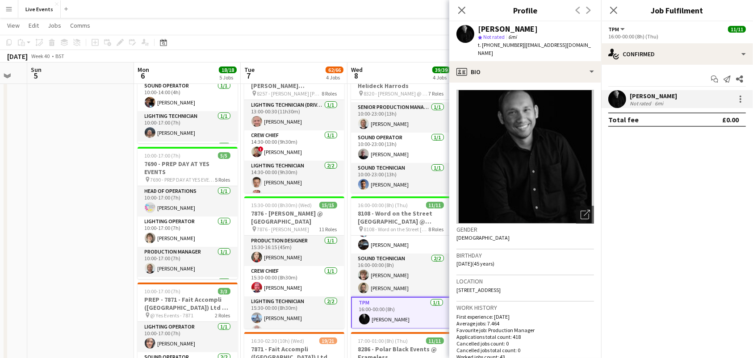
drag, startPoint x: 562, startPoint y: 30, endPoint x: 479, endPoint y: 31, distance: 83.1
click at [479, 31] on div "[PERSON_NAME]" at bounding box center [536, 29] width 116 height 8
drag, startPoint x: 489, startPoint y: 45, endPoint x: 517, endPoint y: 50, distance: 28.1
click at [517, 50] on div "[PERSON_NAME] star Not rated 6mi t. [PHONE_NUMBER] | [EMAIL_ADDRESS][DOMAIN_NAM…" at bounding box center [525, 41] width 152 height 40
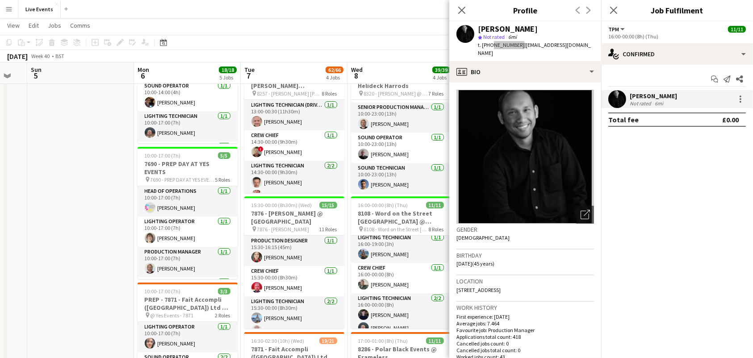
scroll to position [0, 0]
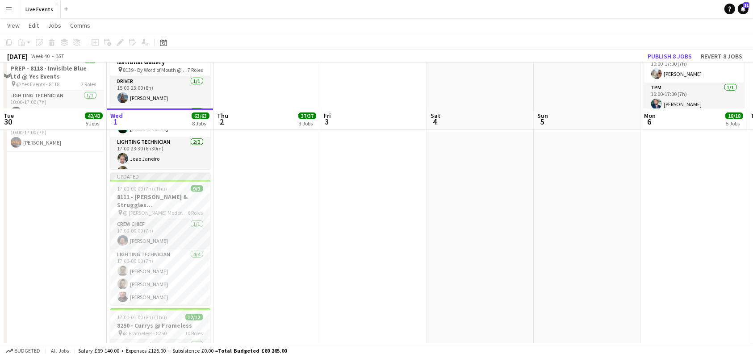
scroll to position [713, 0]
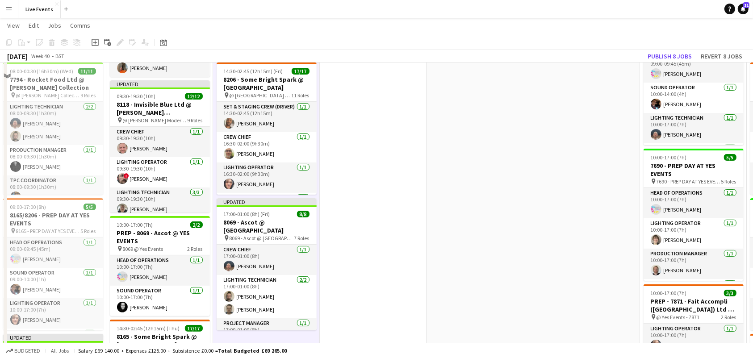
scroll to position [0, 0]
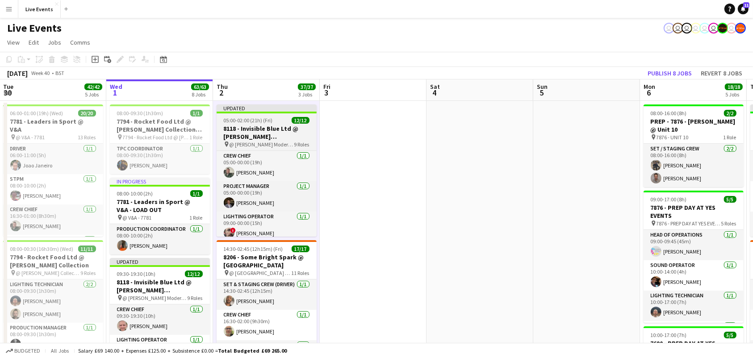
click at [274, 129] on h3 "8118 - Invisible Blue Ltd @ [PERSON_NAME][GEOGRAPHIC_DATA]" at bounding box center [267, 133] width 100 height 16
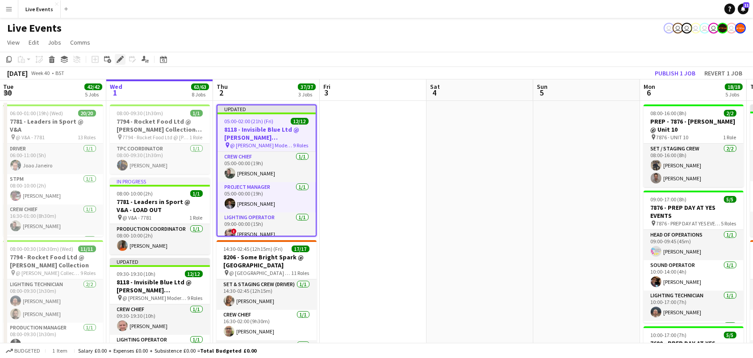
click at [118, 60] on icon at bounding box center [119, 59] width 5 height 5
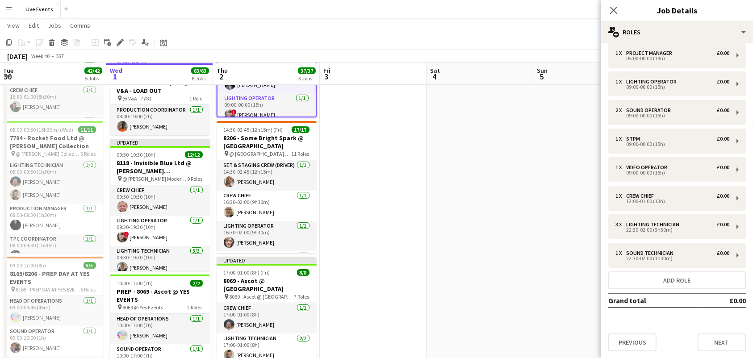
scroll to position [119, 0]
click at [634, 346] on button "Previous" at bounding box center [632, 343] width 48 height 18
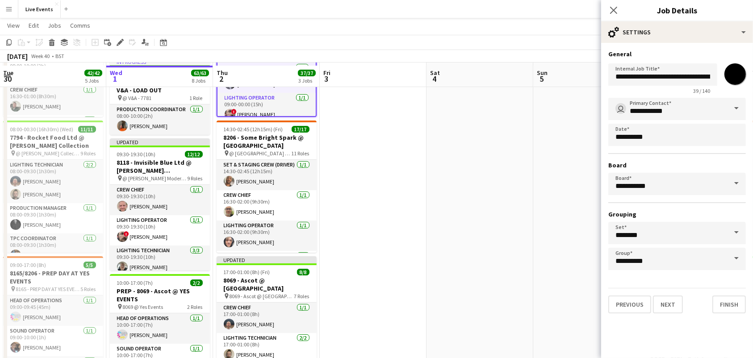
scroll to position [297, 0]
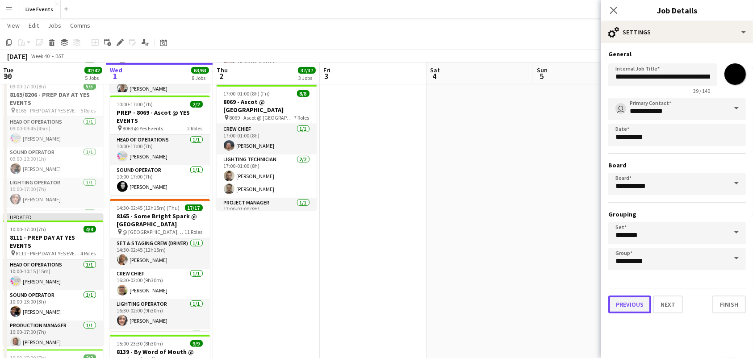
click at [629, 306] on button "Previous" at bounding box center [629, 305] width 43 height 18
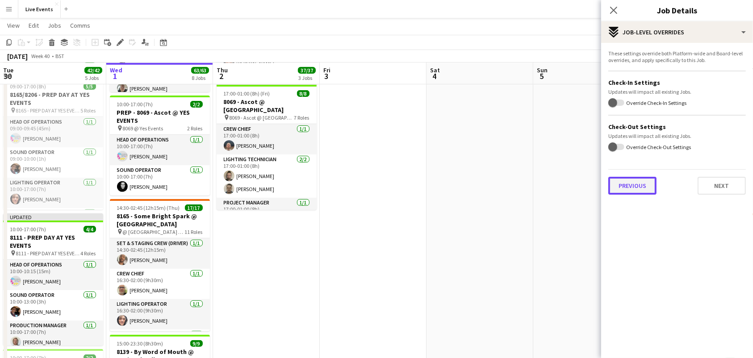
click at [627, 188] on button "Previous" at bounding box center [632, 186] width 48 height 18
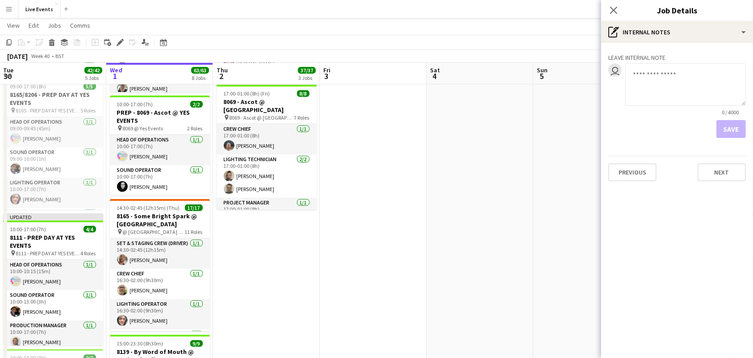
click at [642, 154] on div "Leave internal note user 0 / 4000 Save Previous Next" at bounding box center [677, 116] width 152 height 146
click at [642, 163] on div "Previous Next" at bounding box center [677, 168] width 138 height 25
click at [643, 166] on button "Previous" at bounding box center [632, 172] width 48 height 18
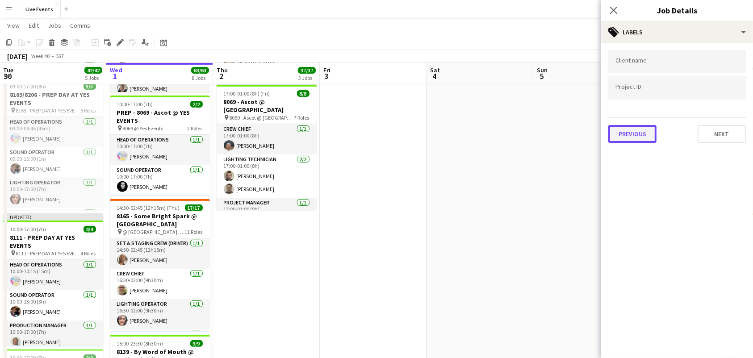
click at [645, 136] on button "Previous" at bounding box center [632, 134] width 48 height 18
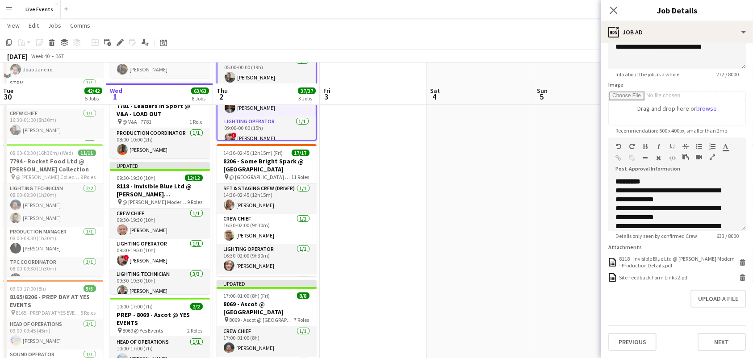
scroll to position [119, 0]
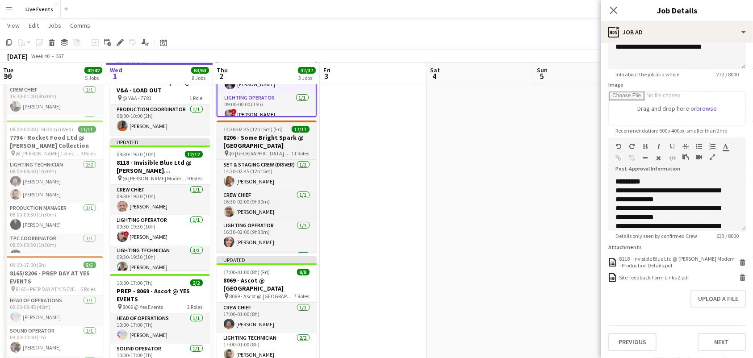
click at [275, 134] on h3 "8206 - Some Bright Spark @ [GEOGRAPHIC_DATA]" at bounding box center [267, 142] width 100 height 16
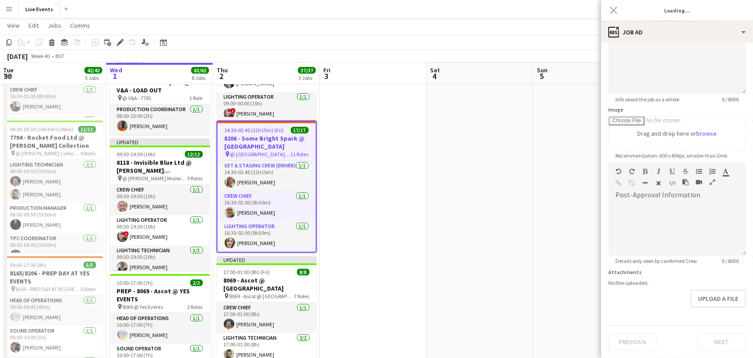
type input "**********"
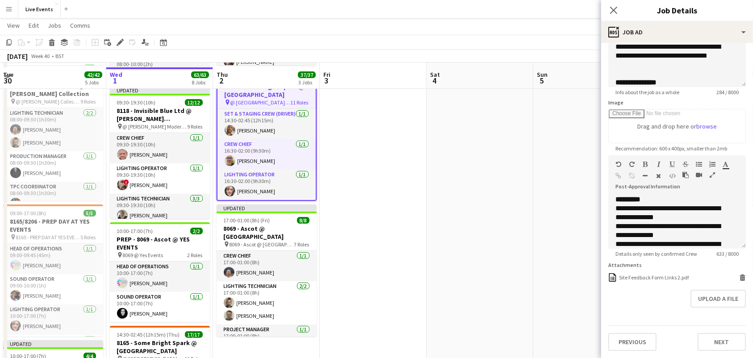
scroll to position [179, 0]
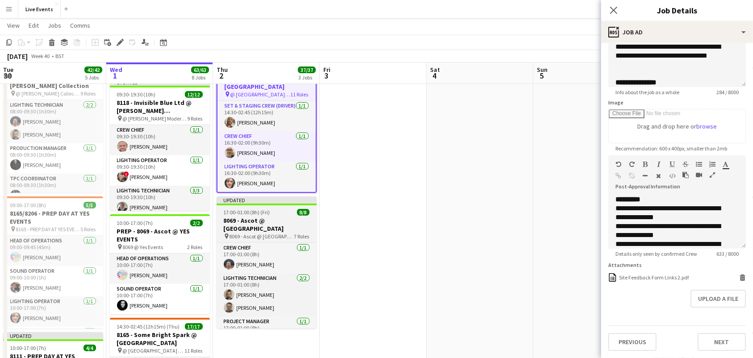
click at [266, 233] on span "8069 - Ascot @ [GEOGRAPHIC_DATA]" at bounding box center [262, 236] width 65 height 7
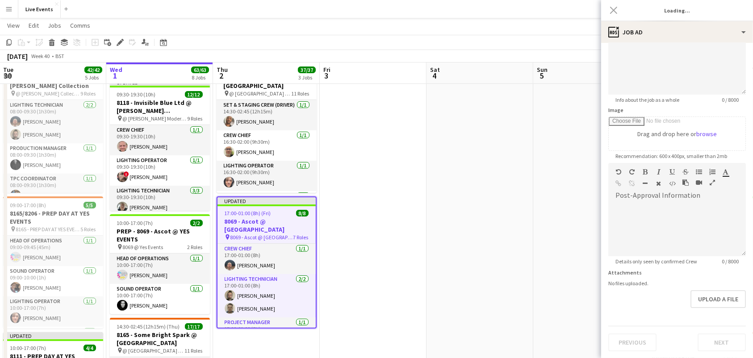
type input "**********"
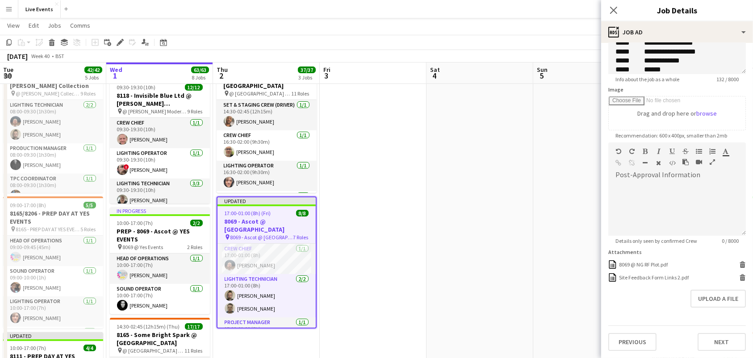
scroll to position [0, 0]
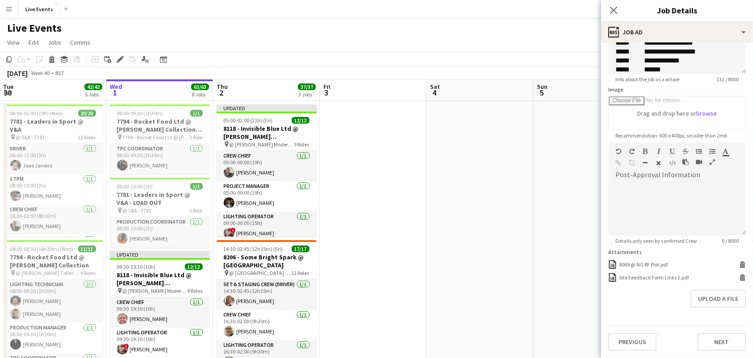
drag, startPoint x: 615, startPoint y: 10, endPoint x: 484, endPoint y: 138, distance: 183.1
click at [615, 10] on icon "Close pop-in" at bounding box center [613, 10] width 7 height 7
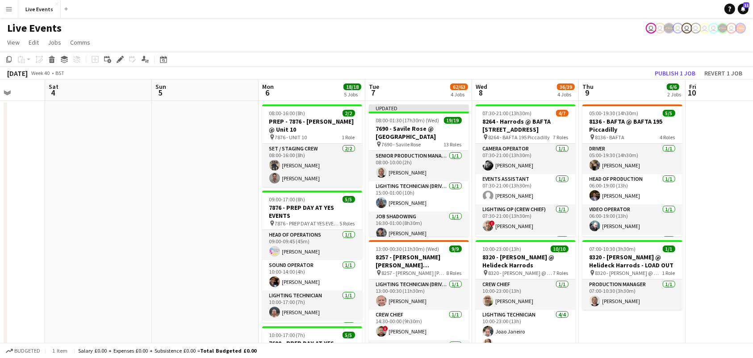
drag, startPoint x: 313, startPoint y: 229, endPoint x: 150, endPoint y: 209, distance: 163.7
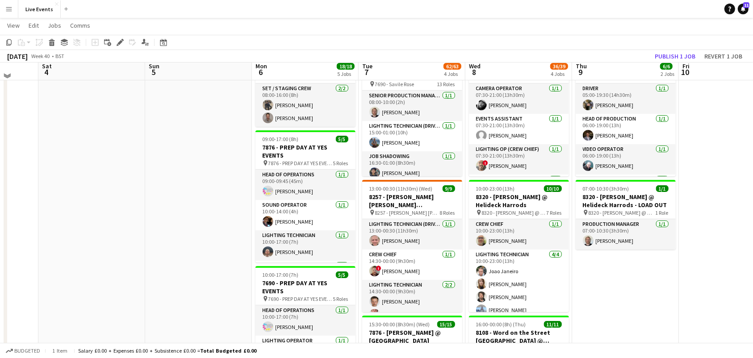
scroll to position [0, 0]
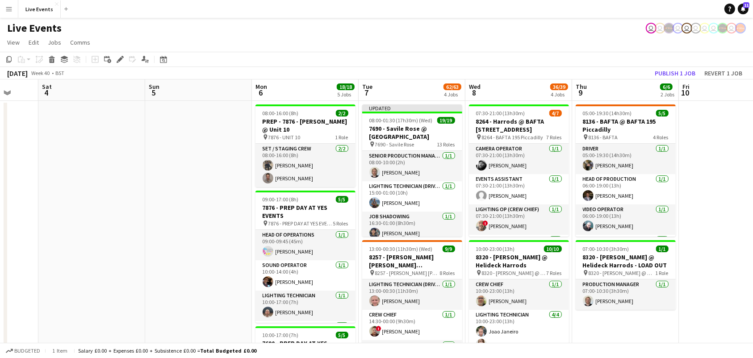
click at [385, 66] on app-toolbar "Copy Paste Paste Ctrl+V Paste with crew Ctrl+Shift+V Paste linked Job Delete Gr…" at bounding box center [376, 59] width 753 height 15
